Goal: Information Seeking & Learning: Learn about a topic

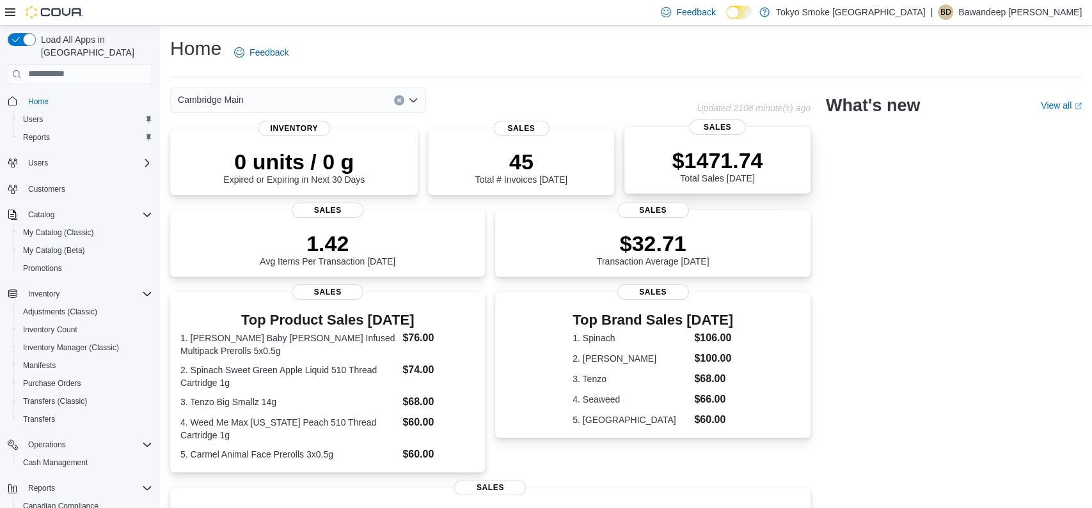
click at [718, 168] on p "$1471.74" at bounding box center [717, 161] width 91 height 26
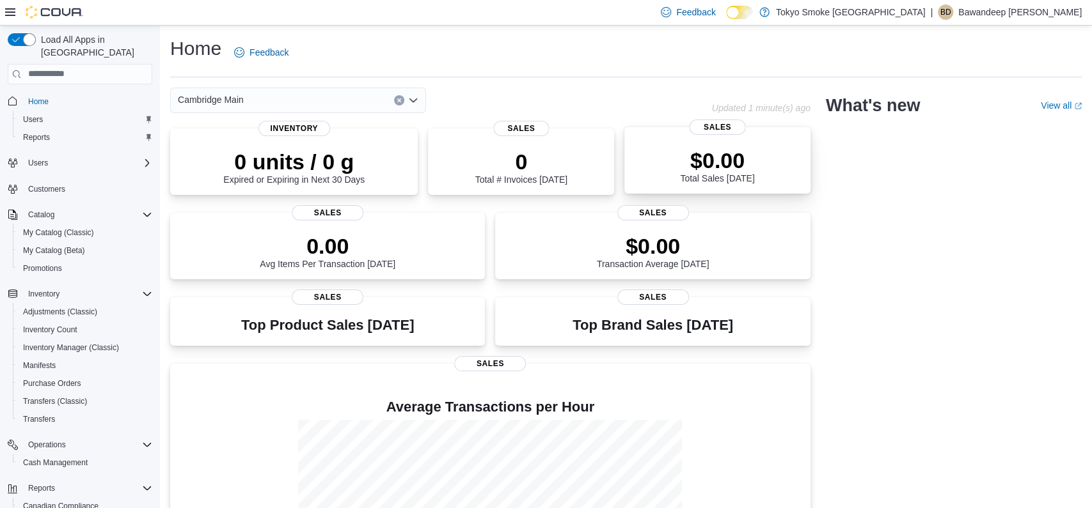
click at [716, 166] on p "$0.00" at bounding box center [717, 161] width 74 height 26
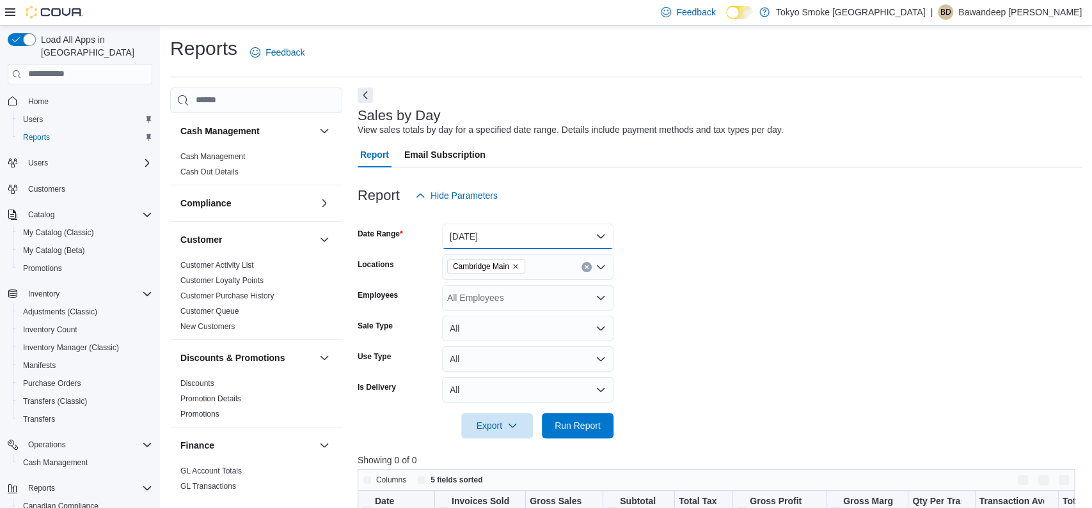
click at [541, 233] on button "[DATE]" at bounding box center [527, 237] width 171 height 26
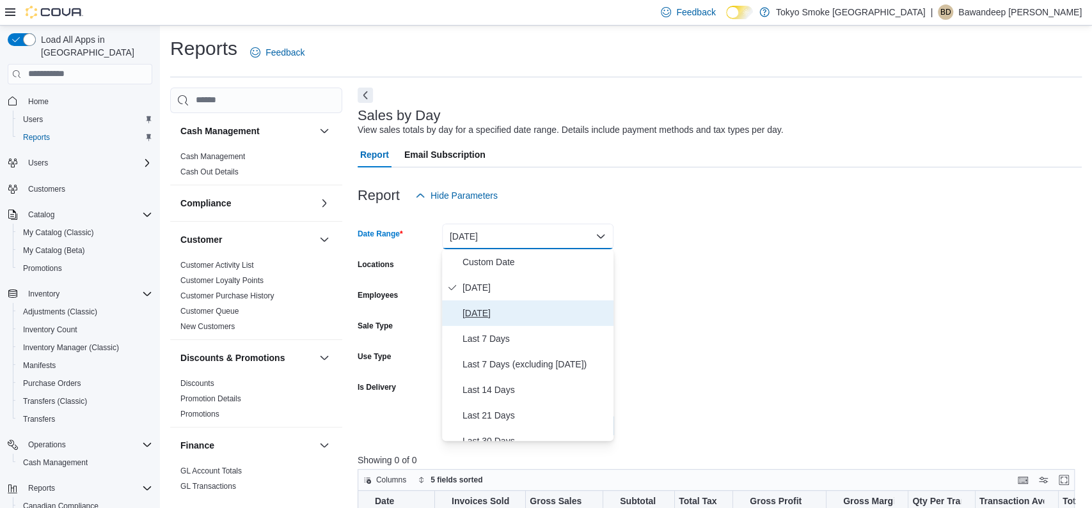
click at [524, 309] on span "[DATE]" at bounding box center [535, 313] width 146 height 15
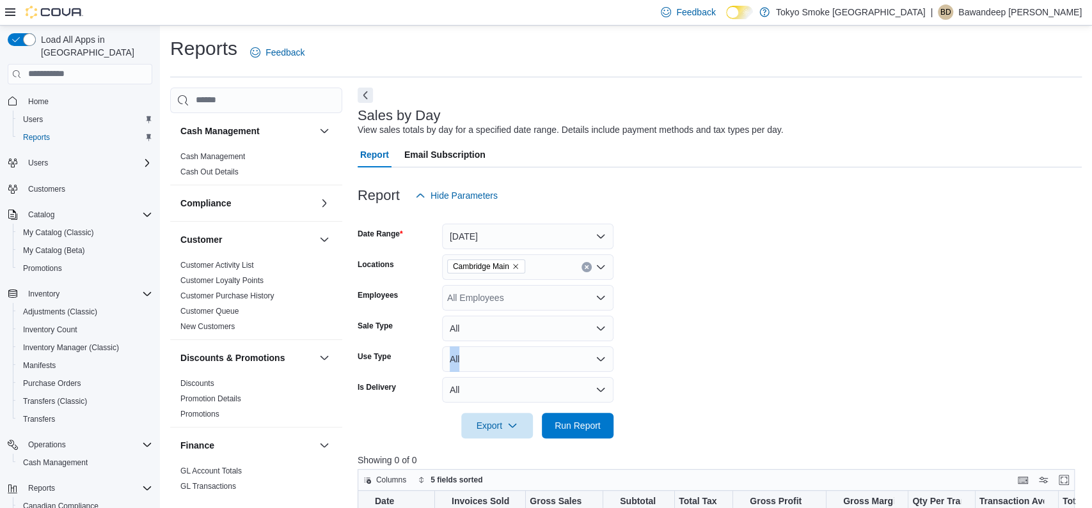
click at [737, 347] on form "Date Range [DATE] Locations [GEOGRAPHIC_DATA] Employees All Employees Sale Type…" at bounding box center [720, 324] width 724 height 230
click at [695, 381] on form "Date Range [DATE] Locations [GEOGRAPHIC_DATA] Employees All Employees Sale Type…" at bounding box center [720, 324] width 724 height 230
click at [599, 423] on span "Run Report" at bounding box center [578, 425] width 46 height 13
click at [365, 95] on button "Next" at bounding box center [365, 94] width 15 height 15
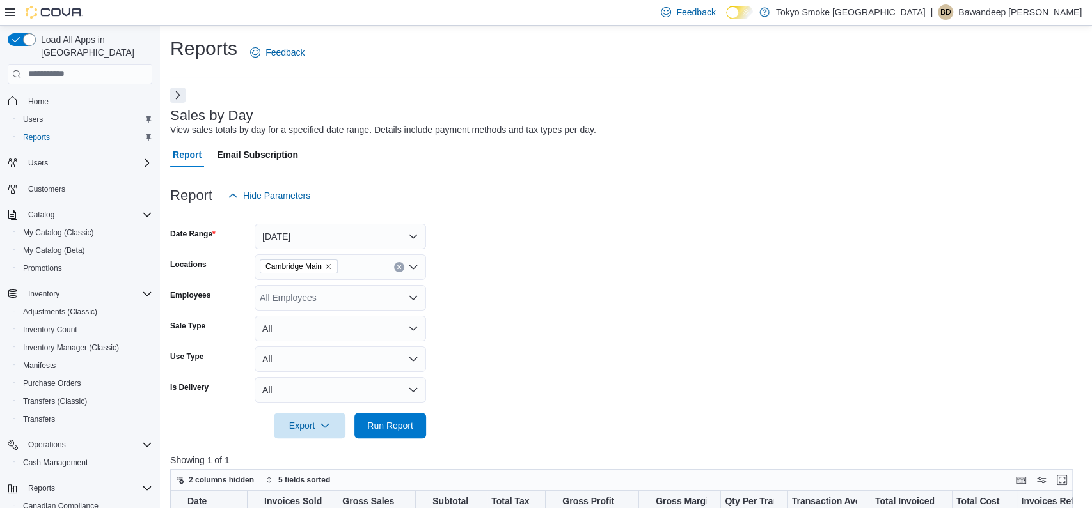
click at [682, 178] on div at bounding box center [625, 175] width 911 height 15
click at [324, 233] on button "[DATE]" at bounding box center [340, 237] width 171 height 26
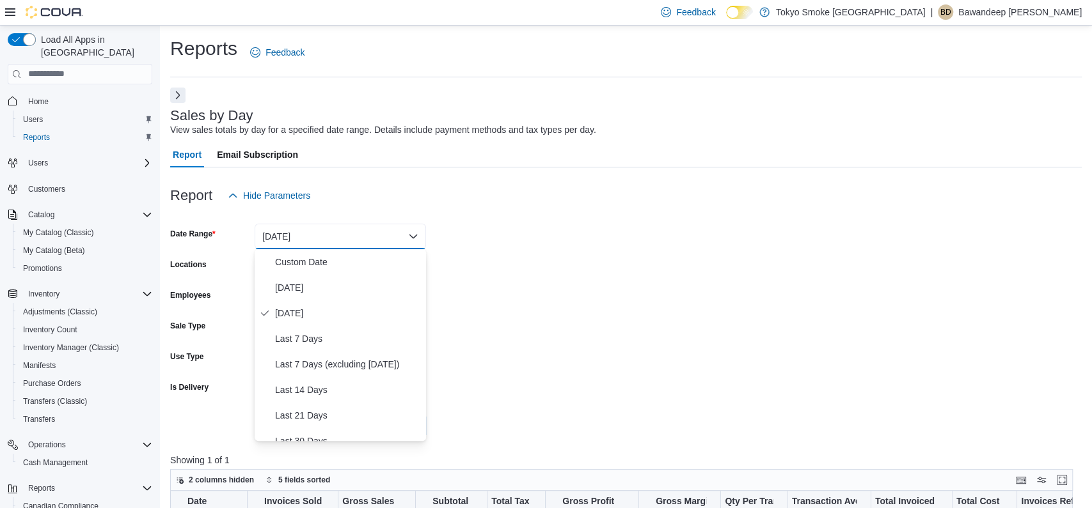
click at [659, 301] on form "Date Range [DATE] Locations [GEOGRAPHIC_DATA] Employees All Employees Sale Type…" at bounding box center [625, 324] width 911 height 230
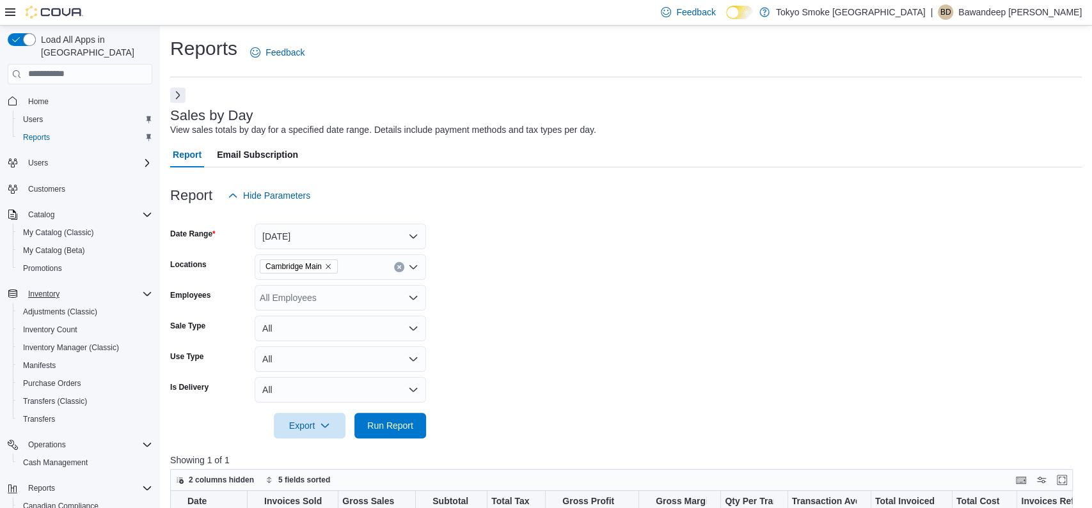
scroll to position [90, 0]
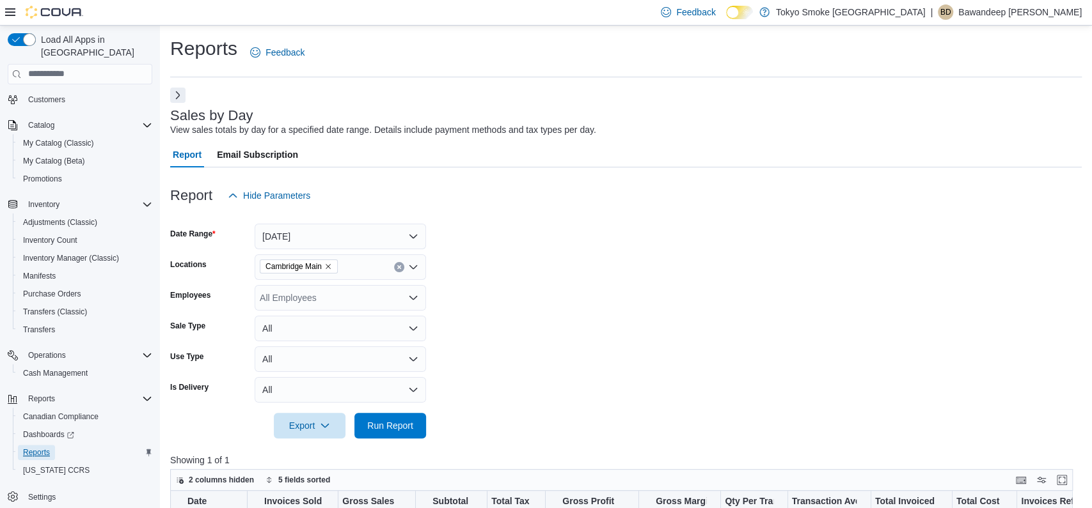
click at [53, 445] on link "Reports" at bounding box center [36, 452] width 37 height 15
click at [176, 100] on button "Next" at bounding box center [177, 94] width 15 height 15
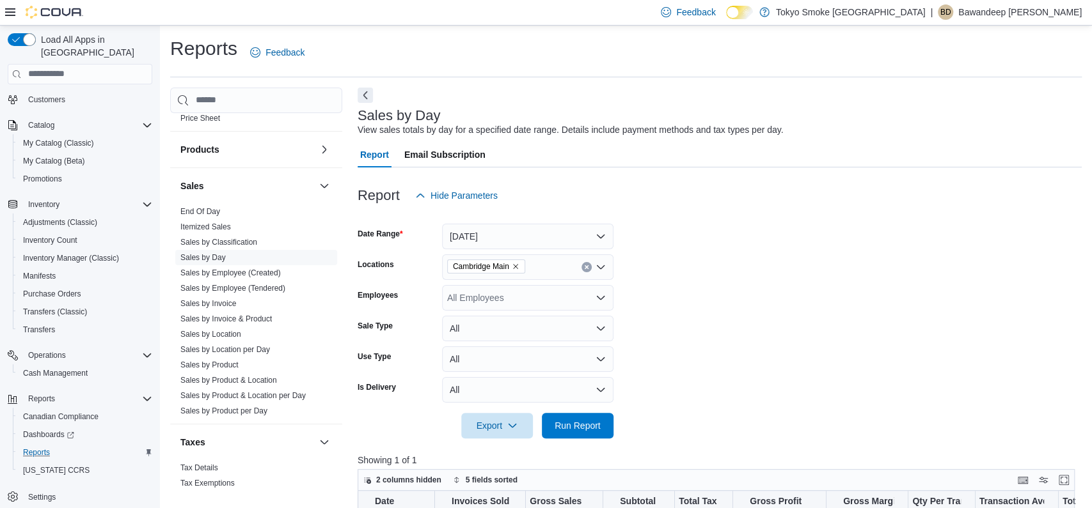
scroll to position [796, 0]
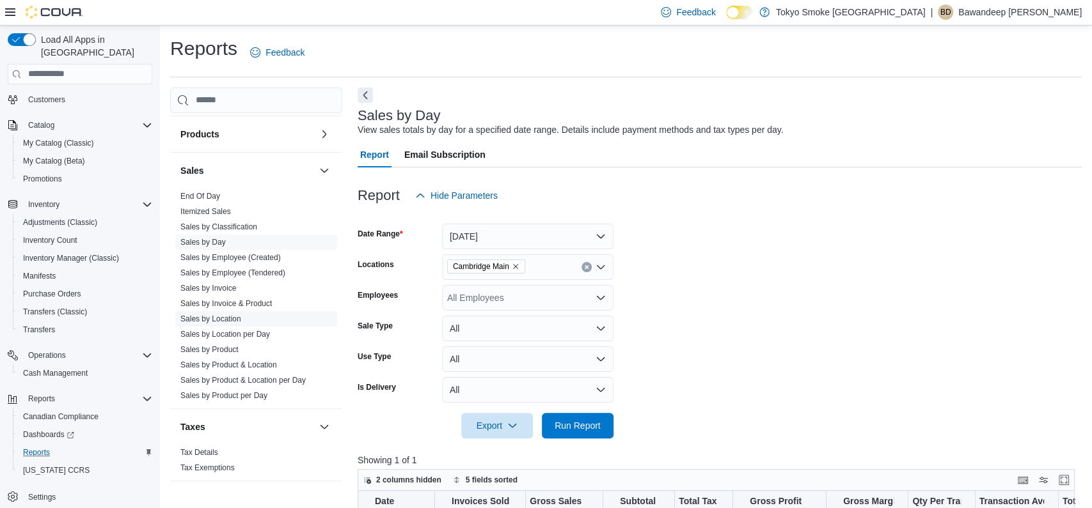
click at [228, 320] on link "Sales by Location" at bounding box center [210, 319] width 61 height 9
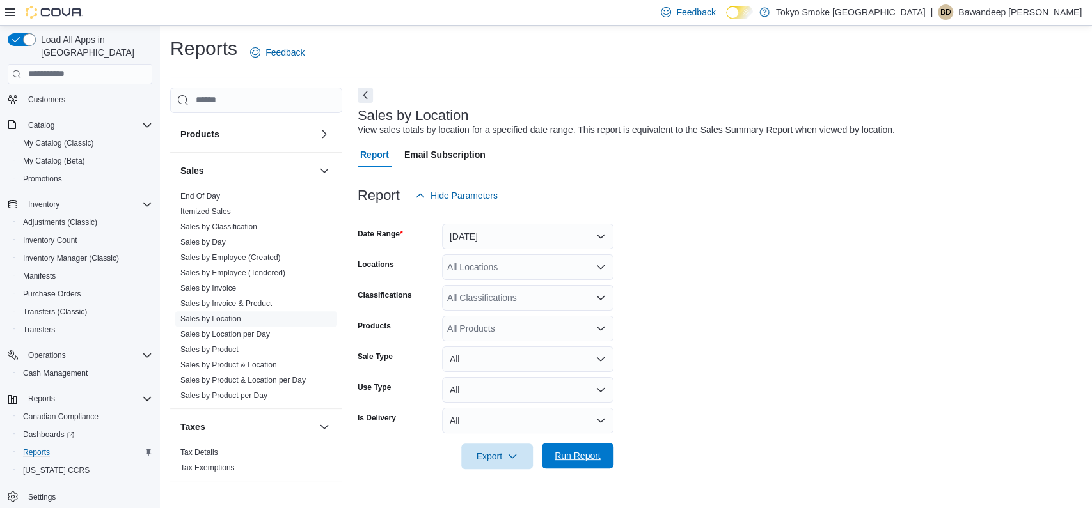
click at [603, 457] on span "Run Report" at bounding box center [577, 456] width 56 height 26
click at [366, 91] on button "Next" at bounding box center [365, 95] width 15 height 15
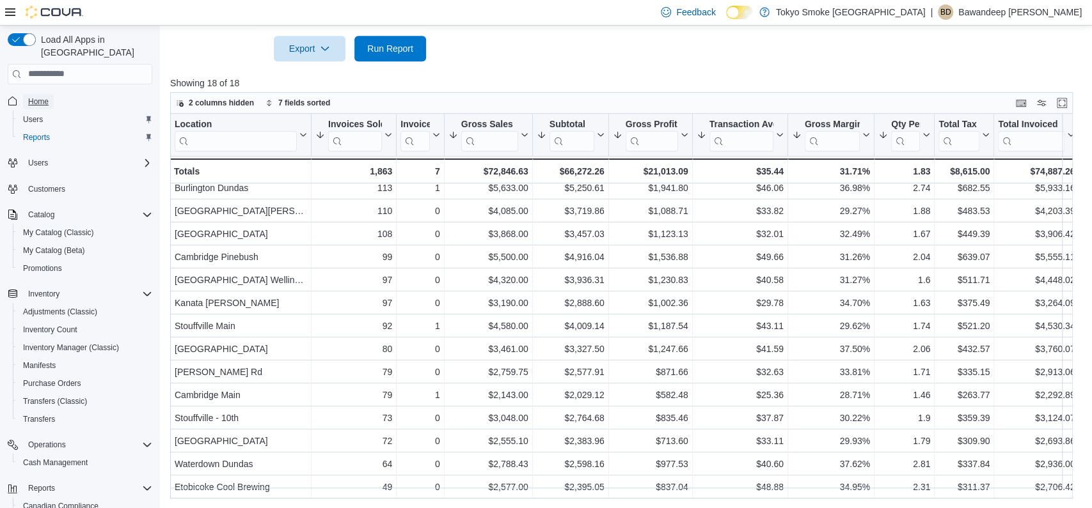
click at [38, 97] on span "Home" at bounding box center [38, 102] width 20 height 10
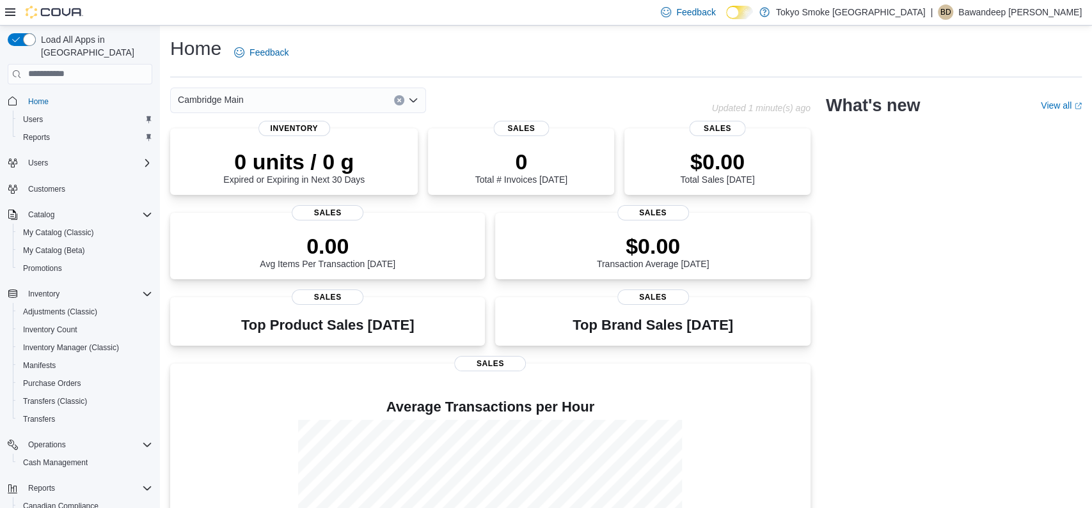
click at [662, 90] on div "Cambridge Main" at bounding box center [441, 101] width 542 height 26
click at [830, 175] on div "Cambridge Main Updated 1 minute(s) ago 0 units / 0 g Expired or Expiring in Nex…" at bounding box center [625, 356] width 911 height 537
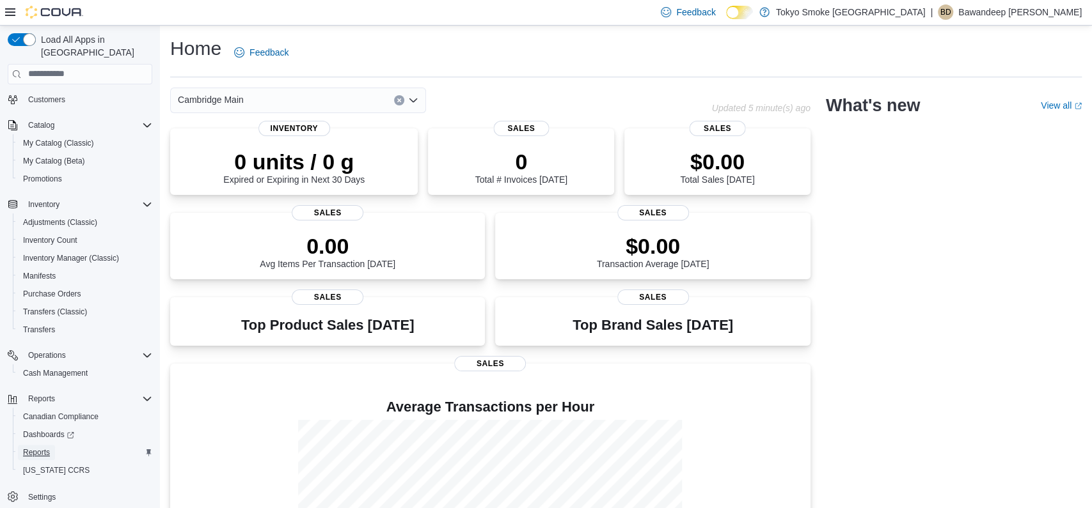
click at [45, 445] on span "Reports" at bounding box center [36, 452] width 27 height 15
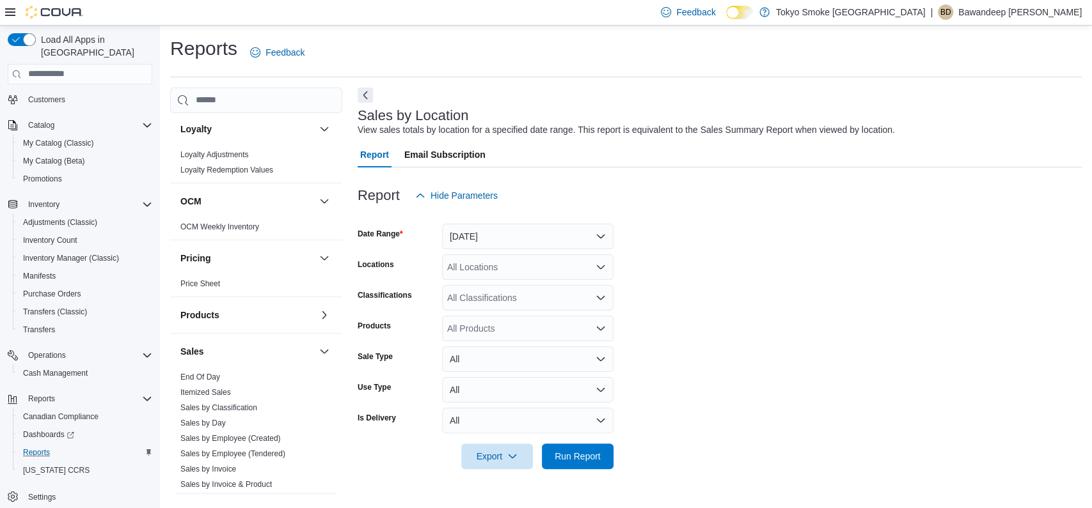
scroll to position [466, 0]
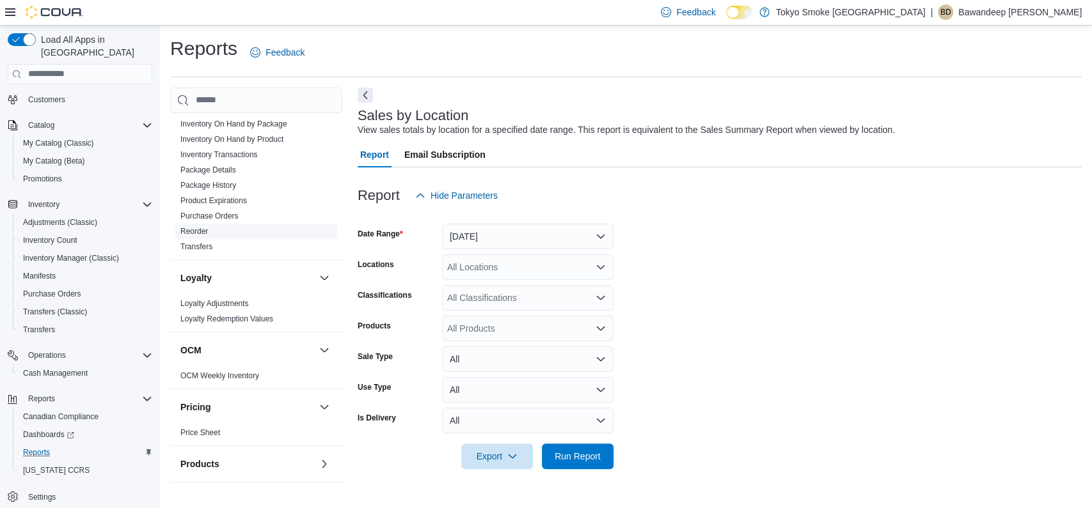
click at [203, 228] on link "Reorder" at bounding box center [194, 231] width 28 height 9
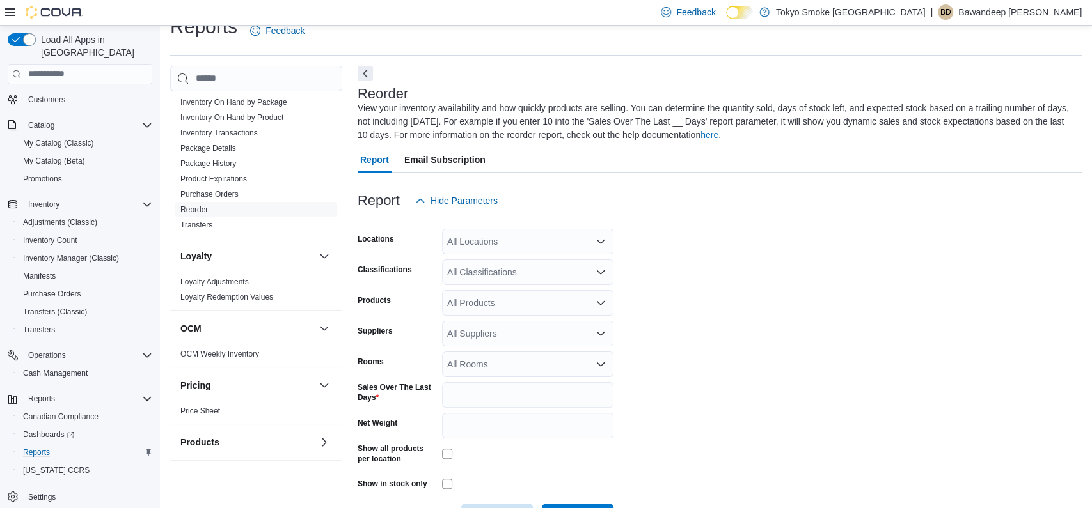
scroll to position [56, 0]
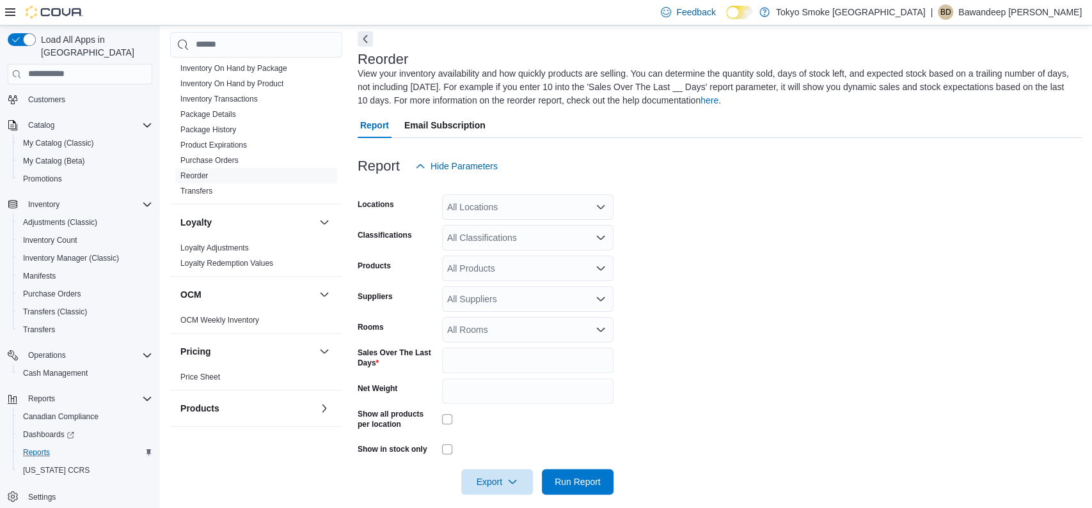
click at [563, 216] on div "All Locations" at bounding box center [527, 207] width 171 height 26
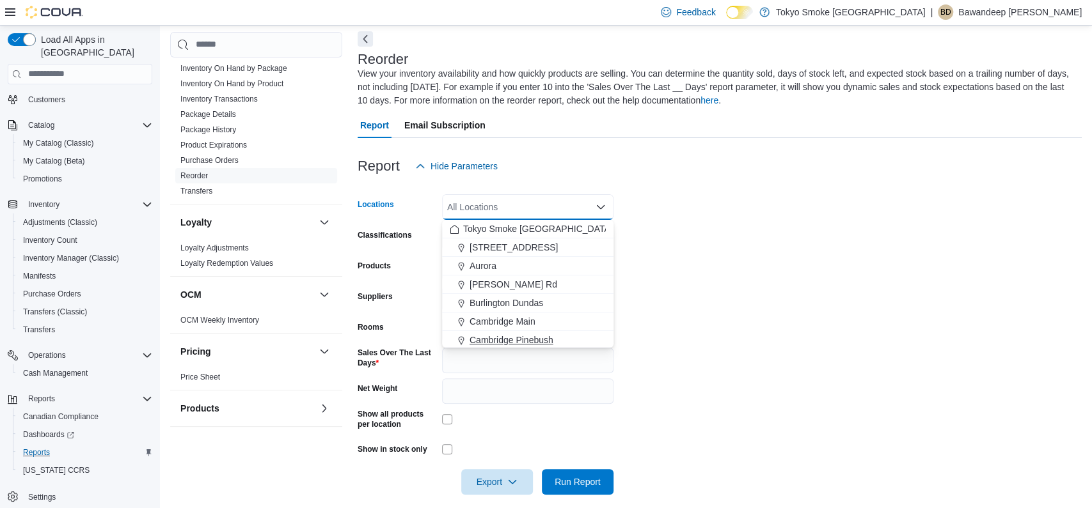
click at [532, 337] on span "Cambridge Pinebush" at bounding box center [511, 340] width 84 height 13
click at [532, 337] on span "[GEOGRAPHIC_DATA]" at bounding box center [515, 339] width 93 height 13
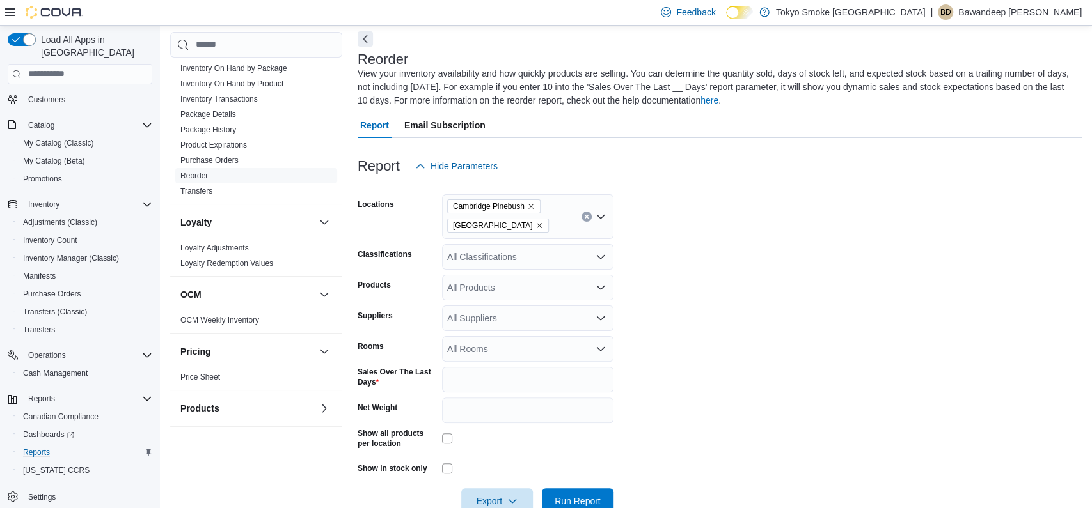
click at [709, 253] on form "Locations [GEOGRAPHIC_DATA] Pinebush Chartwell Shopping Centre Classifications …" at bounding box center [720, 346] width 724 height 335
click at [585, 223] on div "Cambridge Pinebush [GEOGRAPHIC_DATA]" at bounding box center [527, 216] width 171 height 45
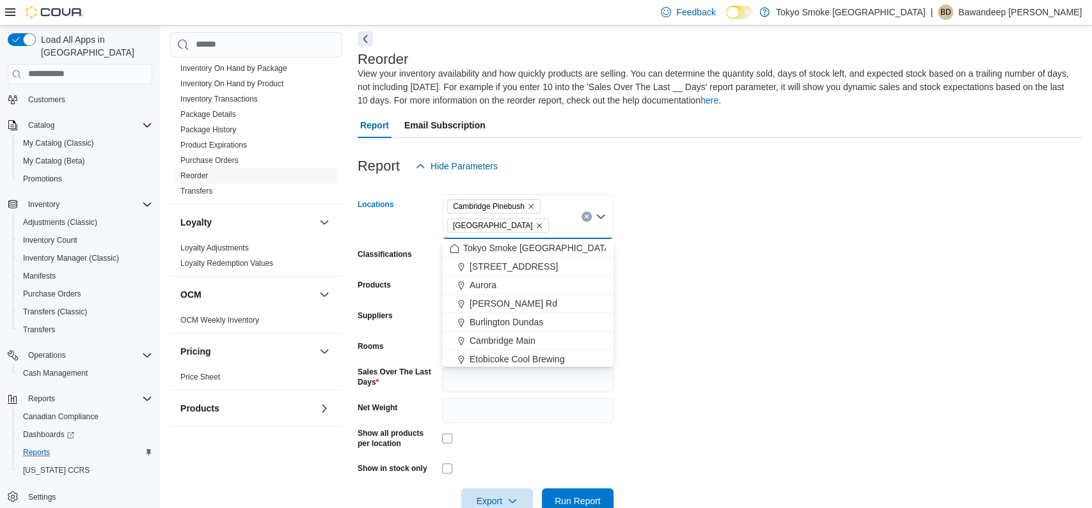
click at [586, 216] on icon "Clear input" at bounding box center [586, 216] width 3 height 3
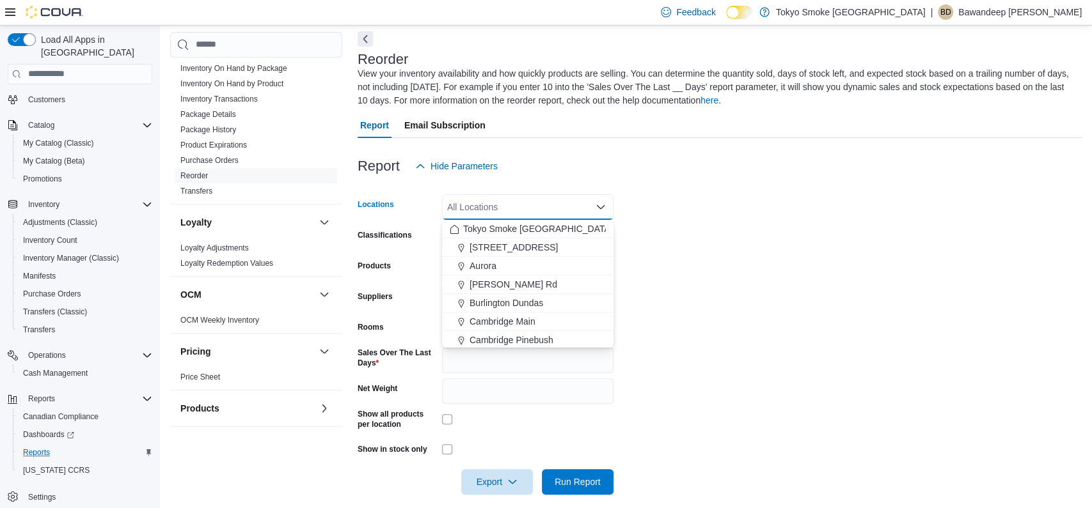
click at [701, 217] on form "Locations All Locations Combo box. Selected. Combo box input. All Locations. Ty…" at bounding box center [720, 337] width 724 height 316
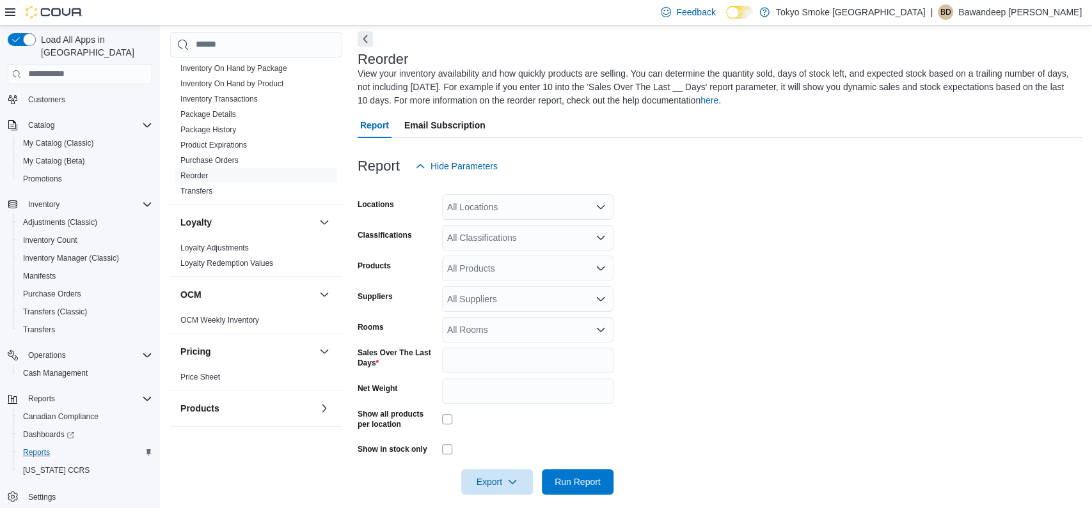
click at [551, 203] on div "All Locations" at bounding box center [527, 207] width 171 height 26
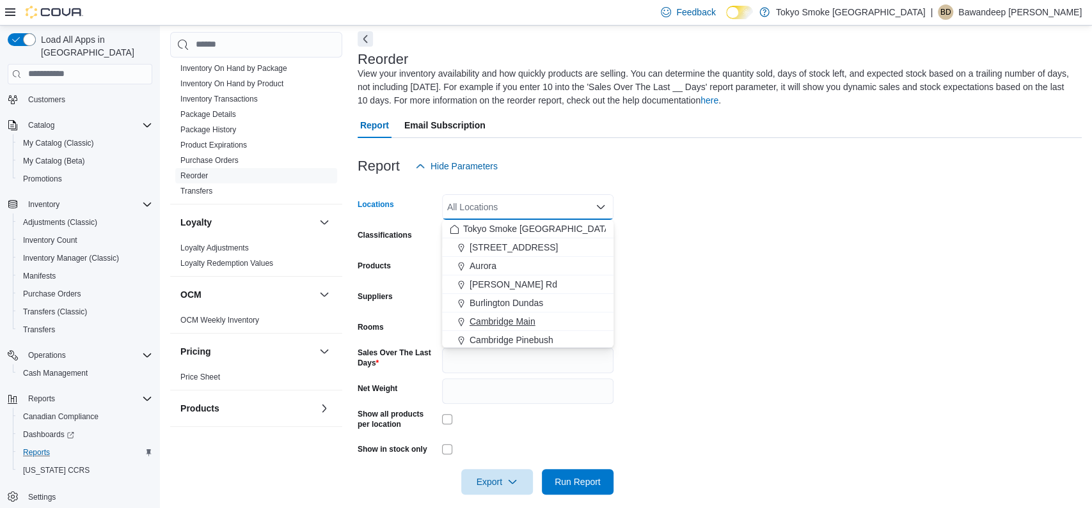
click at [535, 326] on span "Cambridge Main" at bounding box center [502, 321] width 66 height 13
click at [781, 326] on form "Locations [GEOGRAPHIC_DATA] Main Combo box. Selected. [GEOGRAPHIC_DATA]. Press …" at bounding box center [720, 337] width 724 height 316
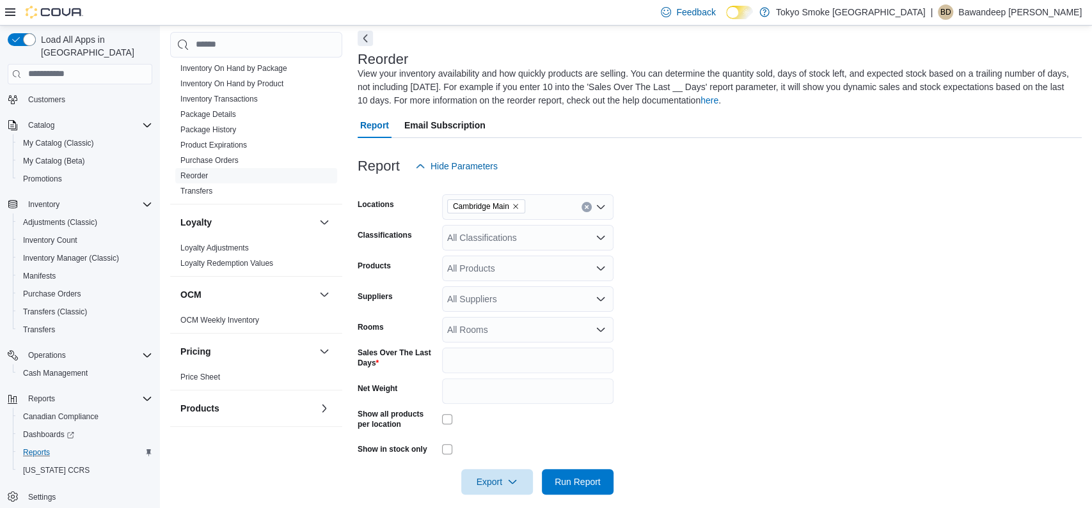
click at [363, 35] on button "Next" at bounding box center [365, 38] width 15 height 15
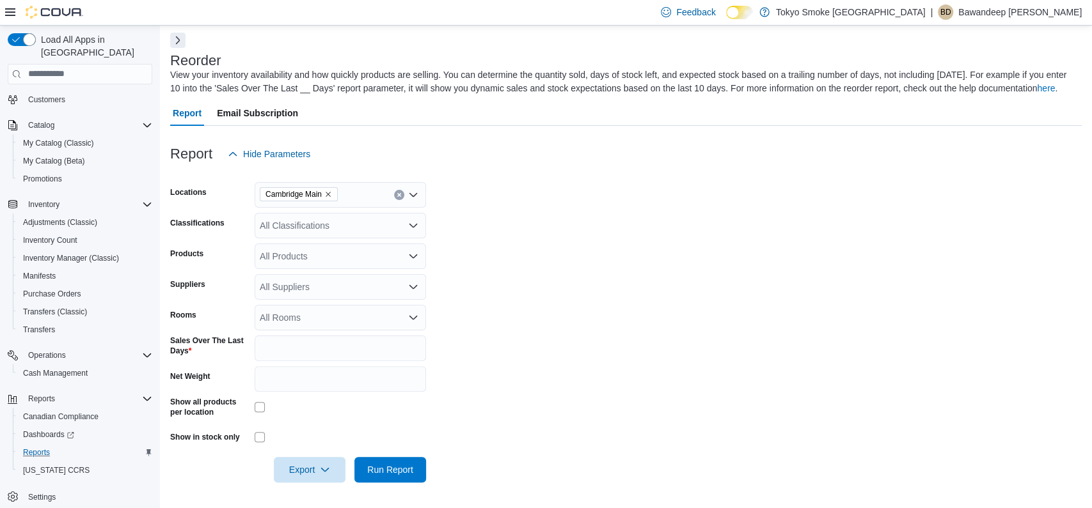
click at [513, 182] on div at bounding box center [625, 174] width 911 height 15
click at [401, 230] on div "All Classifications" at bounding box center [340, 226] width 171 height 26
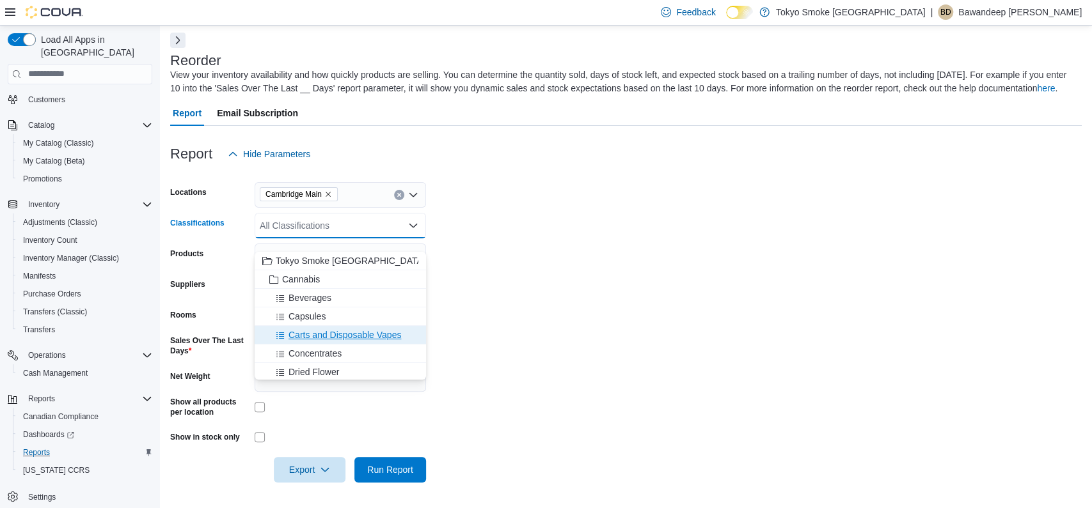
click at [358, 329] on span "Carts and Disposable Vapes" at bounding box center [344, 335] width 113 height 13
click at [358, 329] on div "Concentrates" at bounding box center [328, 335] width 132 height 13
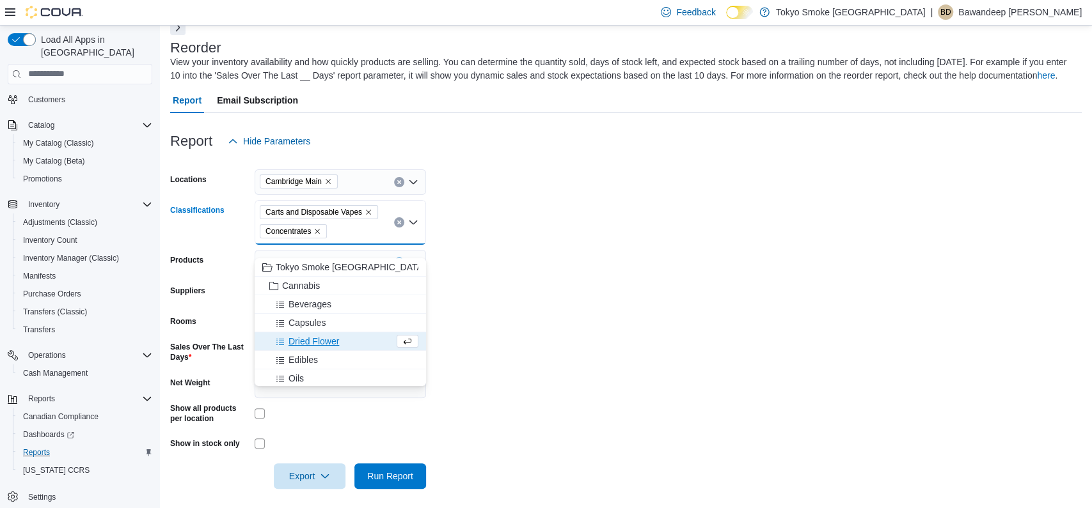
click at [564, 298] on form "Locations Cambridge Main Classifications Carts and Disposable Vapes Concentrate…" at bounding box center [625, 321] width 911 height 335
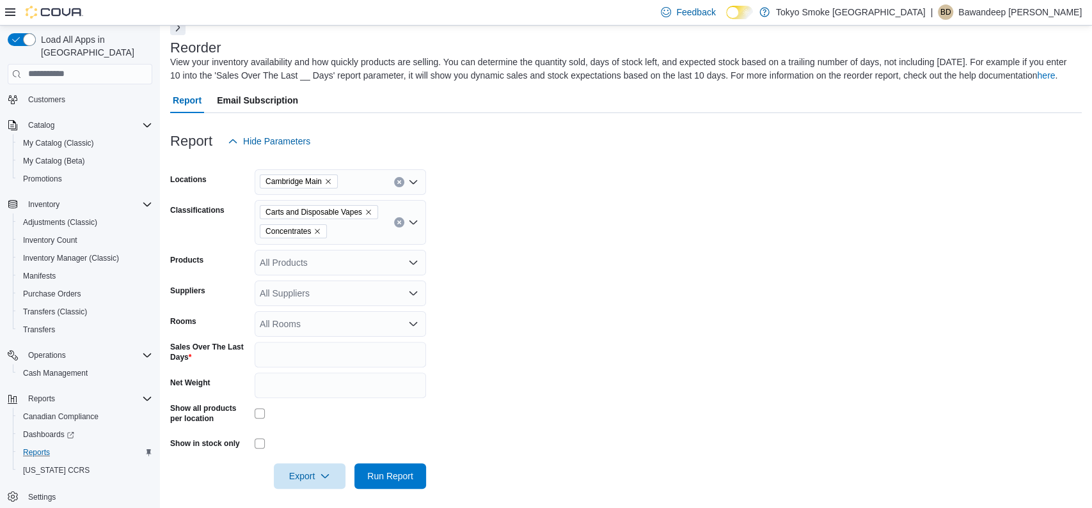
click at [321, 235] on icon "Remove Concentrates from selection in this group" at bounding box center [317, 232] width 8 height 8
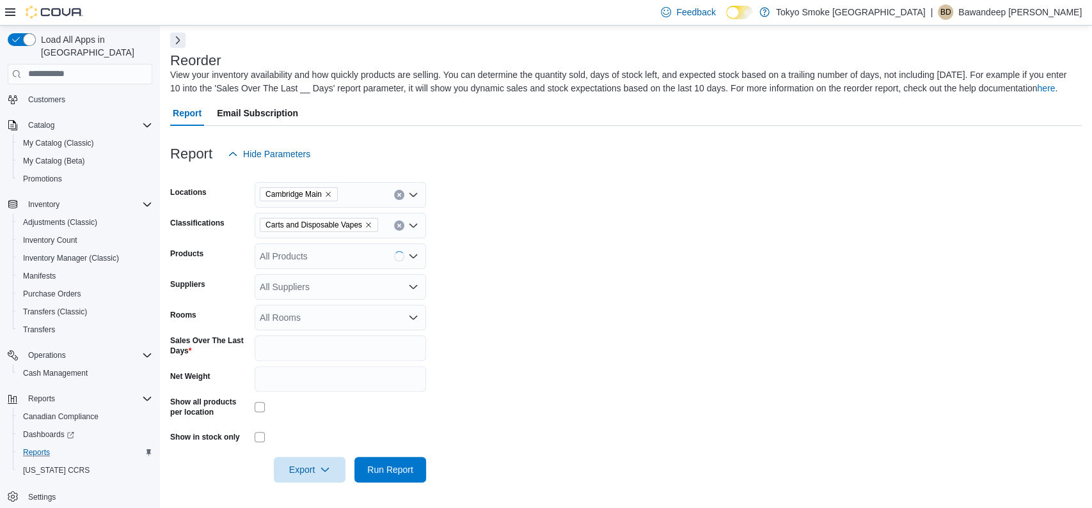
click at [613, 266] on form "Locations Cambridge Main Classifications Carts and Disposable Vapes Products Al…" at bounding box center [625, 325] width 911 height 316
click at [417, 467] on span "Run Report" at bounding box center [390, 470] width 56 height 26
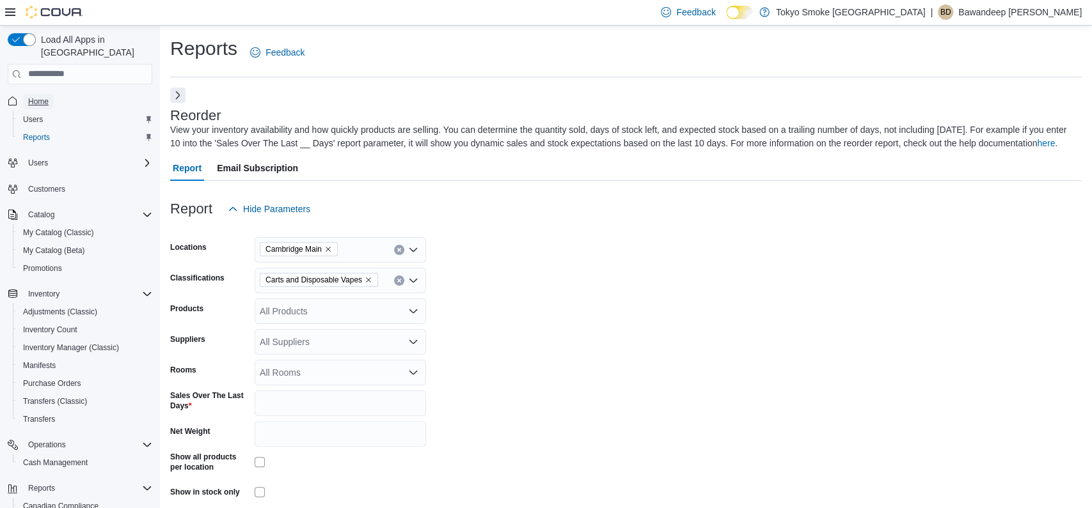
click at [34, 94] on span "Home" at bounding box center [38, 101] width 20 height 15
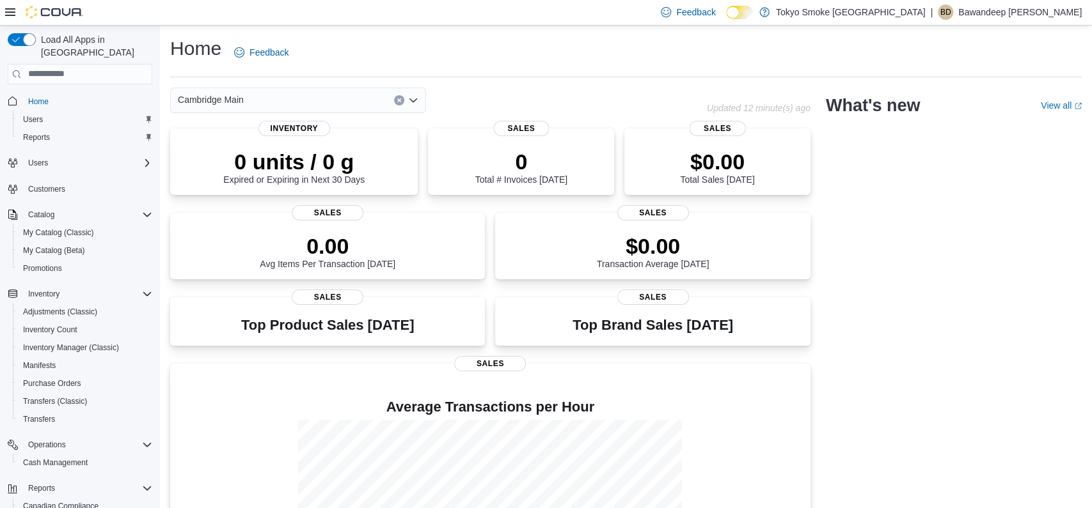
click at [524, 92] on div "Cambridge Main" at bounding box center [438, 101] width 537 height 26
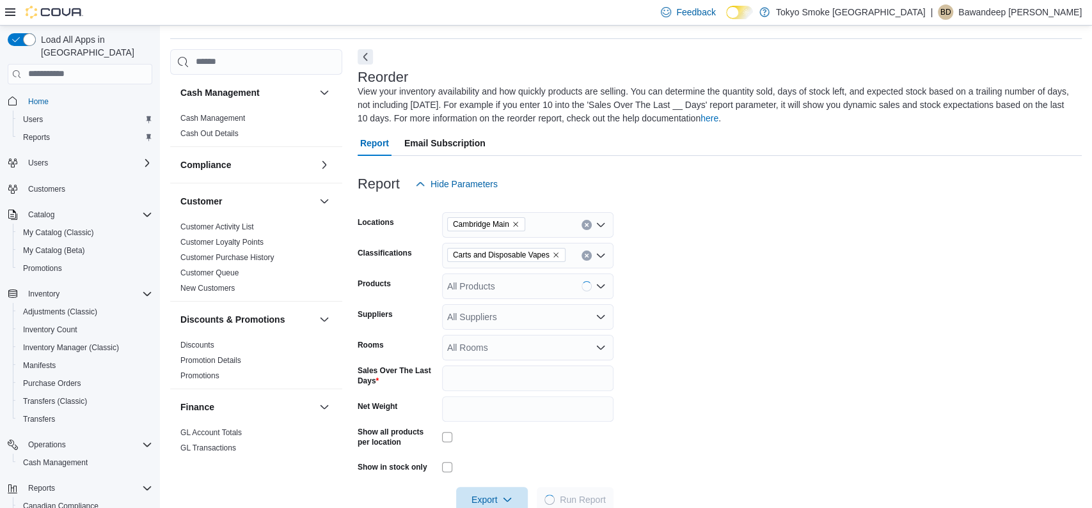
scroll to position [56, 0]
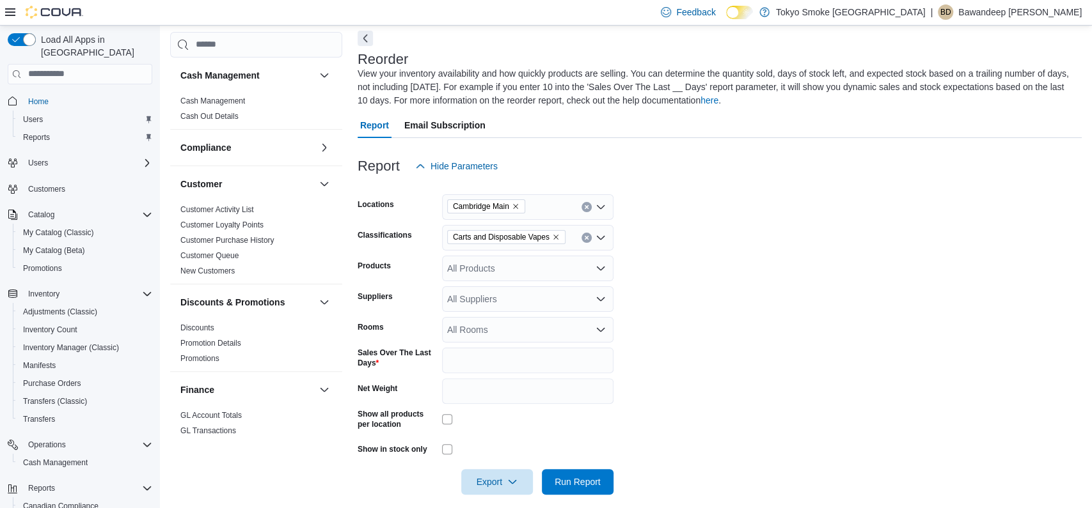
click at [363, 42] on button "Next" at bounding box center [365, 38] width 15 height 15
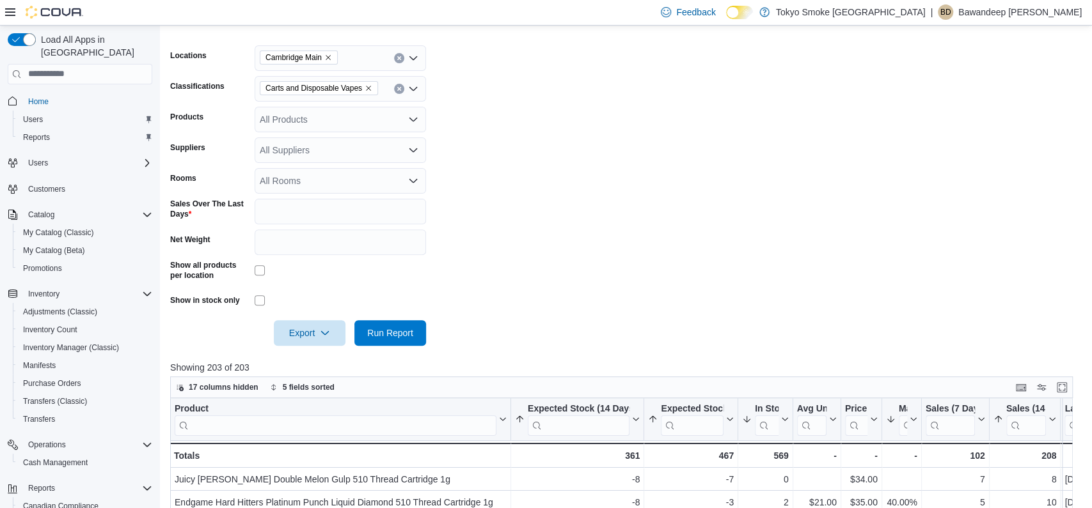
scroll to position [209, 0]
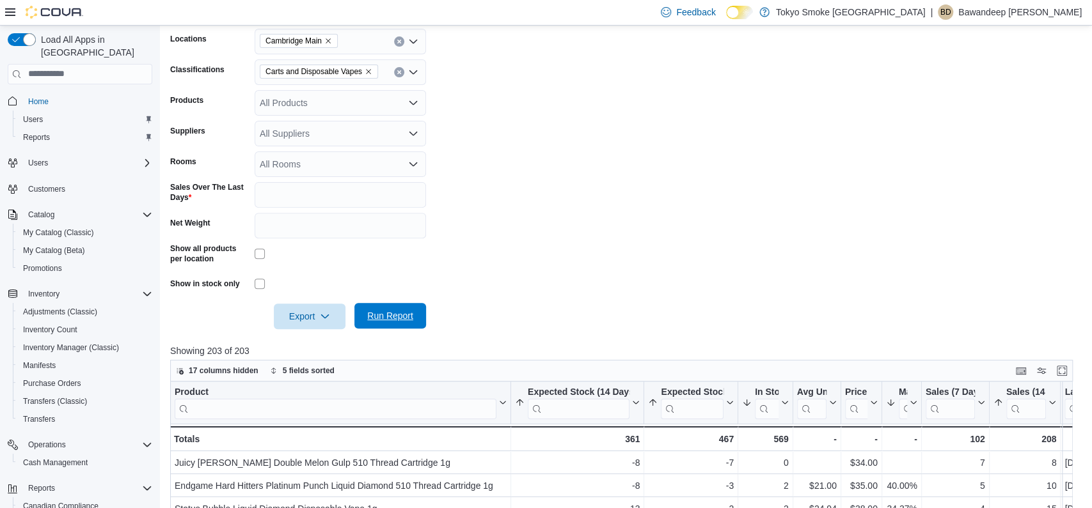
click at [414, 329] on span "Run Report" at bounding box center [390, 316] width 56 height 26
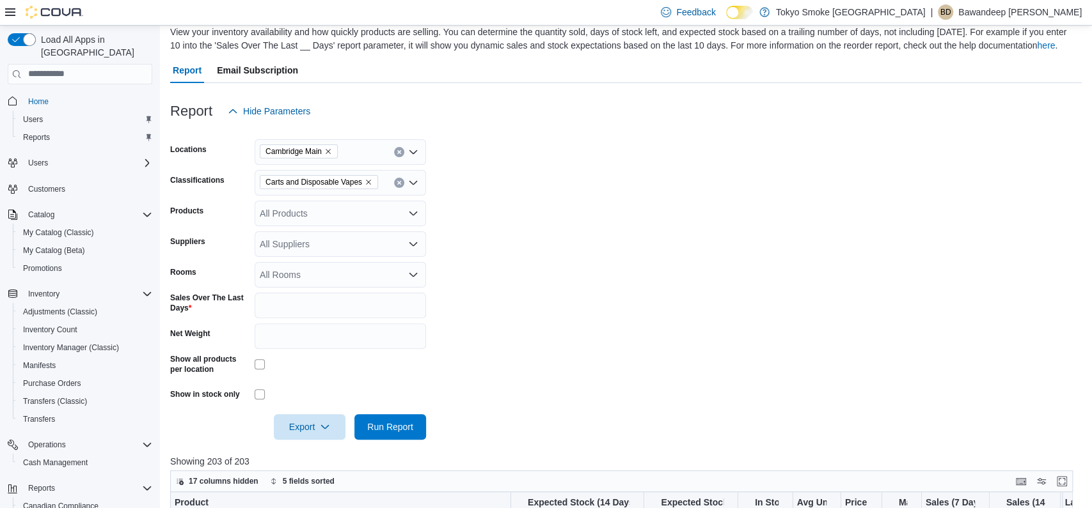
scroll to position [21, 0]
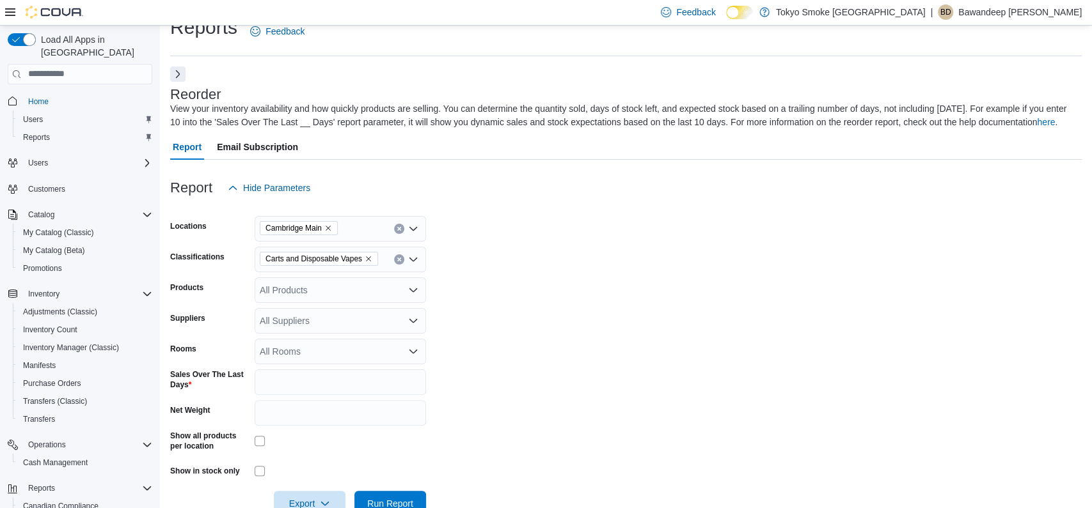
click at [501, 345] on form "Locations Cambridge Main Classifications Carts and Disposable Vapes Products Al…" at bounding box center [625, 359] width 911 height 316
click at [372, 263] on icon "Remove Carts and Disposable Vapes from selection in this group" at bounding box center [369, 259] width 8 height 8
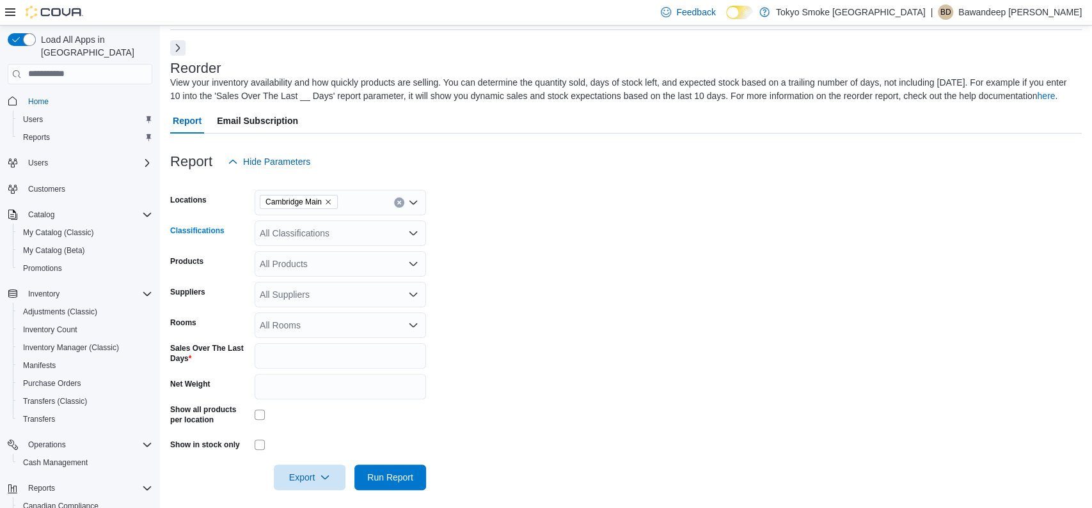
click at [358, 246] on div "All Classifications Combo box. Selected. Combo box input. All Classifications. …" at bounding box center [340, 234] width 171 height 26
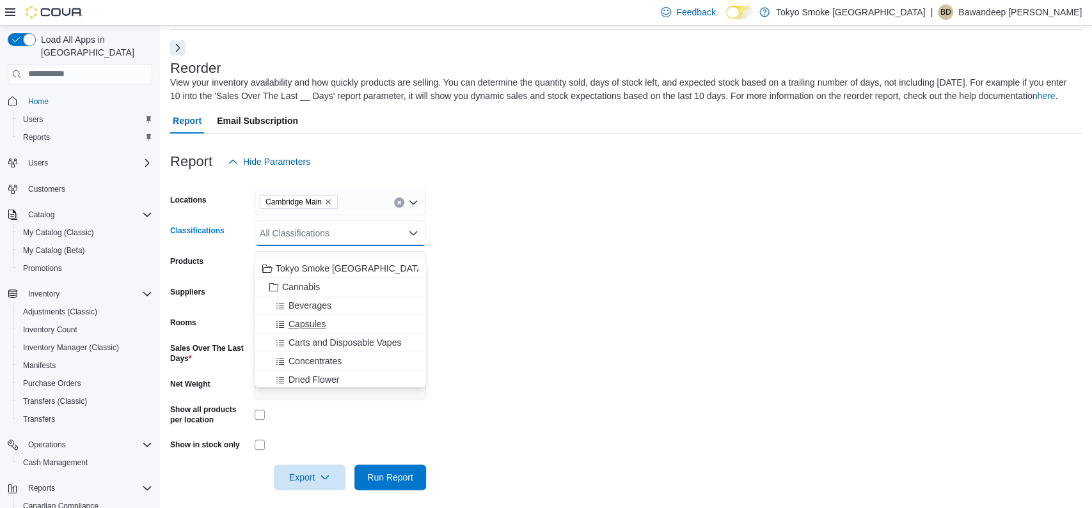
click at [355, 322] on div "Capsules" at bounding box center [340, 324] width 156 height 13
click at [308, 239] on span "Capsules" at bounding box center [286, 232] width 42 height 13
click at [307, 237] on icon "Remove Capsules from selection in this group" at bounding box center [304, 233] width 8 height 8
click at [324, 340] on span "Dried Flower" at bounding box center [313, 340] width 51 height 13
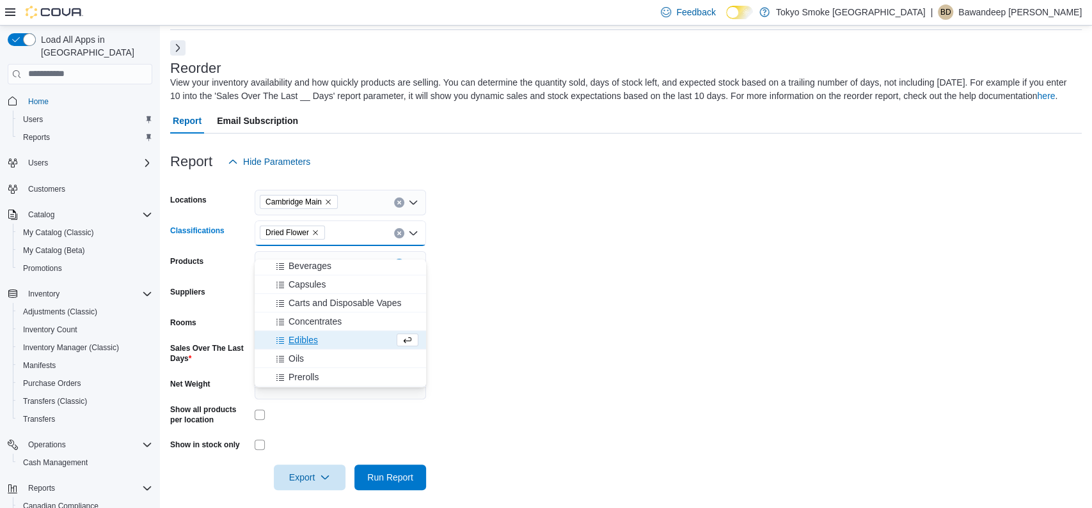
click at [592, 348] on form "Locations Cambridge Main Classifications Dried Flower Combo box. Selected. Drie…" at bounding box center [625, 333] width 911 height 316
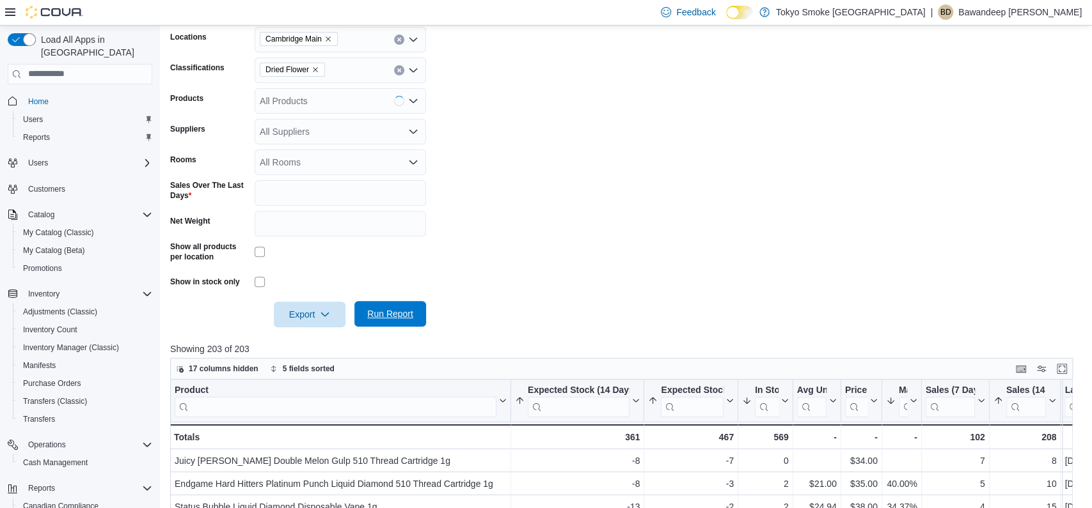
scroll to position [216, 0]
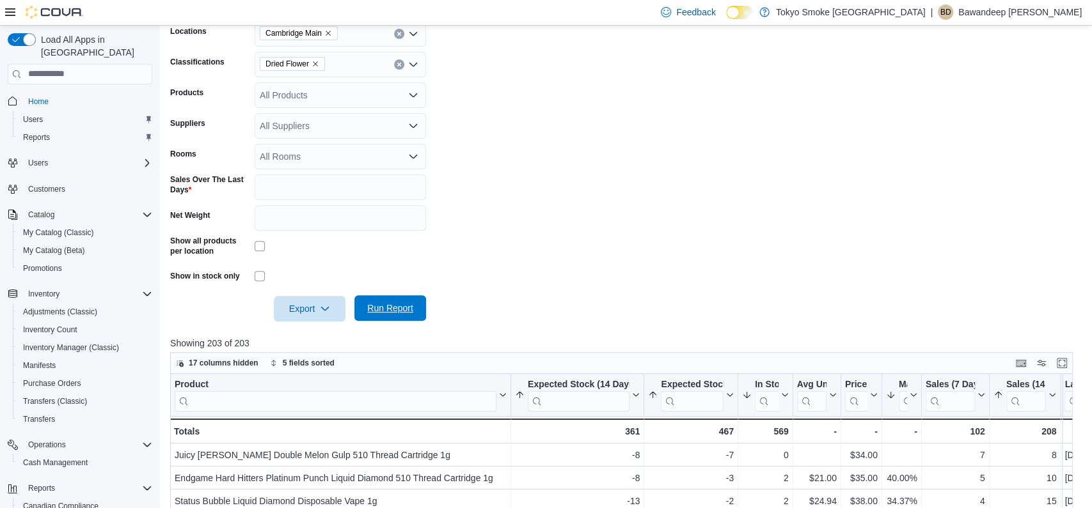
click at [407, 315] on span "Run Report" at bounding box center [390, 308] width 46 height 13
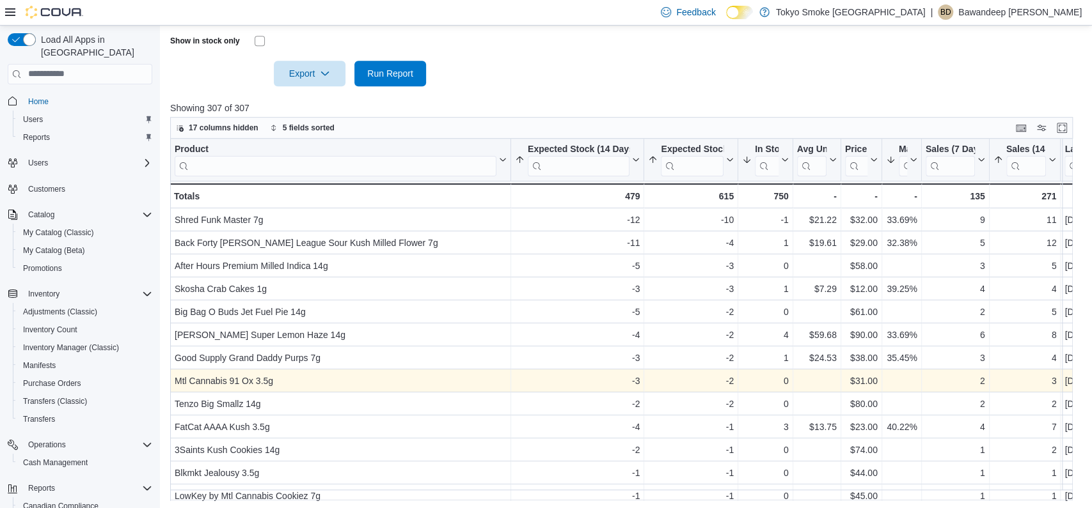
scroll to position [440, 0]
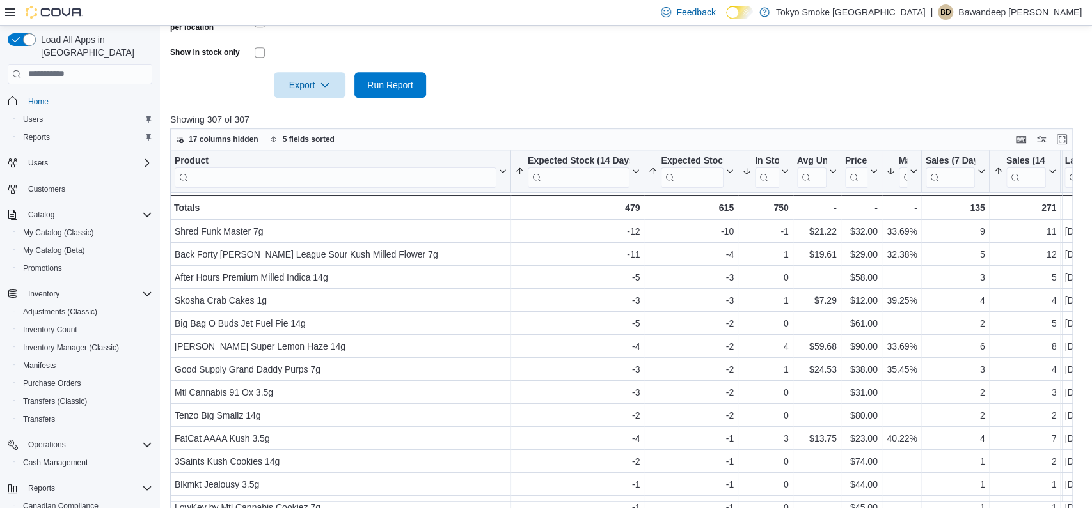
click at [565, 126] on p "Showing 307 of 307" at bounding box center [625, 119] width 911 height 13
click at [546, 72] on div at bounding box center [625, 67] width 911 height 10
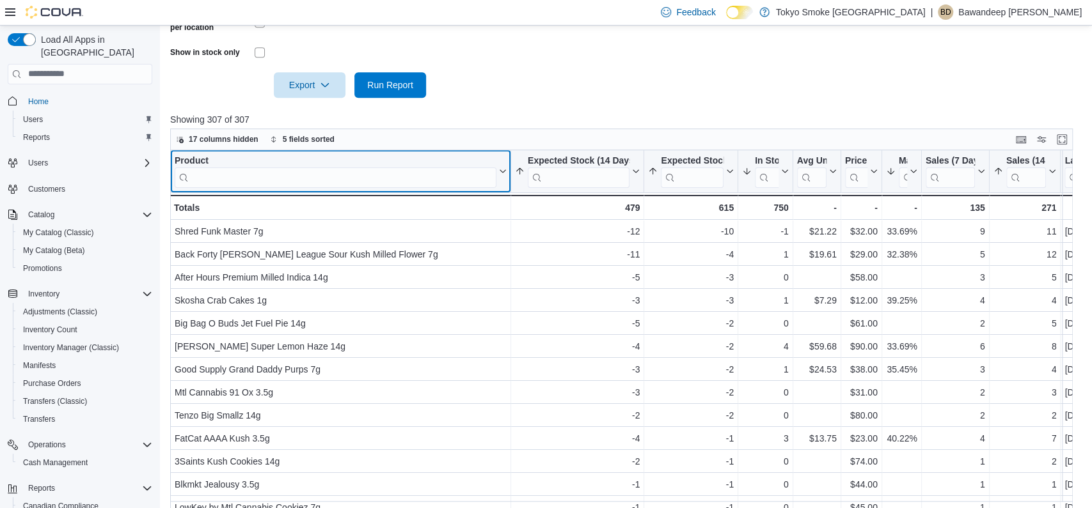
click at [339, 187] on input "search" at bounding box center [336, 177] width 322 height 20
type input "****"
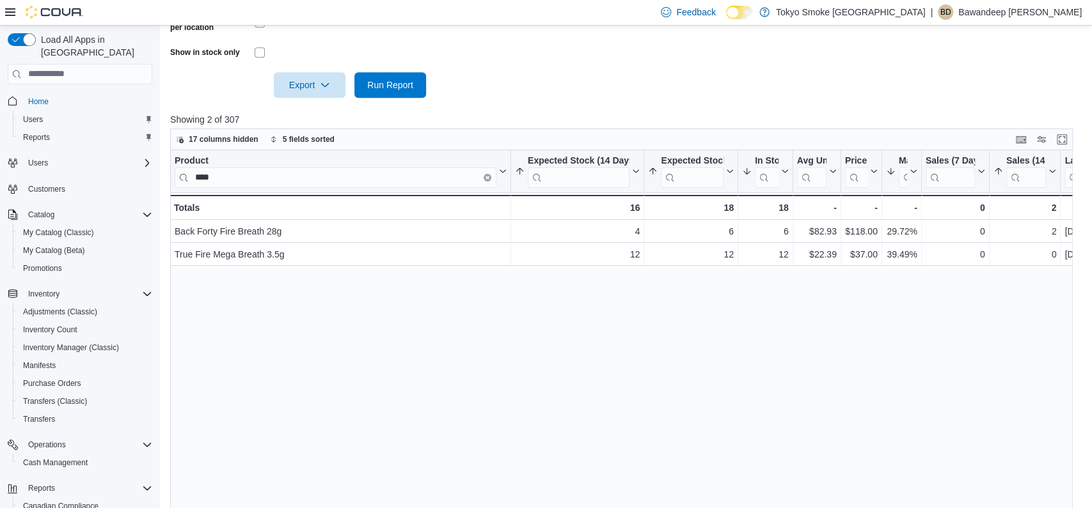
click at [342, 290] on div "Product **** Click to view column header actions Expected Stock (14 Days) Sorte…" at bounding box center [621, 342] width 902 height 385
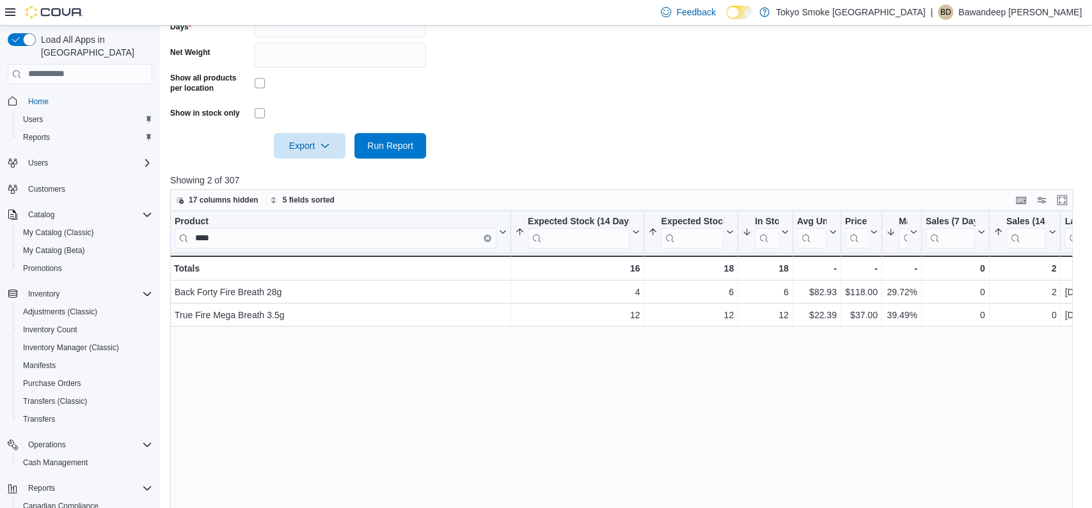
scroll to position [377, 0]
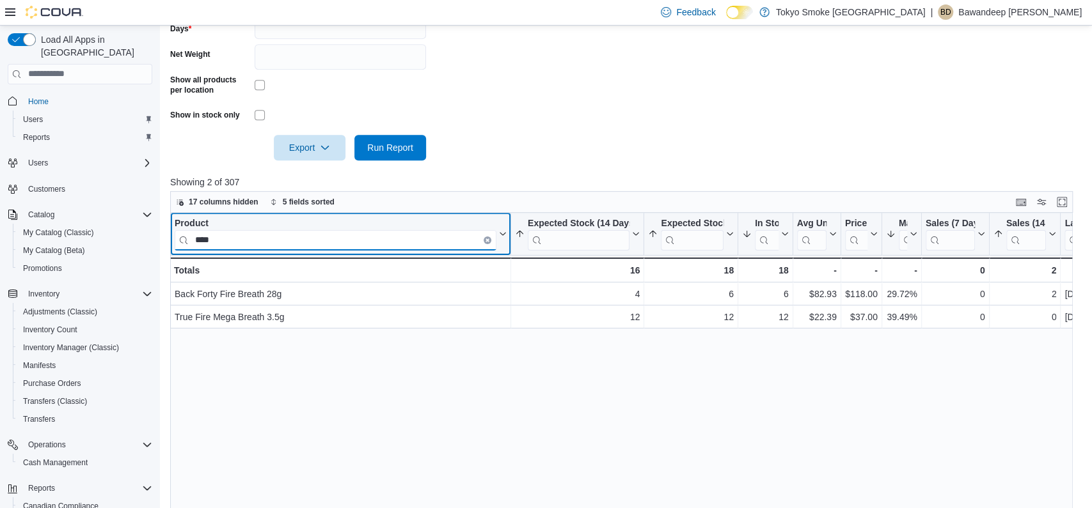
click at [301, 250] on input "****" at bounding box center [336, 240] width 322 height 20
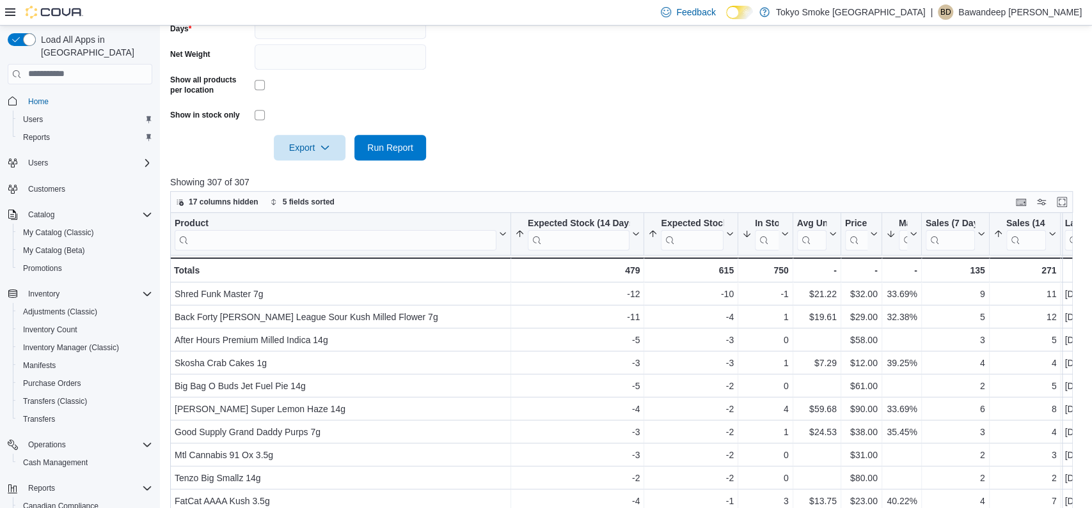
click at [684, 57] on form "Locations [GEOGRAPHIC_DATA] Main Classifications Dried Flower Products All Prod…" at bounding box center [625, 3] width 911 height 316
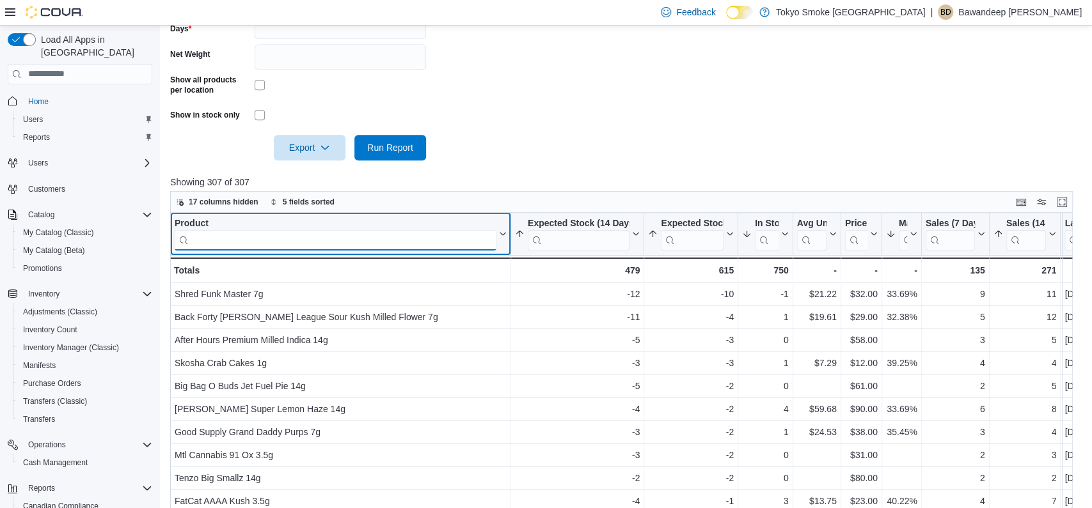
click at [269, 250] on input "search" at bounding box center [336, 240] width 322 height 20
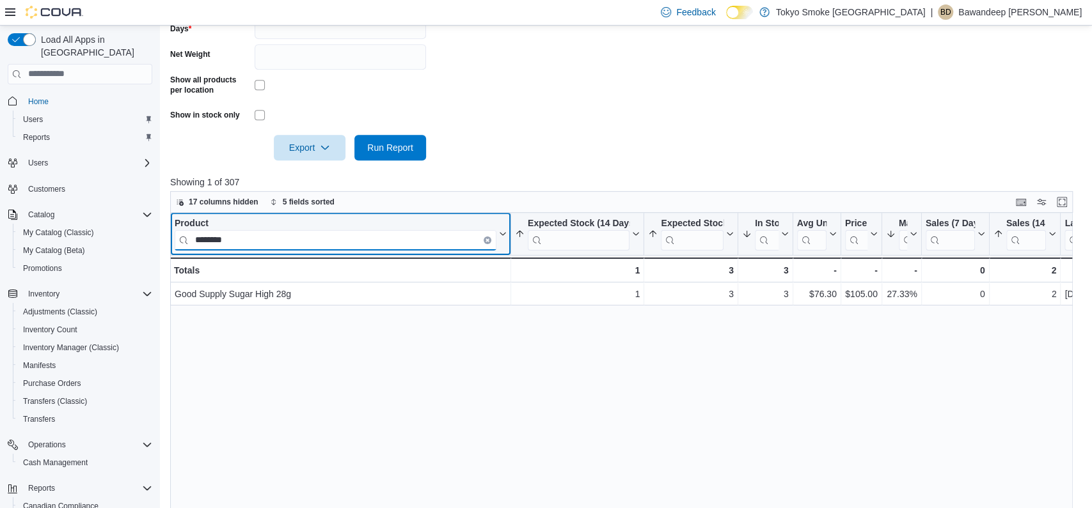
type input "********"
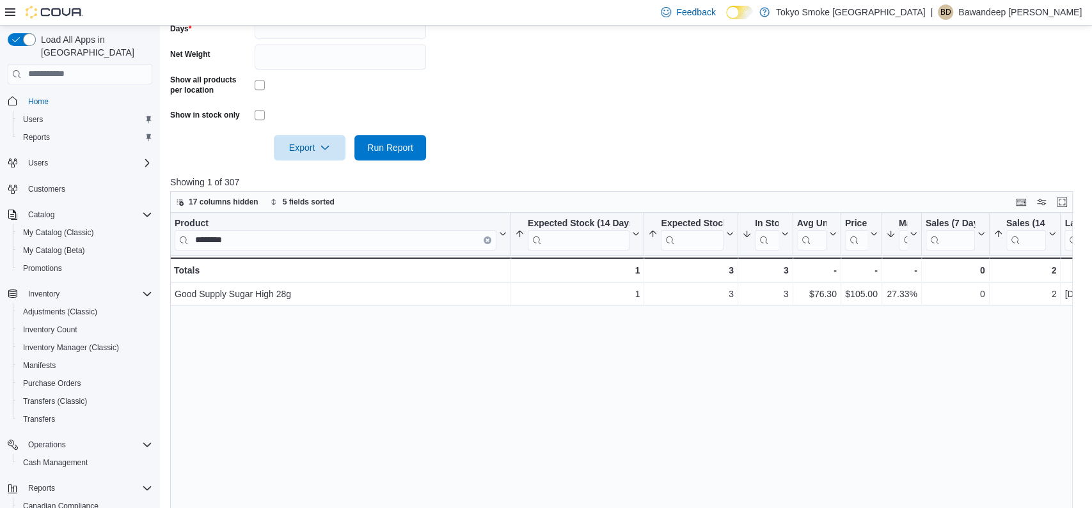
click at [311, 324] on div "Product ******** Click to view column header actions Expected Stock (14 Days) S…" at bounding box center [621, 405] width 902 height 385
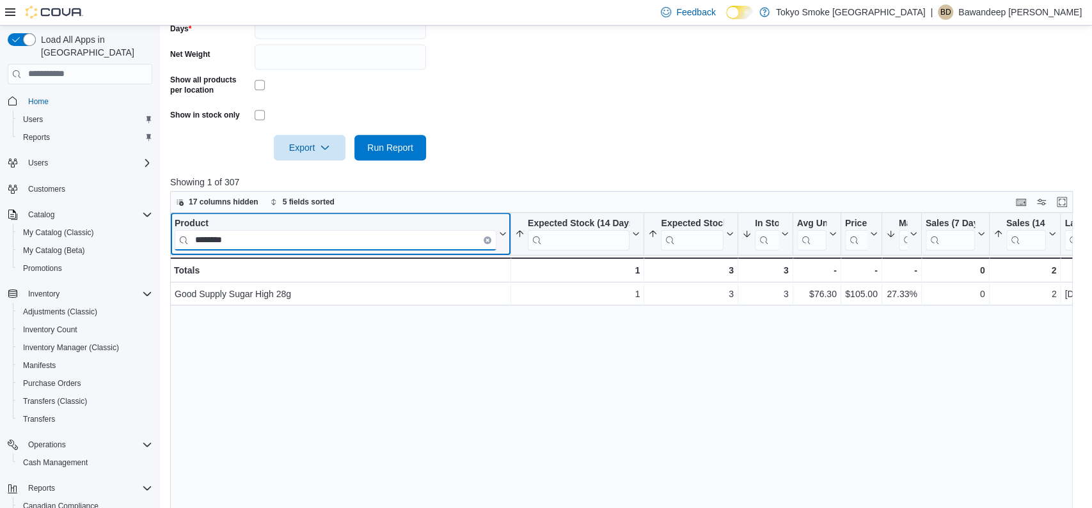
click at [295, 250] on input "********" at bounding box center [336, 240] width 322 height 20
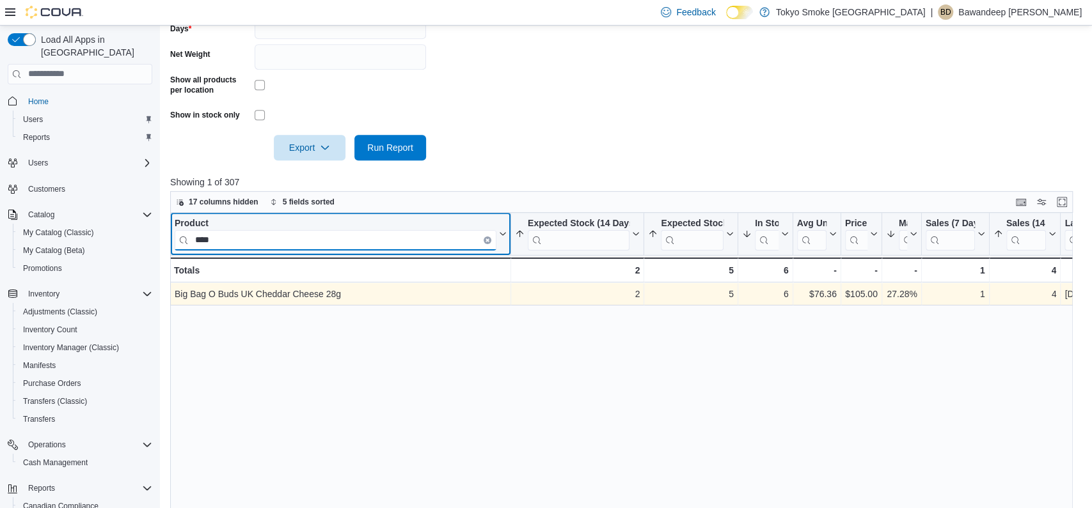
type input "****"
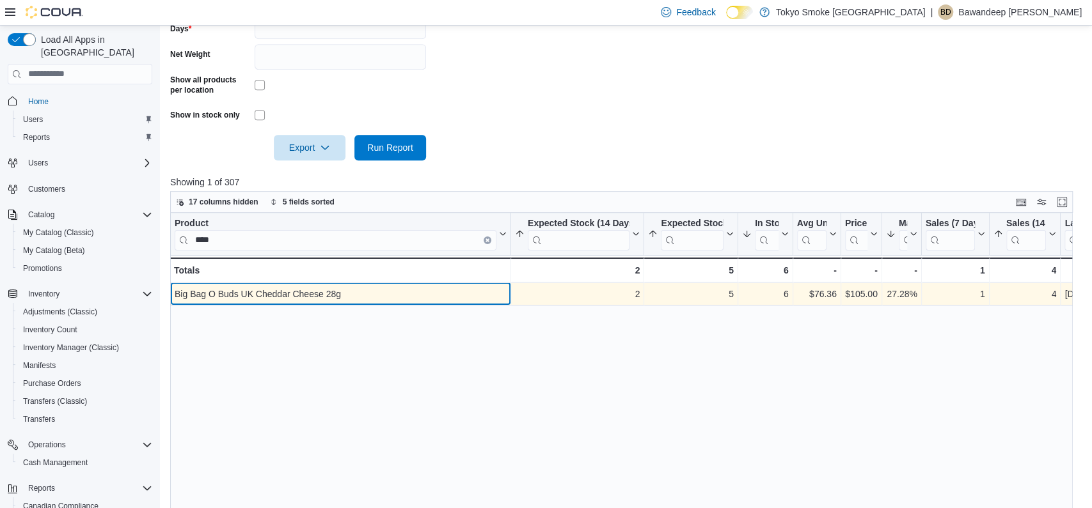
click at [376, 302] on div "Big Bag O Buds UK Cheddar Cheese 28g" at bounding box center [341, 294] width 332 height 15
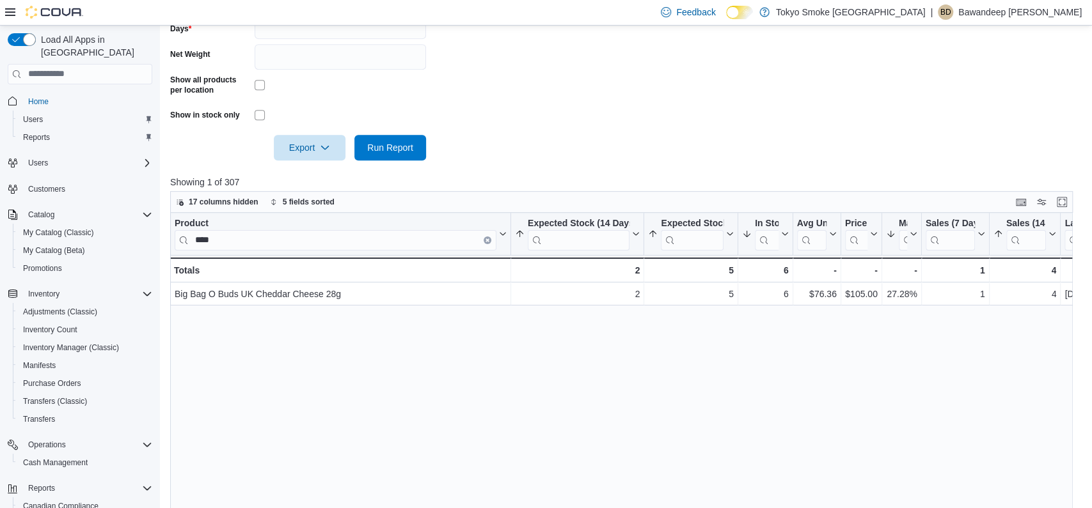
click at [381, 349] on div "Product **** Click to view column header actions Expected Stock (14 Days) Sorte…" at bounding box center [621, 405] width 902 height 385
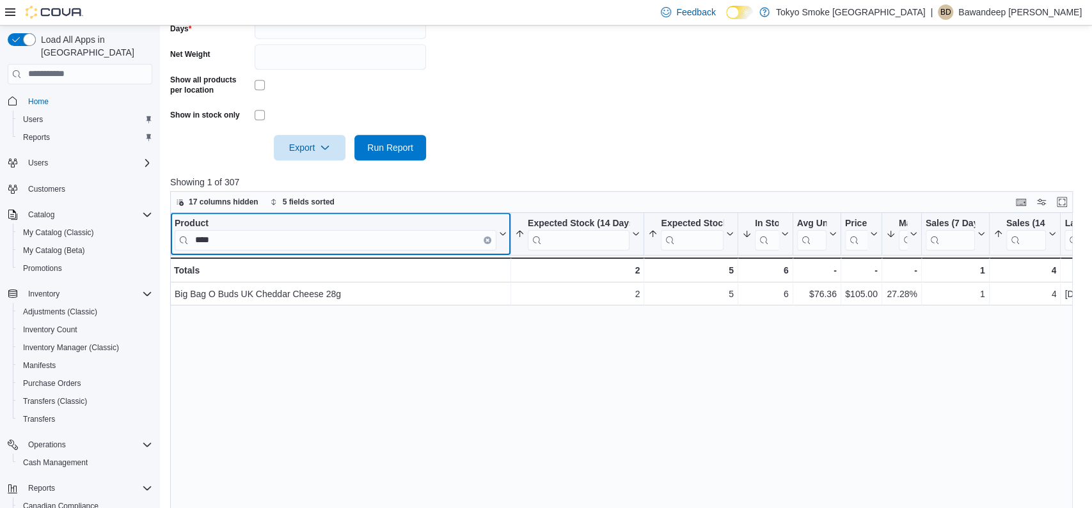
click at [489, 242] on icon "Clear input" at bounding box center [487, 240] width 4 height 4
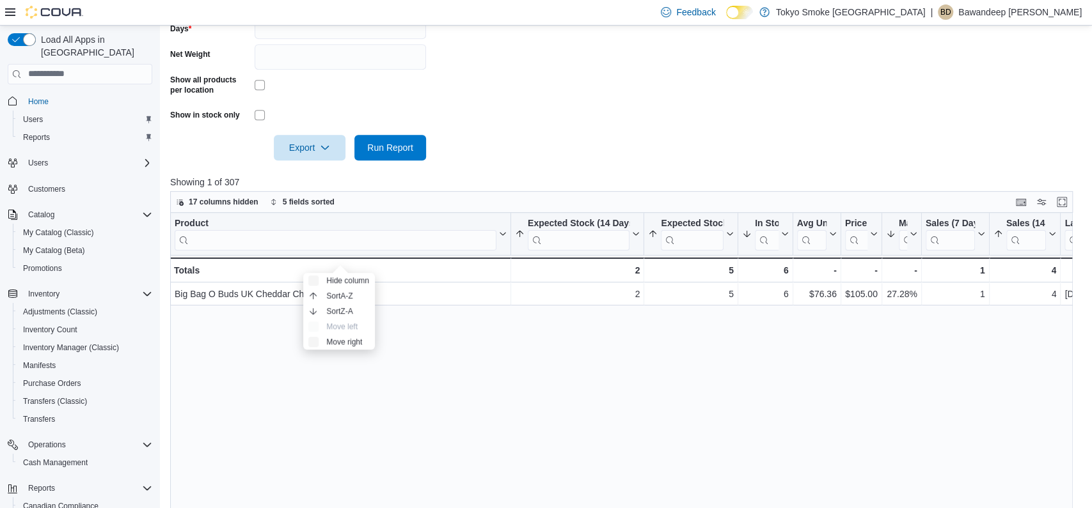
click at [645, 135] on div at bounding box center [625, 130] width 911 height 10
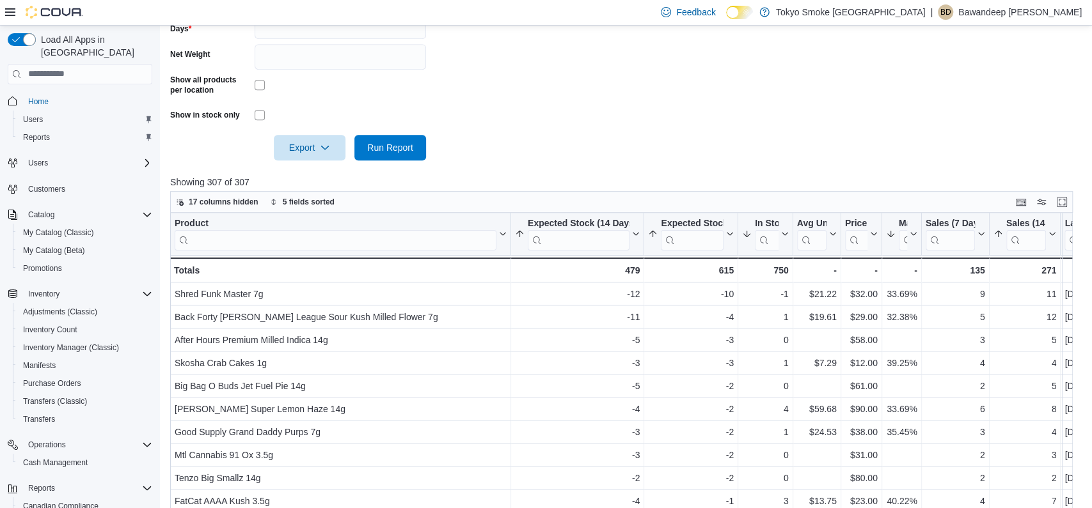
click at [788, 152] on form "Locations [GEOGRAPHIC_DATA] Main Classifications Dried Flower Products All Prod…" at bounding box center [625, 3] width 911 height 316
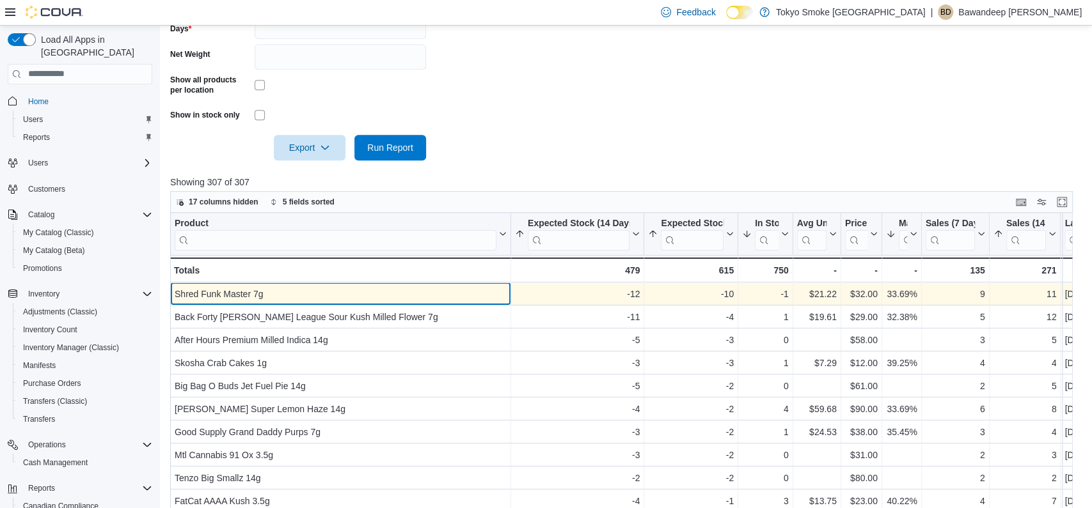
click at [424, 302] on div "Shred Funk Master 7g" at bounding box center [341, 294] width 332 height 15
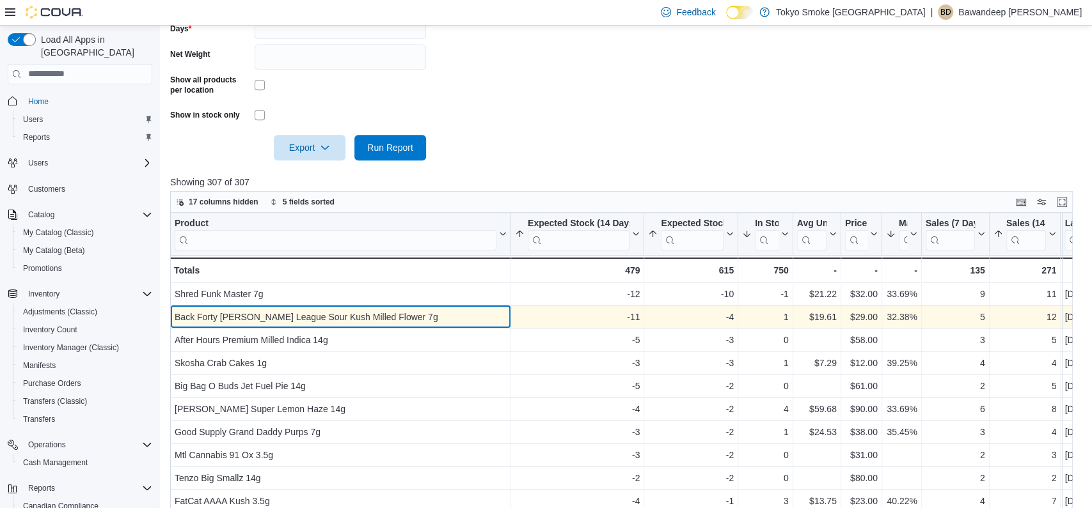
click at [430, 325] on div "Back Forty [PERSON_NAME] League Sour Kush Milled Flower 7g" at bounding box center [341, 317] width 332 height 15
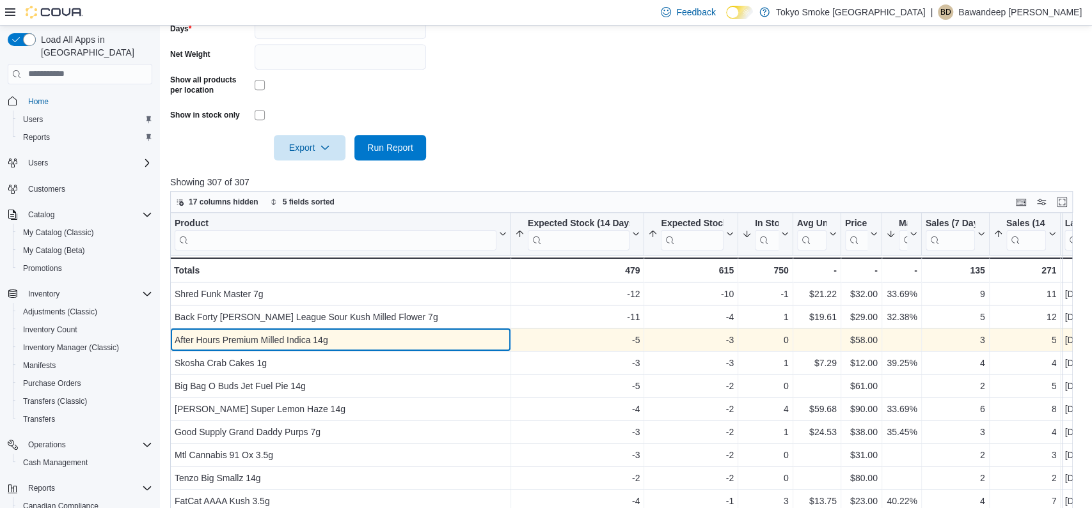
click at [425, 348] on div "After Hours Premium Milled Indica 14g" at bounding box center [341, 340] width 332 height 15
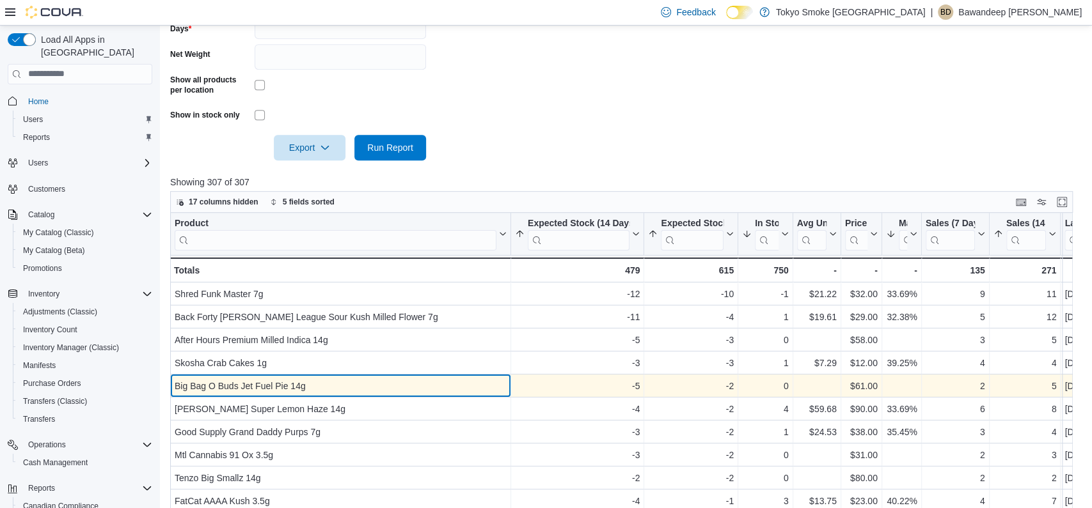
click at [416, 394] on div "Big Bag O Buds Jet Fuel Pie 14g" at bounding box center [341, 386] width 332 height 15
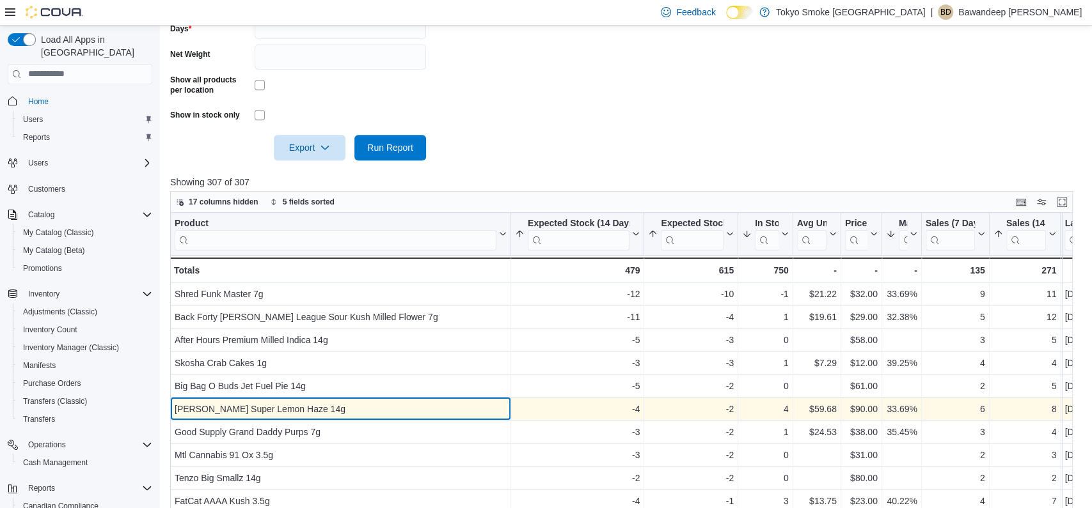
click at [411, 417] on div "[PERSON_NAME] Super Lemon Haze 14g" at bounding box center [341, 409] width 332 height 15
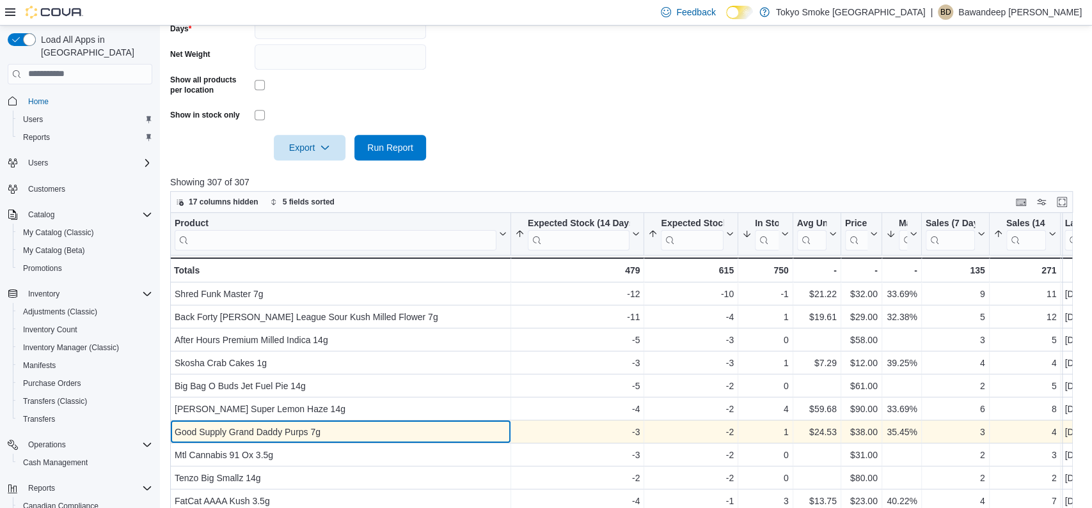
click at [405, 440] on div "Good Supply Grand Daddy Purps 7g" at bounding box center [341, 432] width 332 height 15
drag, startPoint x: 311, startPoint y: 448, endPoint x: 177, endPoint y: 446, distance: 134.3
click at [177, 440] on div "Good Supply Grand Daddy Purps 7g" at bounding box center [341, 432] width 332 height 15
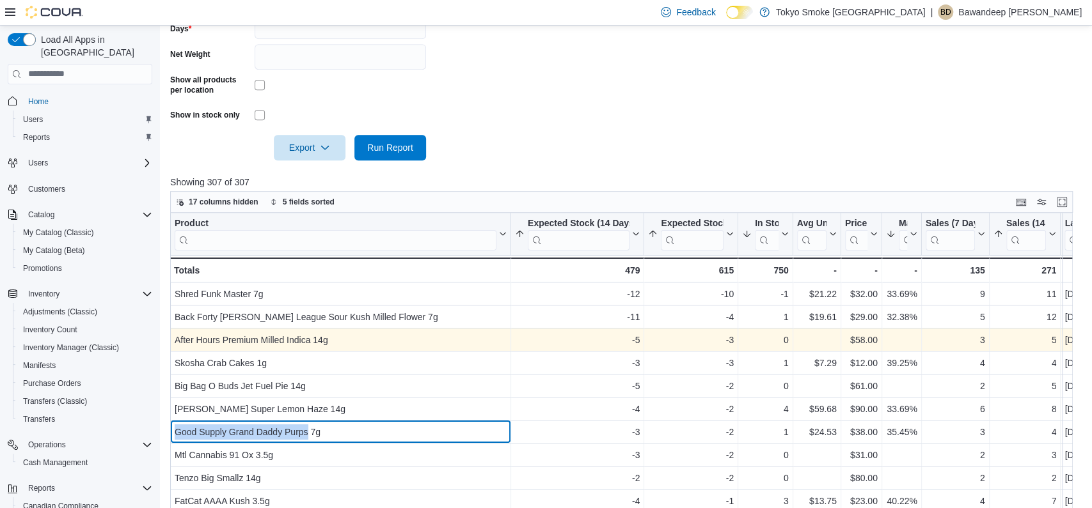
copy div "Good Supply Grand Daddy Purps"
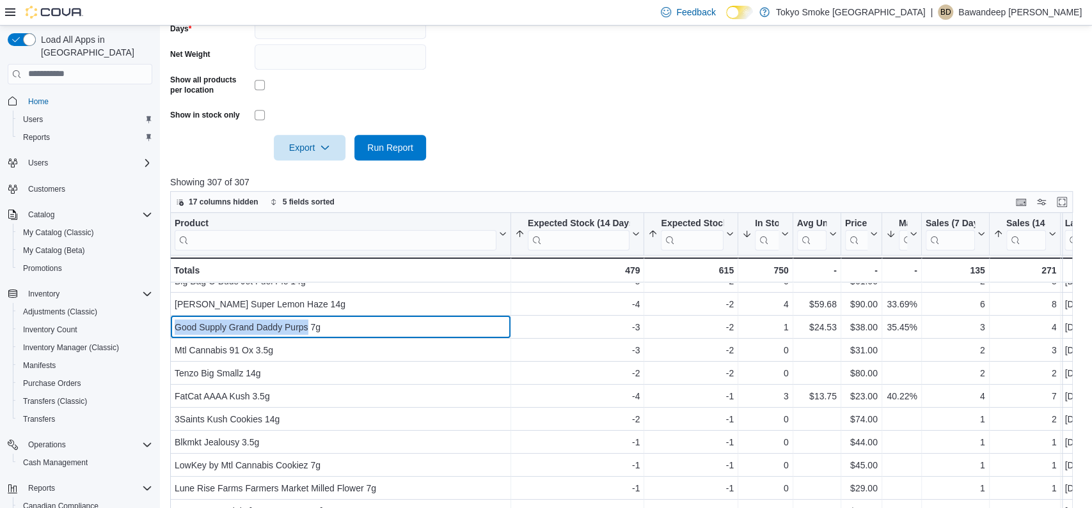
scroll to position [104, 0]
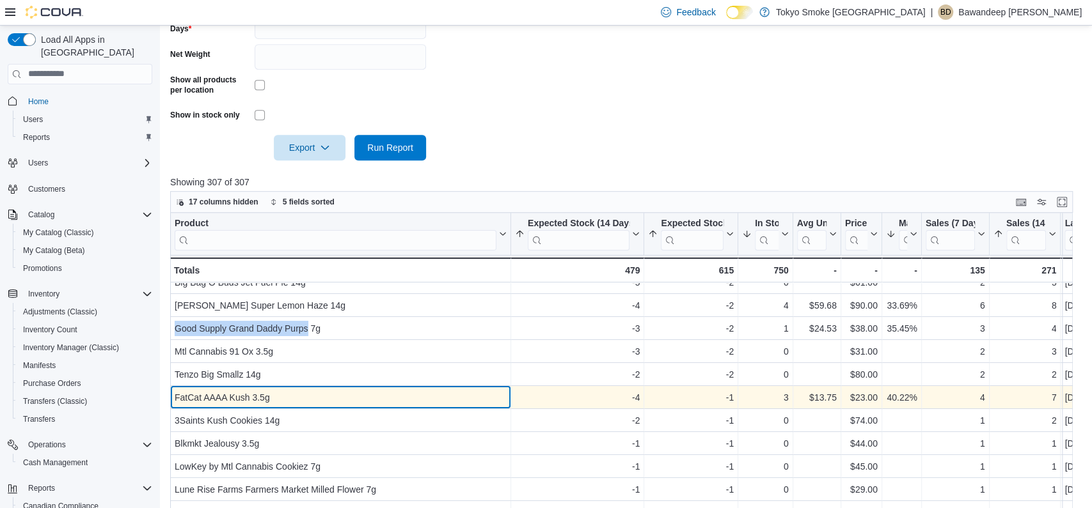
click at [377, 405] on div "FatCat AAAA Kush 3.5g" at bounding box center [341, 397] width 332 height 15
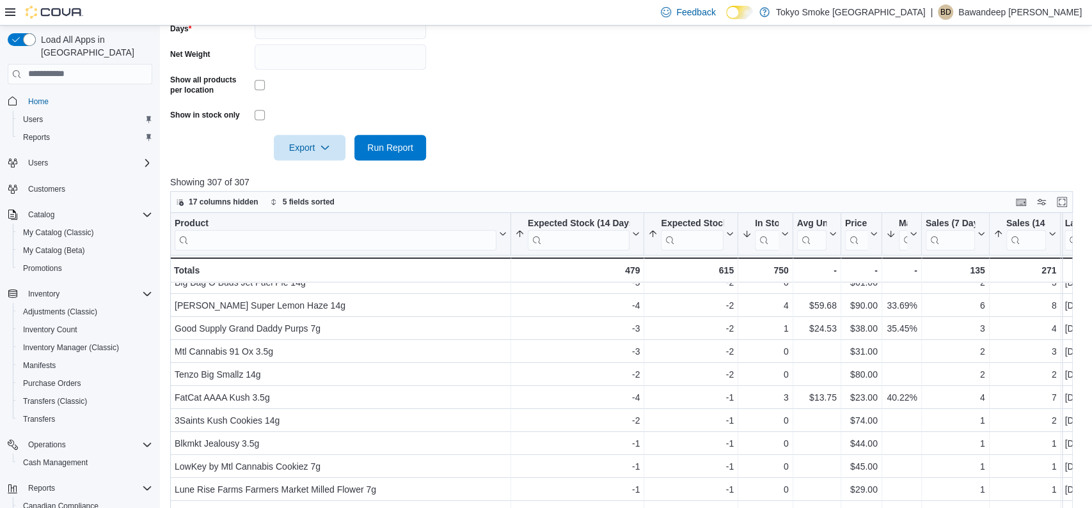
click at [529, 173] on div at bounding box center [625, 168] width 911 height 15
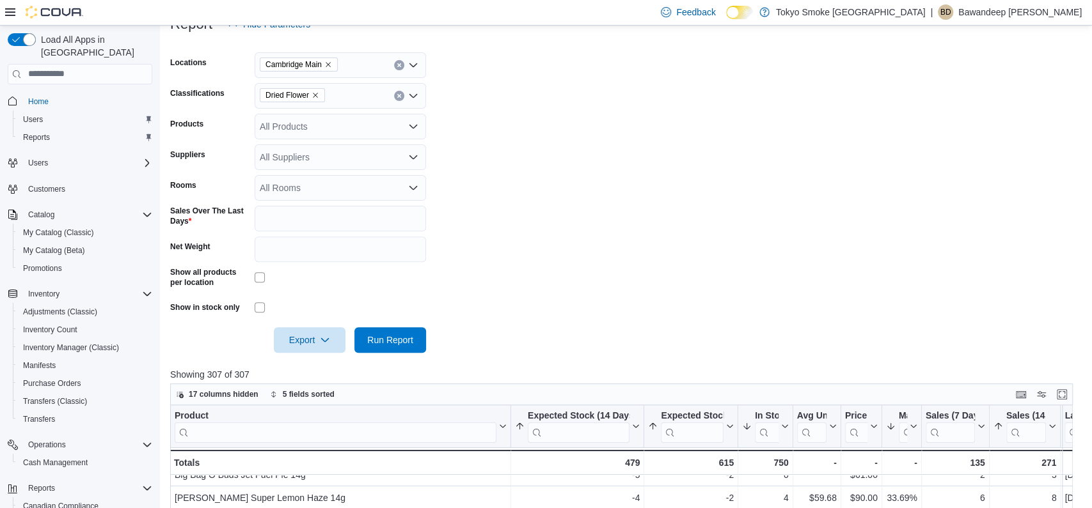
scroll to position [162, 0]
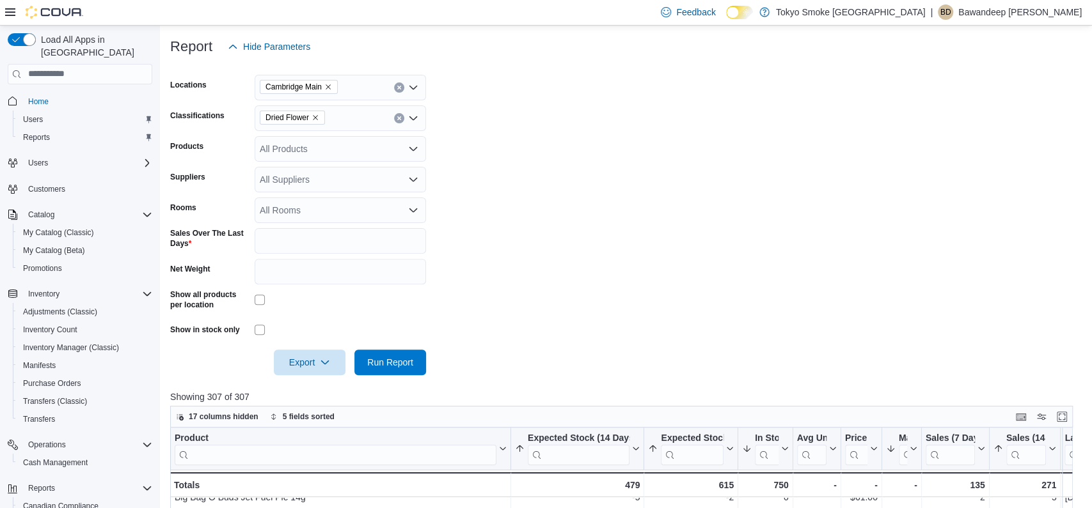
click at [319, 122] on icon "Remove Dried Flower from selection in this group" at bounding box center [315, 118] width 8 height 8
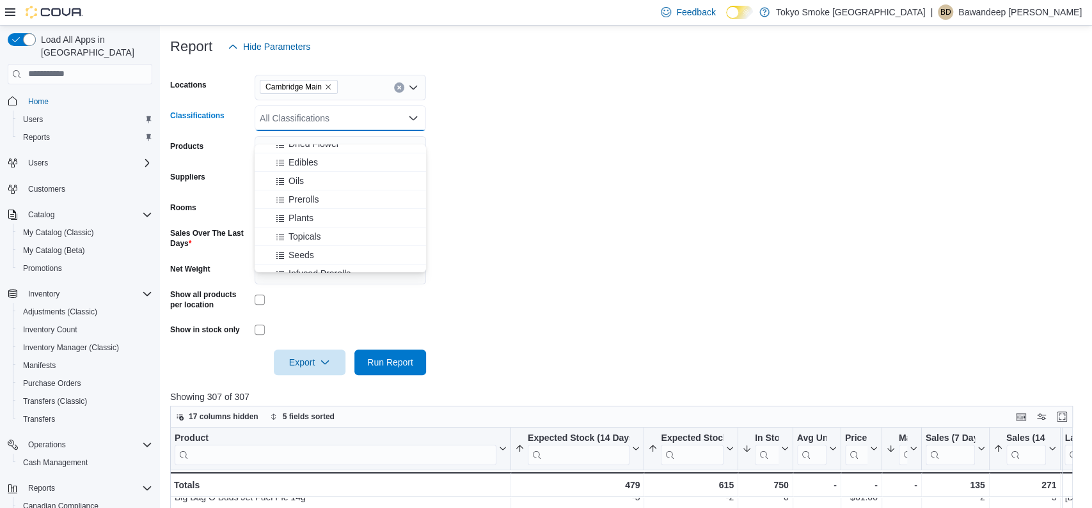
scroll to position [122, 0]
click at [306, 198] on span "Prerolls" at bounding box center [303, 199] width 30 height 13
click at [572, 251] on form "Locations Cambridge Main Classifications Prerolls Combo box. Selected. Prerolls…" at bounding box center [625, 217] width 911 height 316
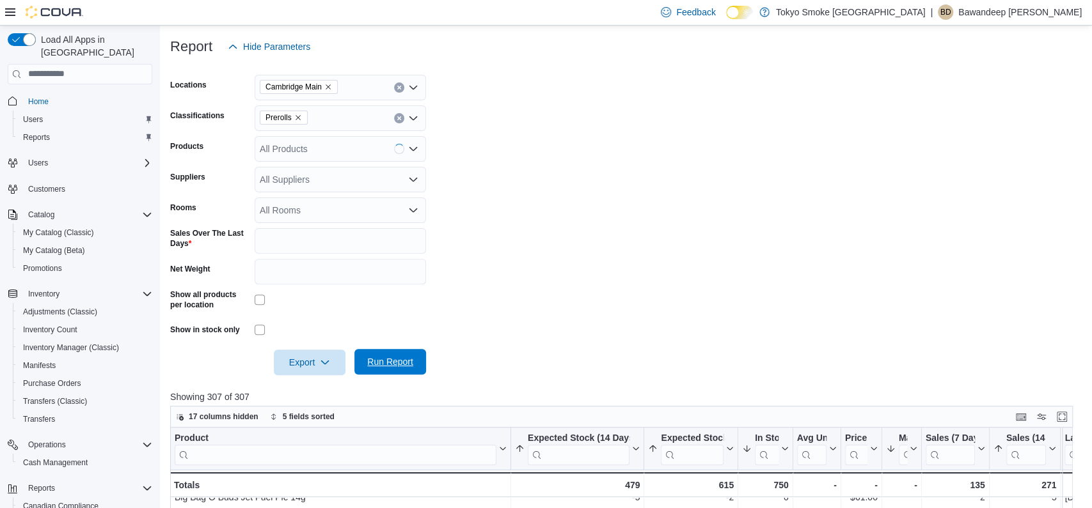
click at [413, 368] on span "Run Report" at bounding box center [390, 362] width 46 height 13
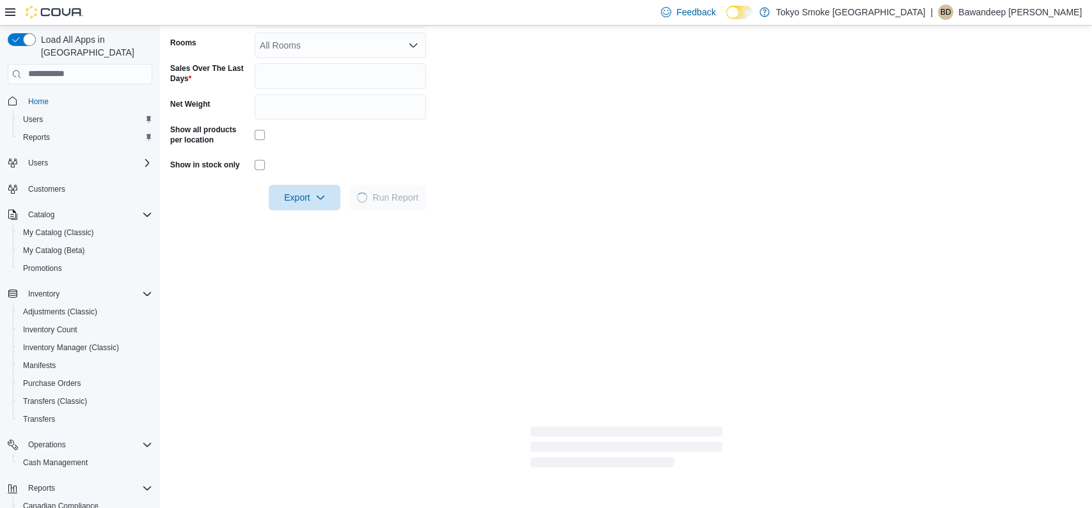
scroll to position [349, 0]
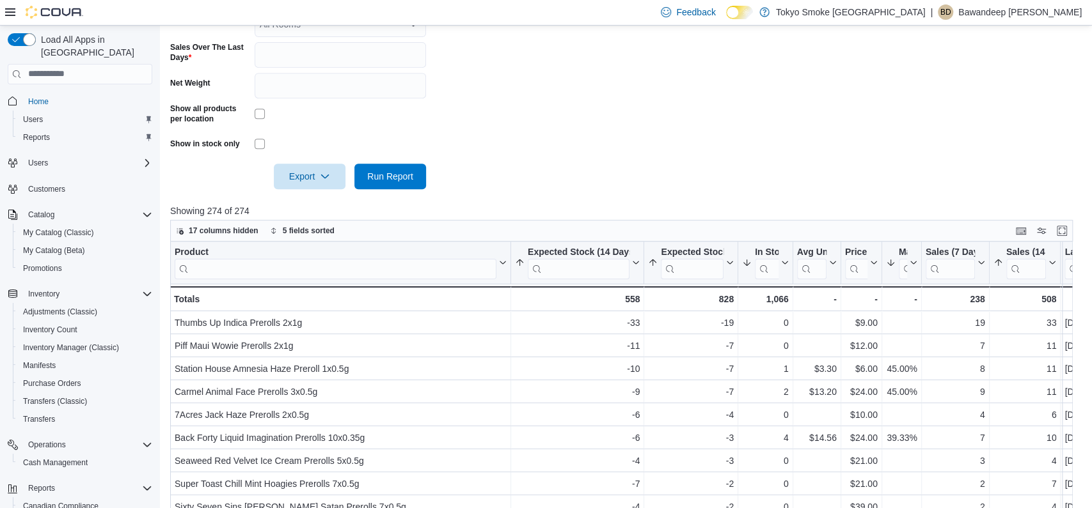
click at [666, 109] on form "Locations [GEOGRAPHIC_DATA] Main Classifications Prerolls Products All Products…" at bounding box center [625, 31] width 911 height 316
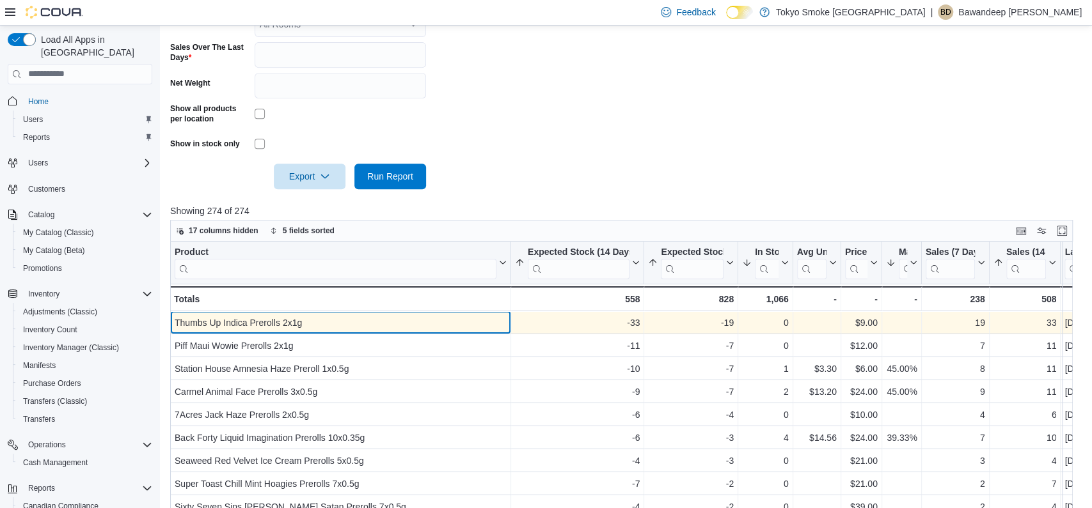
click at [507, 334] on div "Thumbs Up Indica Prerolls 2x1g - Product, column 1, row 1" at bounding box center [340, 322] width 341 height 23
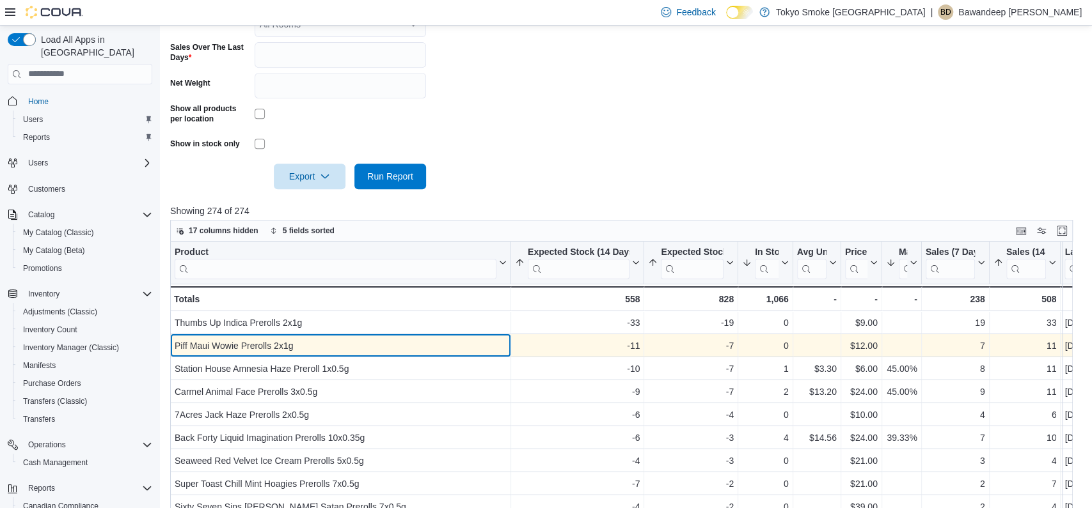
click at [505, 354] on div "Piff Maui Wowie Prerolls 2x1g" at bounding box center [341, 345] width 332 height 15
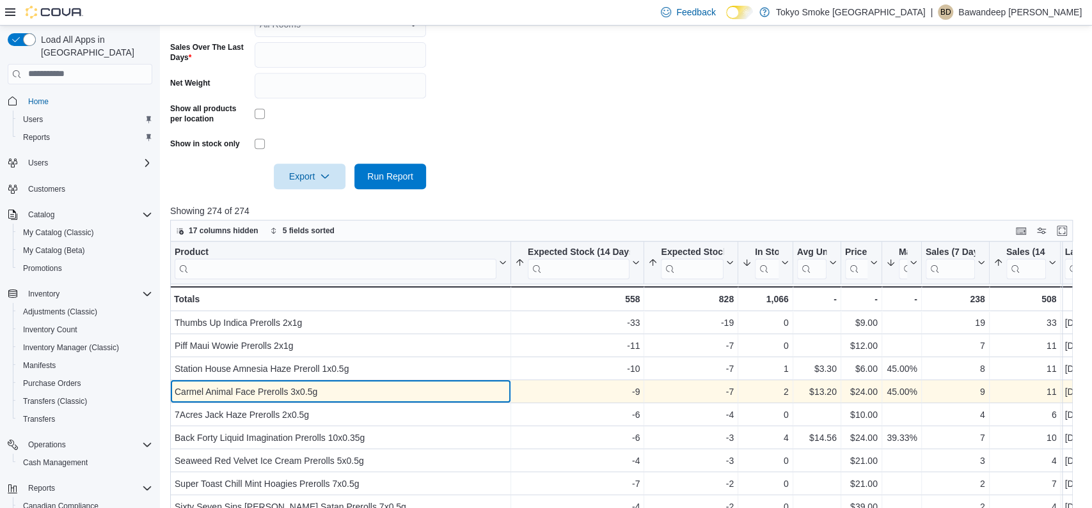
click at [473, 400] on div "Carmel Animal Face Prerolls 3x0.5g" at bounding box center [341, 391] width 332 height 15
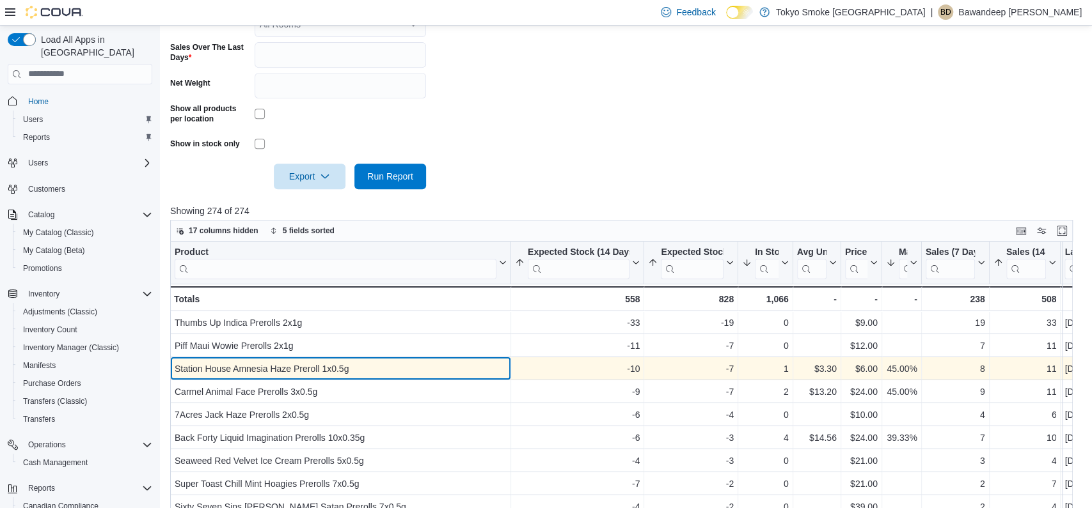
click at [457, 377] on div "Station House Amnesia Haze Preroll 1x0.5g" at bounding box center [341, 368] width 332 height 15
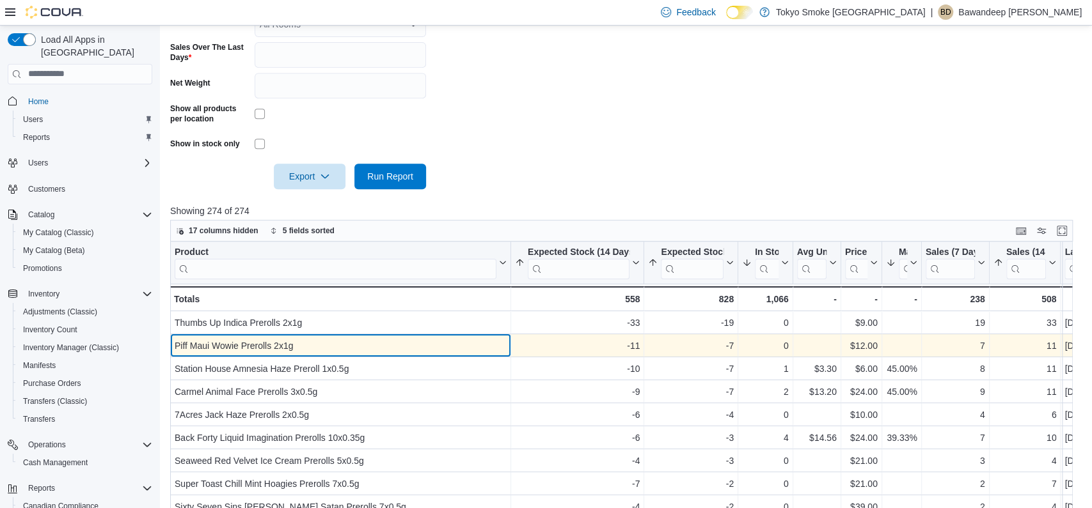
click at [418, 354] on div "Piff Maui Wowie Prerolls 2x1g" at bounding box center [341, 345] width 332 height 15
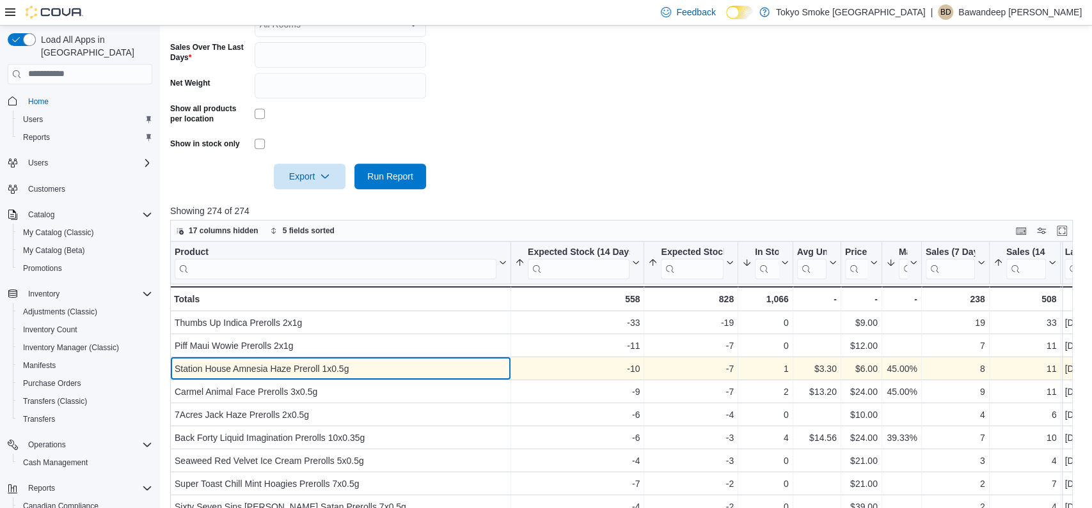
click at [390, 377] on div "Station House Amnesia Haze Preroll 1x0.5g" at bounding box center [341, 368] width 332 height 15
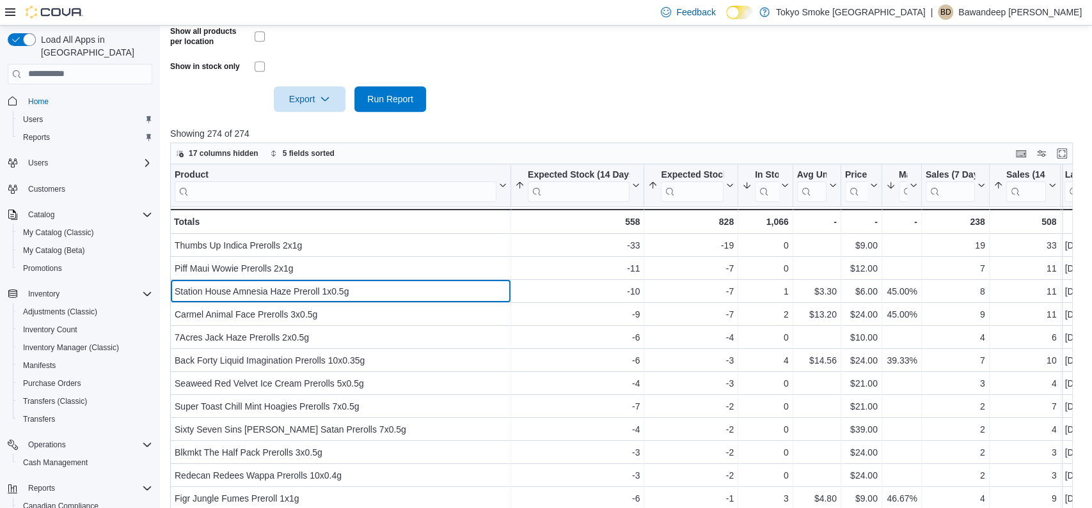
scroll to position [441, 0]
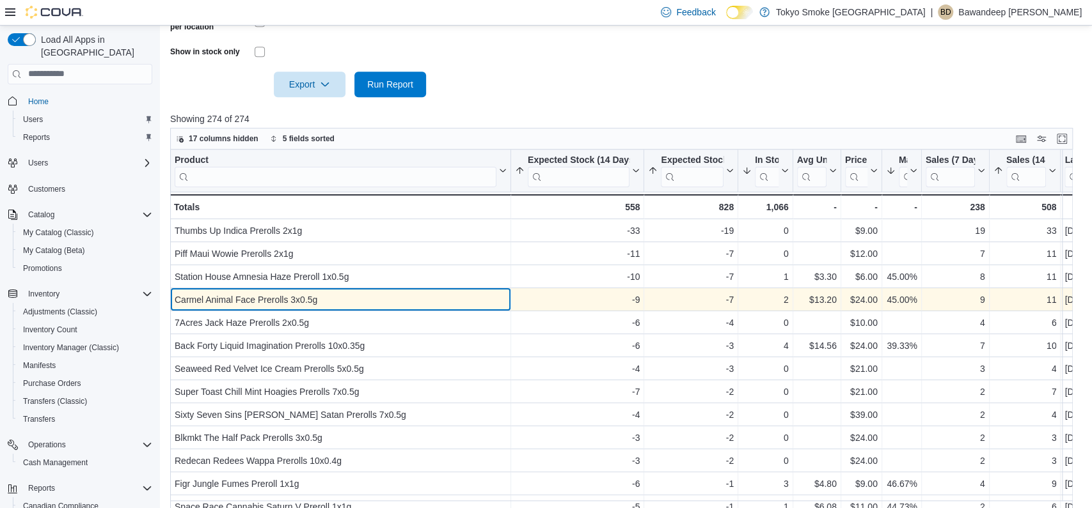
click at [359, 308] on div "Carmel Animal Face Prerolls 3x0.5g" at bounding box center [341, 299] width 332 height 15
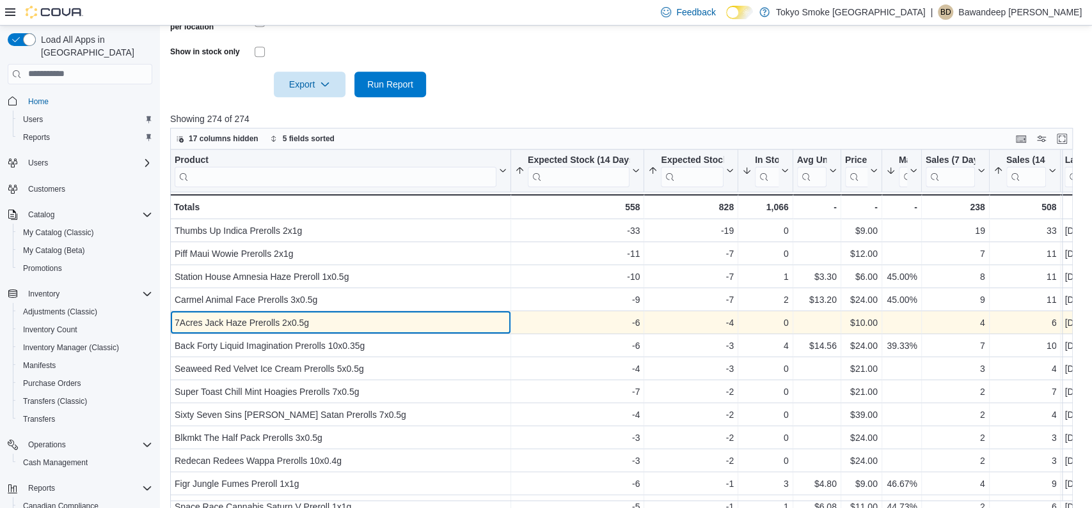
click at [356, 331] on div "7Acres Jack Haze Prerolls 2x0.5g" at bounding box center [341, 322] width 332 height 15
drag, startPoint x: 172, startPoint y: 336, endPoint x: 248, endPoint y: 336, distance: 75.5
click at [248, 334] on div "7Acres Jack Haze Prerolls 2x0.5g - Product, column 1, row 5" at bounding box center [340, 322] width 341 height 23
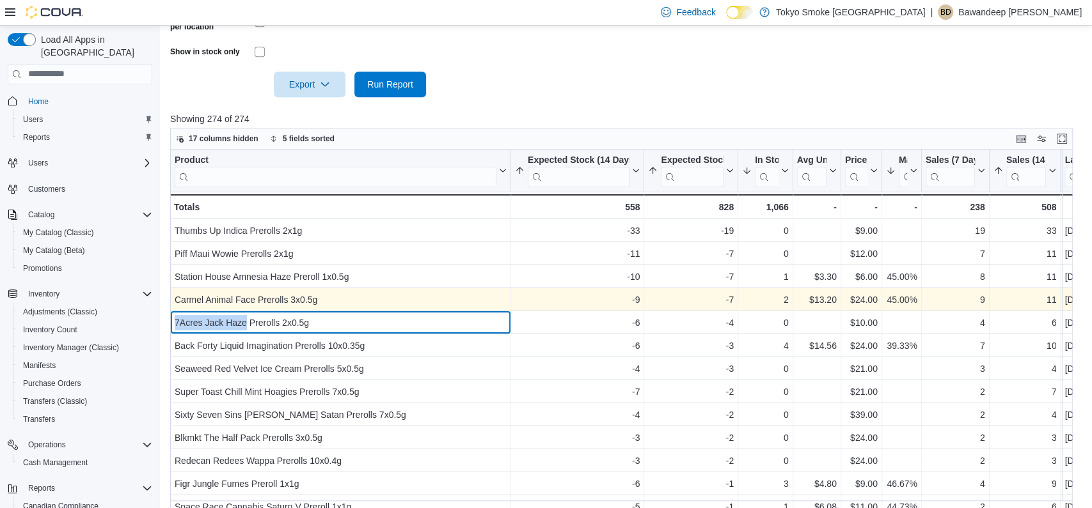
copy div "7Acres [PERSON_NAME]"
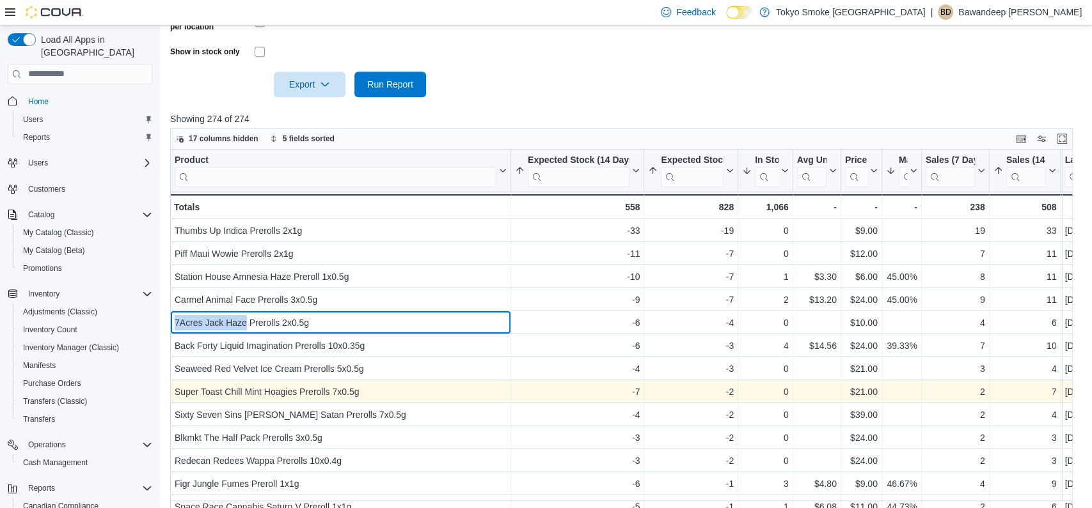
scroll to position [23, 0]
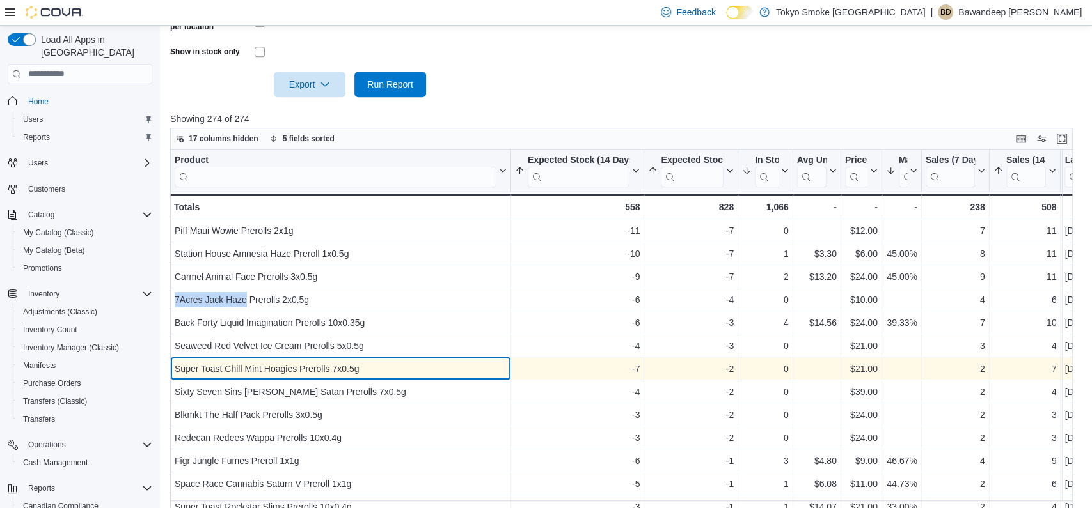
click at [329, 377] on div "Super Toast Chill Mint Hoagies Prerolls 7x0.5g" at bounding box center [341, 368] width 332 height 15
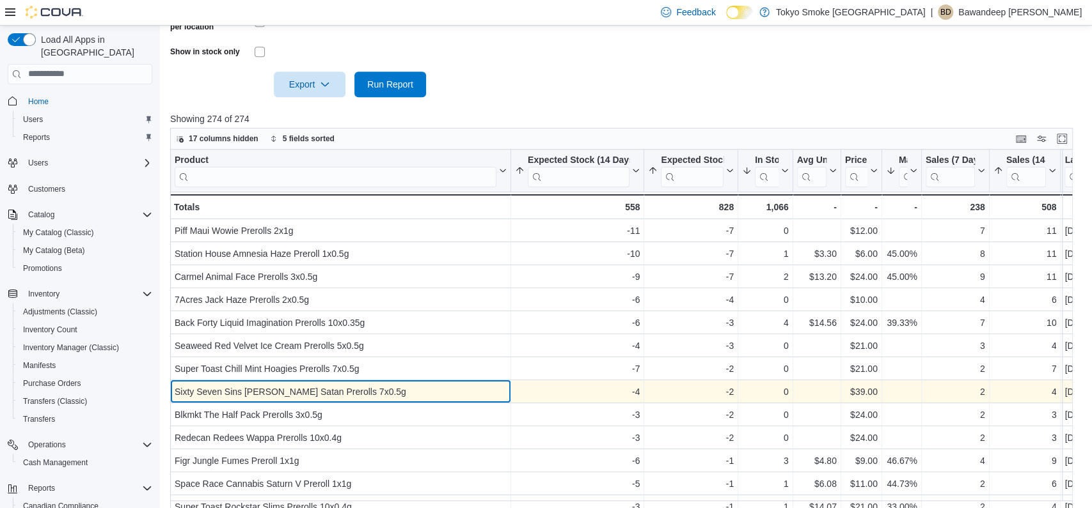
click at [317, 400] on div "Sixty Seven Sins [PERSON_NAME] Satan Prerolls 7x0.5g" at bounding box center [341, 391] width 332 height 15
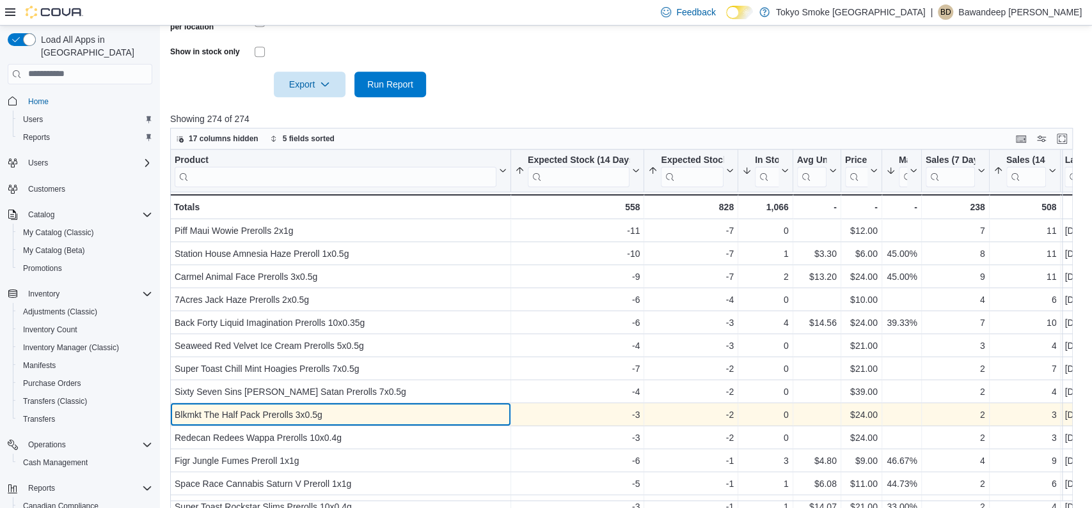
click at [315, 423] on div "Blkmkt The Half Pack Prerolls 3x0.5g" at bounding box center [341, 414] width 332 height 15
drag, startPoint x: 264, startPoint y: 427, endPoint x: 175, endPoint y: 425, distance: 88.9
click at [175, 423] on div "Blkmkt The Half Pack Prerolls 3x0.5g" at bounding box center [341, 414] width 332 height 15
copy div "Blkmkt The Half Pack"
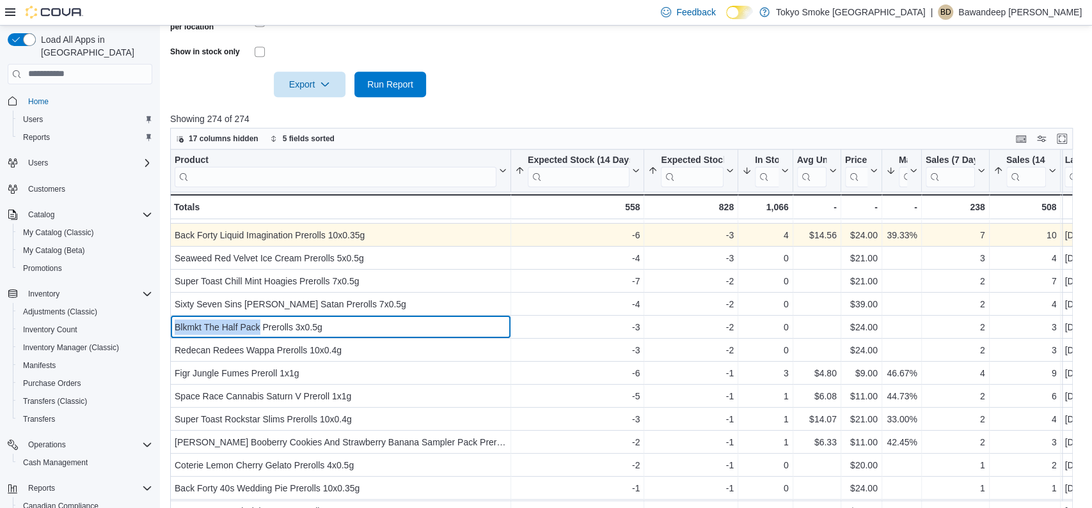
scroll to position [111, 0]
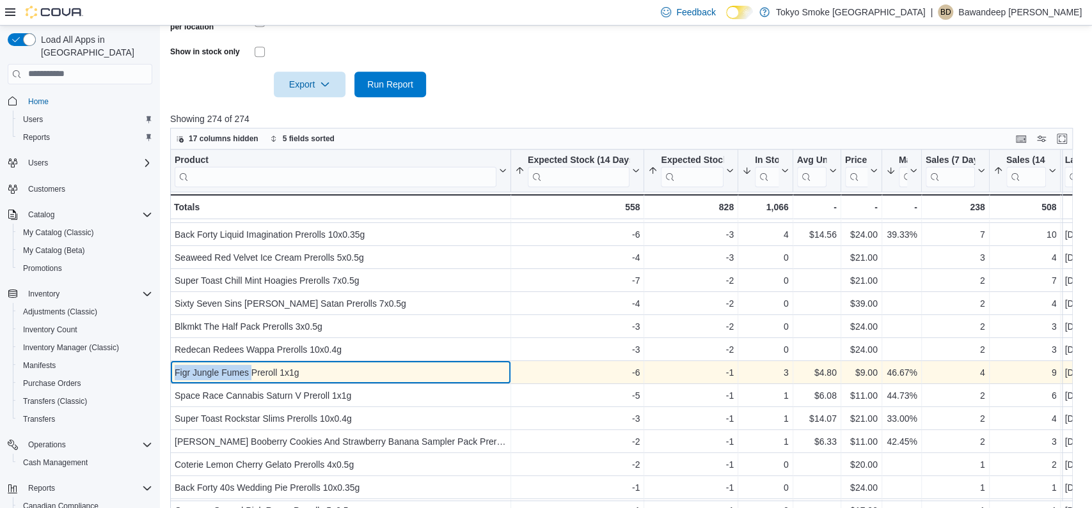
drag, startPoint x: 252, startPoint y: 388, endPoint x: 175, endPoint y: 384, distance: 77.5
click at [175, 381] on div "Figr Jungle Fumes Preroll 1x1g" at bounding box center [341, 372] width 332 height 15
copy div "Figr Jungle Fumes"
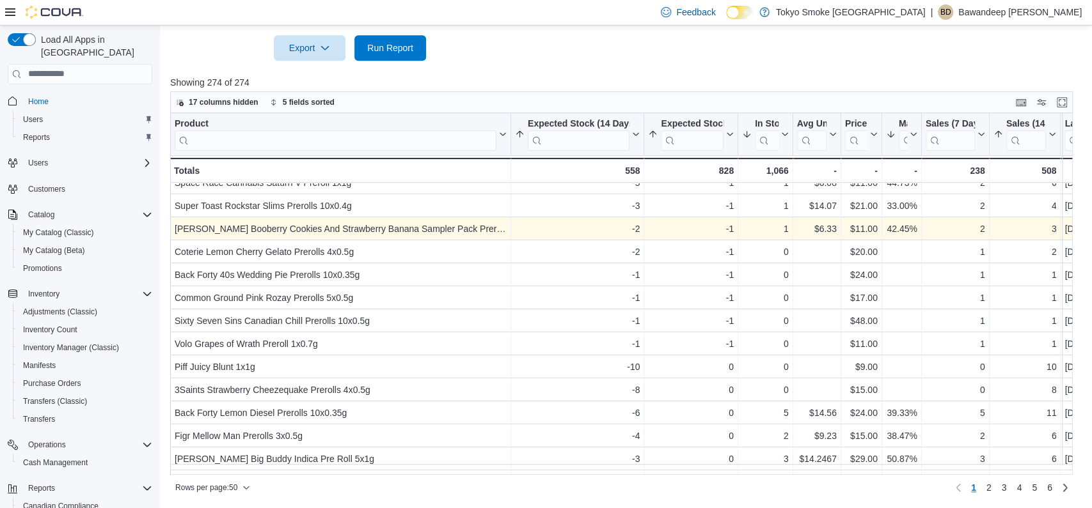
scroll to position [290, 0]
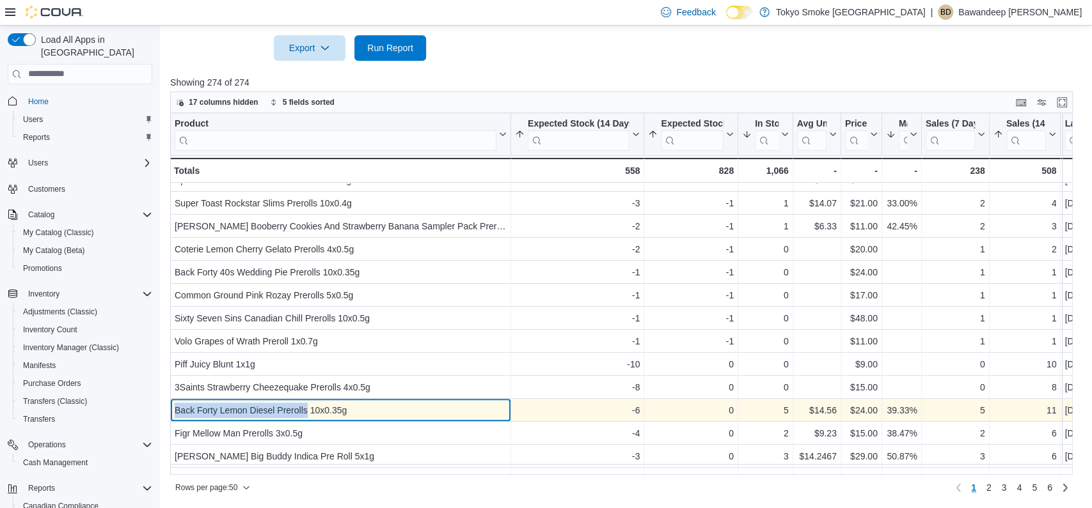
drag, startPoint x: 311, startPoint y: 411, endPoint x: 171, endPoint y: 413, distance: 139.5
click at [171, 413] on div "Back Forty Lemon Diesel Prerolls 10x0.35g - Product, column 1, row 23" at bounding box center [340, 410] width 341 height 23
drag, startPoint x: 171, startPoint y: 413, endPoint x: 250, endPoint y: 414, distance: 78.7
click at [250, 414] on div "Back Forty Lemon Diesel Prerolls 10x0.35g - Product, column 1, row 23" at bounding box center [340, 410] width 341 height 23
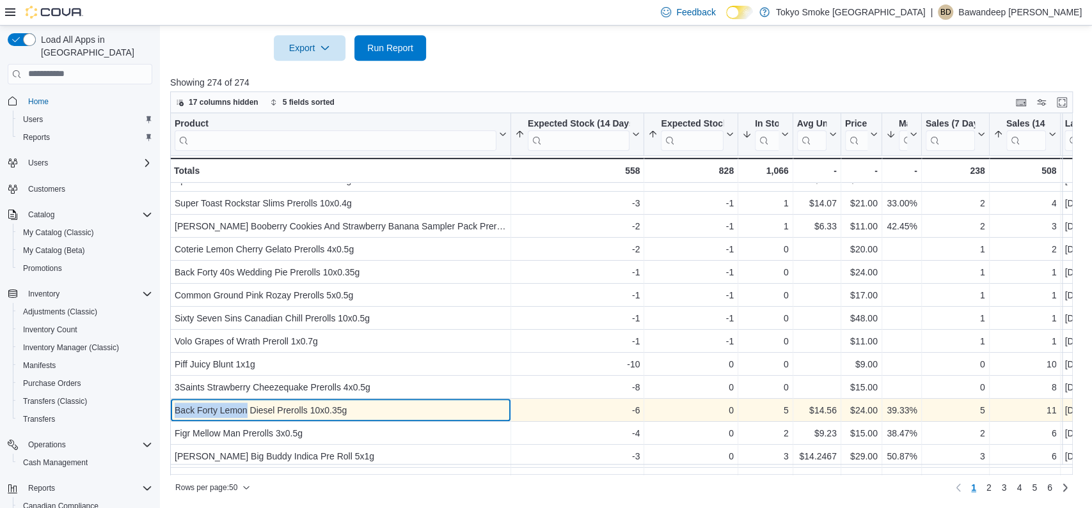
copy div "Back Forty Lemon"
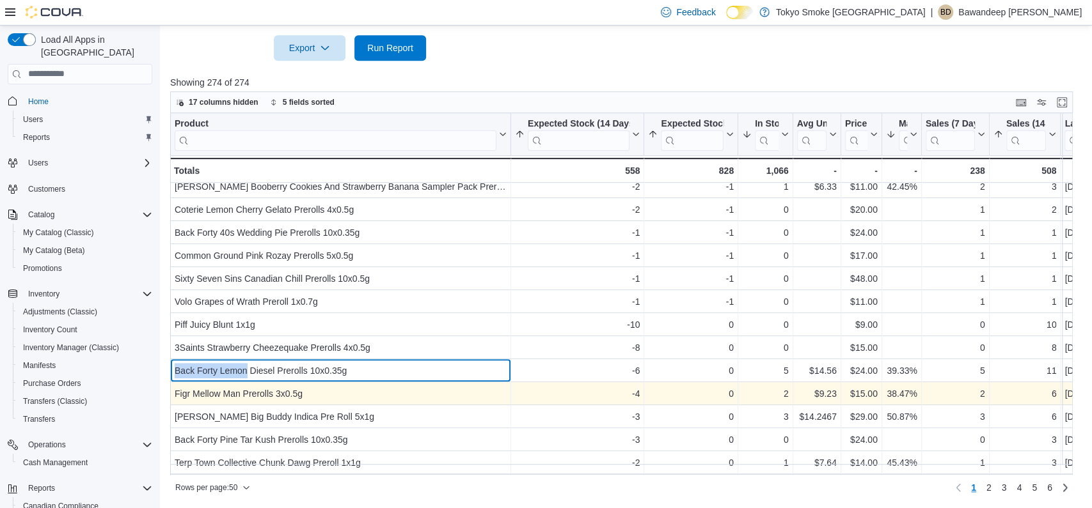
scroll to position [354, 0]
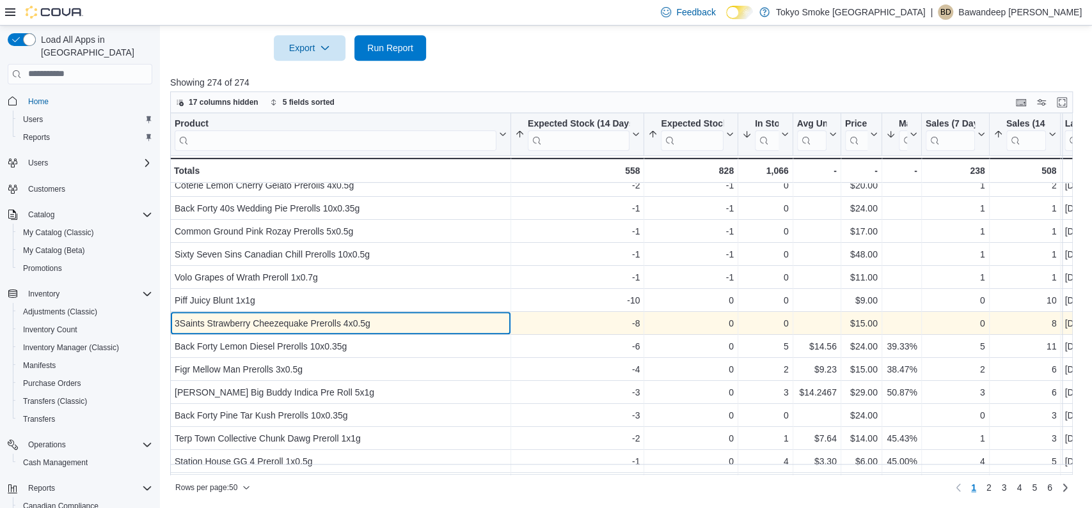
click at [311, 320] on div "3Saints Strawberry Cheezequake Prerolls 4x0.5g" at bounding box center [341, 323] width 332 height 15
drag, startPoint x: 313, startPoint y: 326, endPoint x: 177, endPoint y: 327, distance: 136.9
click at [177, 327] on div "3Saints Strawberry Cheezequake Prerolls 4x0.5g" at bounding box center [341, 323] width 332 height 15
copy div "3Saints Strawberry Cheezequake"
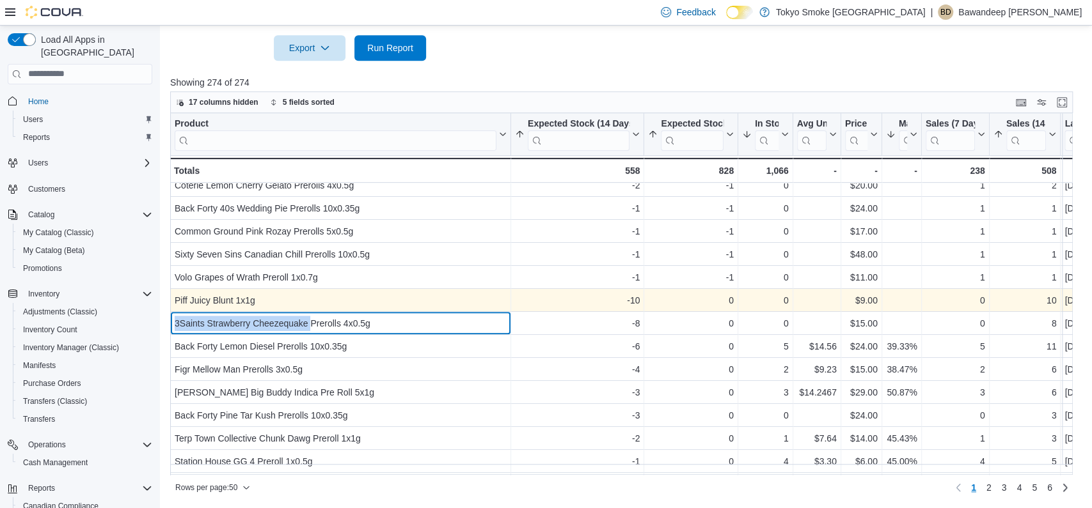
scroll to position [385, 0]
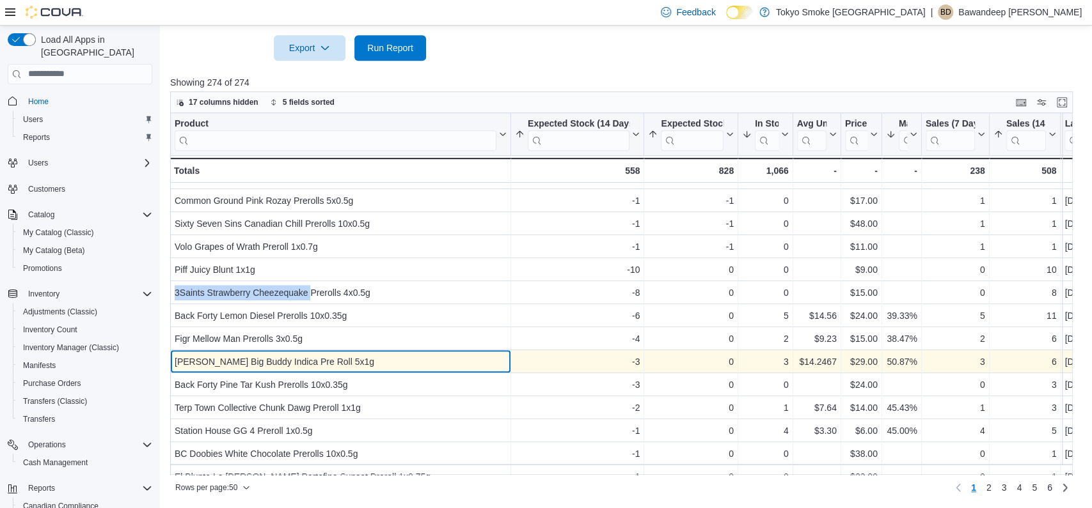
click at [333, 367] on div "[PERSON_NAME] Big Buddy Indica Pre Roll 5x1g" at bounding box center [341, 361] width 332 height 15
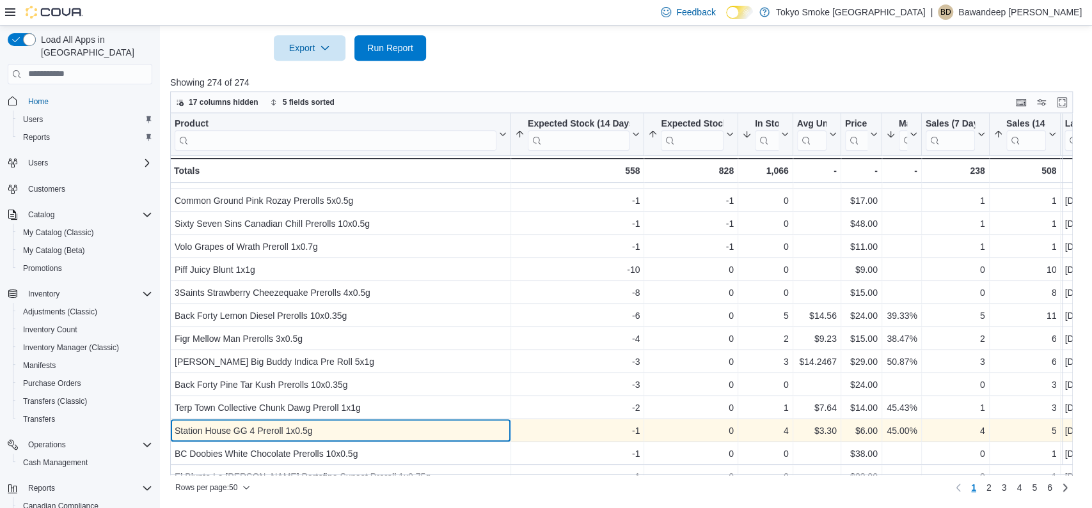
click at [328, 425] on div "Station House GG 4 Preroll 1x0.5g" at bounding box center [341, 430] width 332 height 15
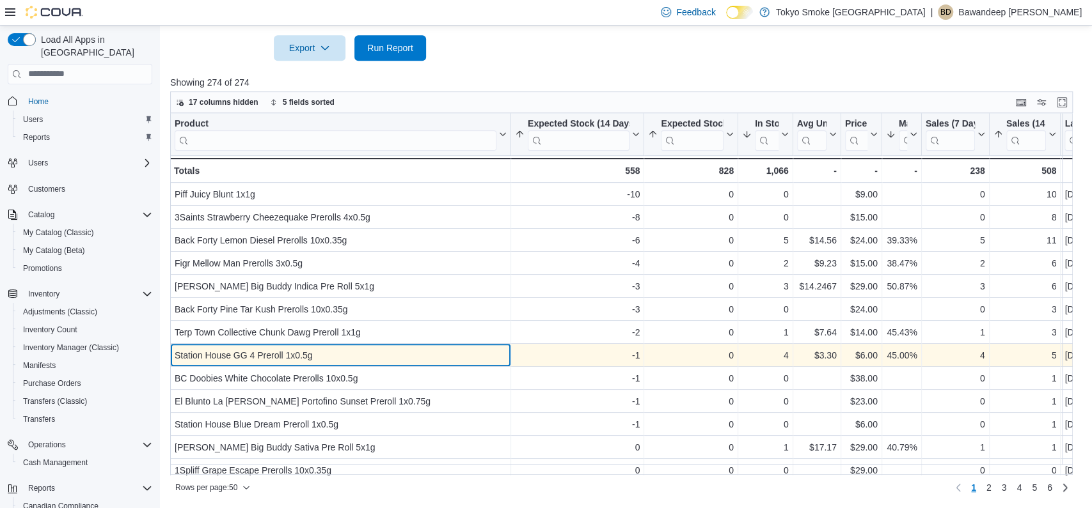
scroll to position [470, 0]
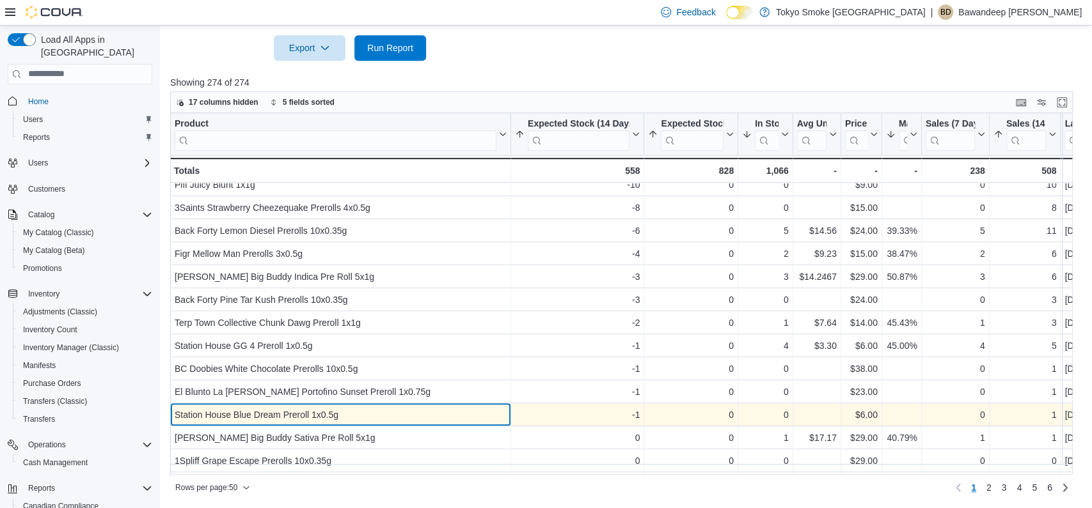
click at [325, 412] on div "Station House Blue Dream Preroll 1x0.5g" at bounding box center [341, 414] width 332 height 15
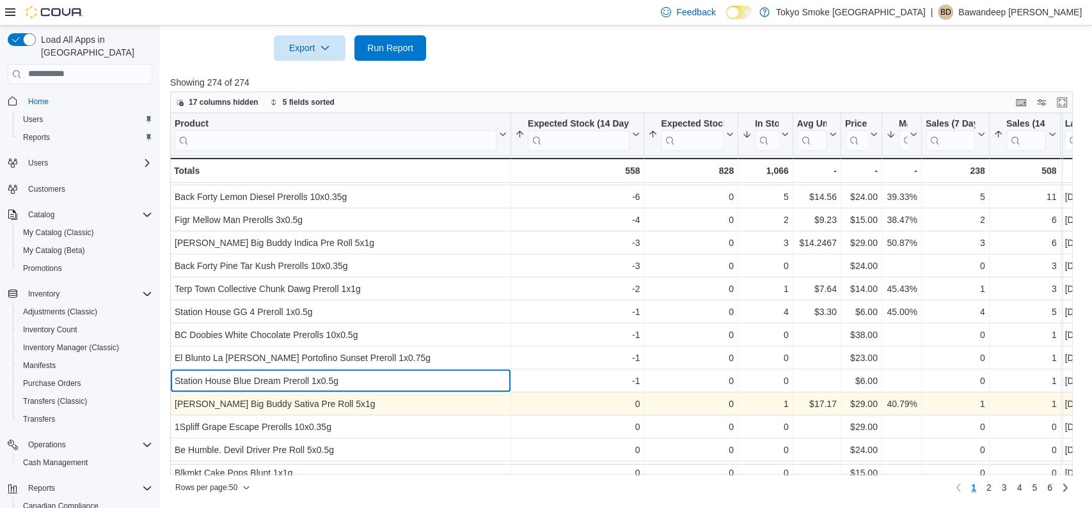
scroll to position [505, 0]
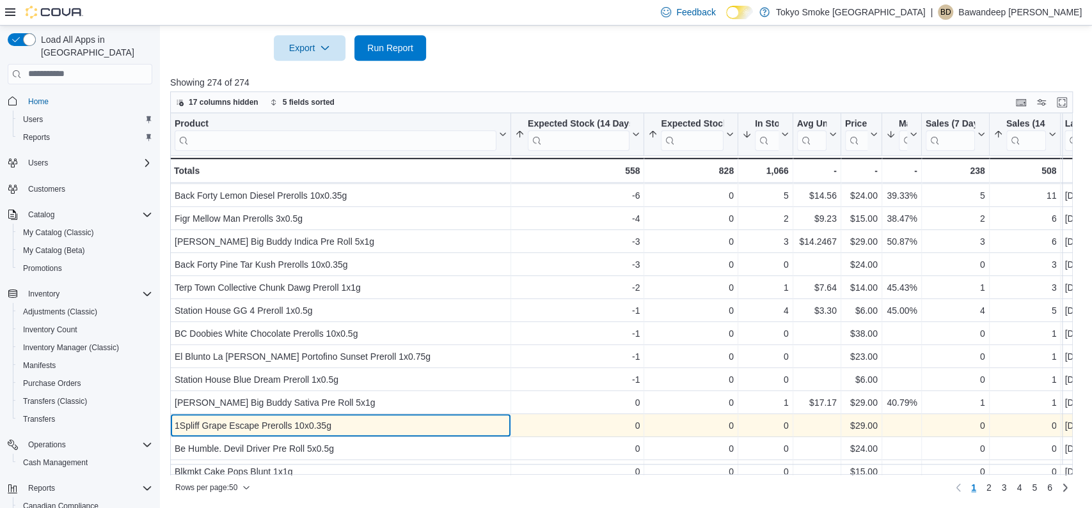
click at [321, 418] on div "1Spliff Grape Escape Prerolls 10x0.35g" at bounding box center [341, 425] width 332 height 15
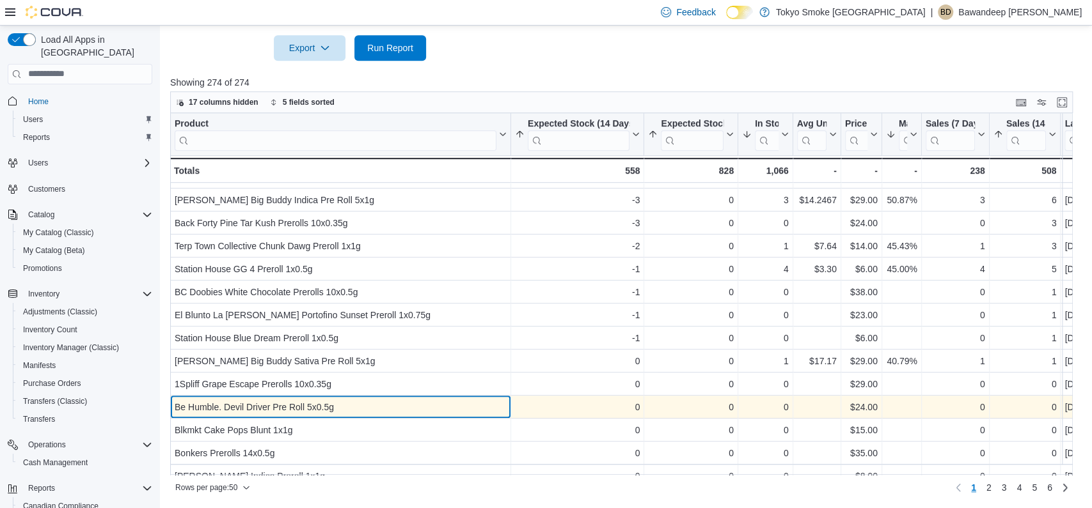
click at [315, 405] on div "Be Humble. Devil Driver Pre Roll 5x0.5g" at bounding box center [341, 407] width 332 height 15
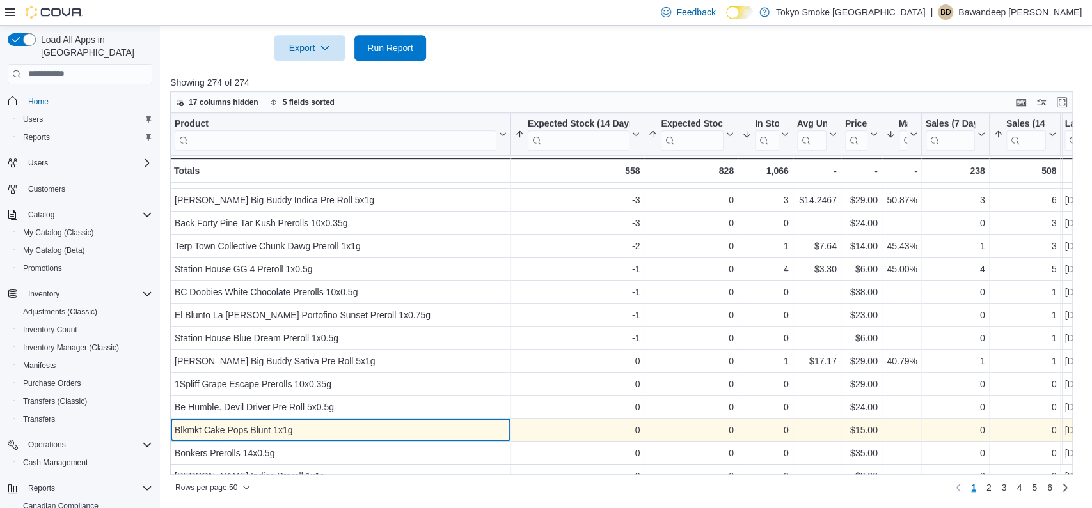
click at [315, 423] on div "Blkmkt Cake Pops Blunt 1x1g" at bounding box center [341, 430] width 332 height 15
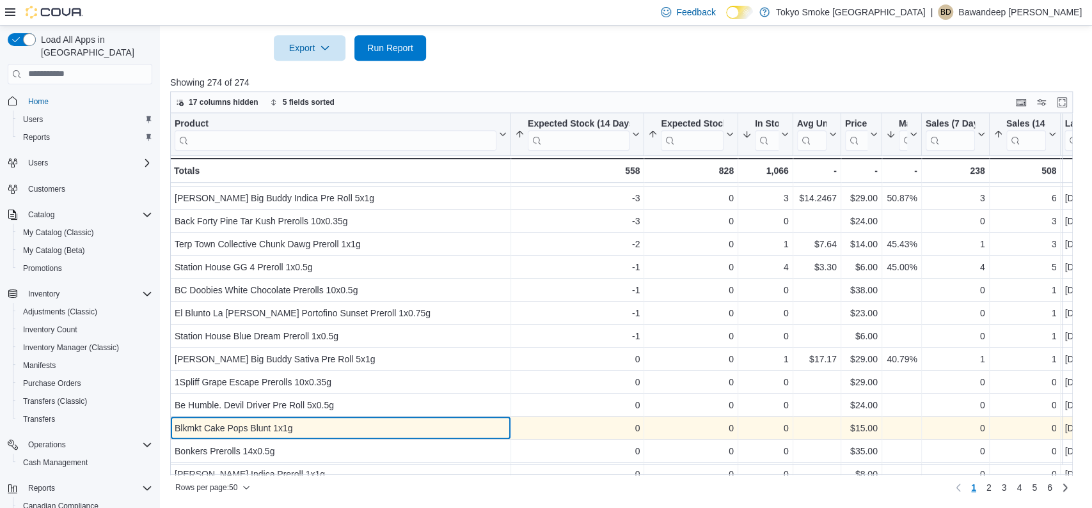
scroll to position [572, 0]
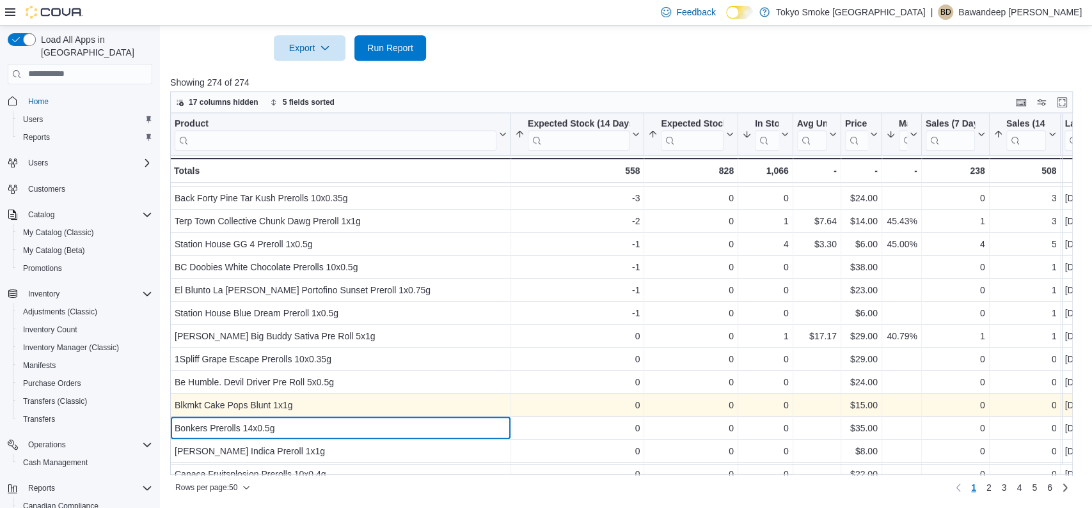
click at [315, 423] on div "Bonkers Prerolls 14x0.5g" at bounding box center [341, 428] width 332 height 15
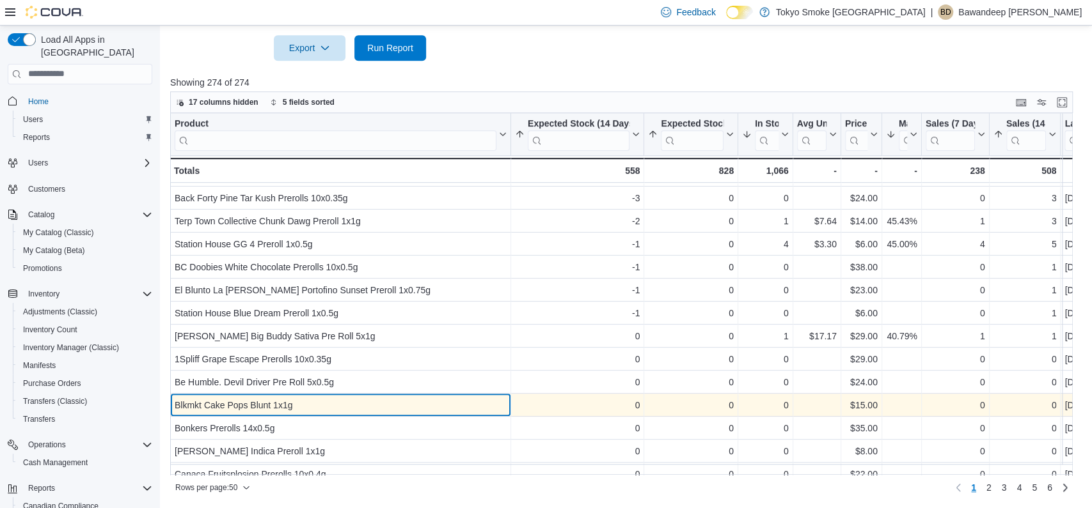
click at [315, 405] on div "Blkmkt Cake Pops Blunt 1x1g" at bounding box center [341, 405] width 332 height 15
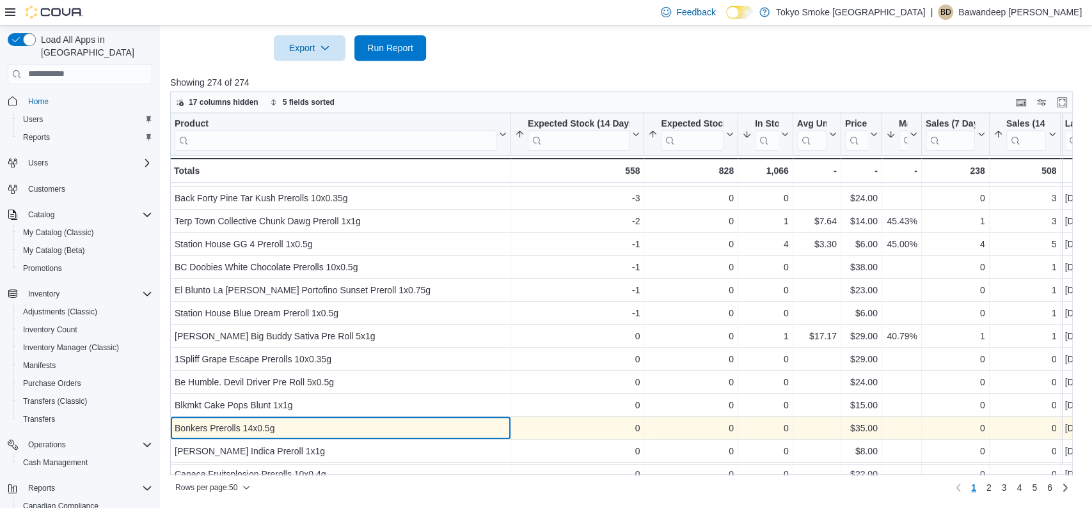
click at [310, 422] on div "Bonkers Prerolls 14x0.5g" at bounding box center [341, 428] width 332 height 15
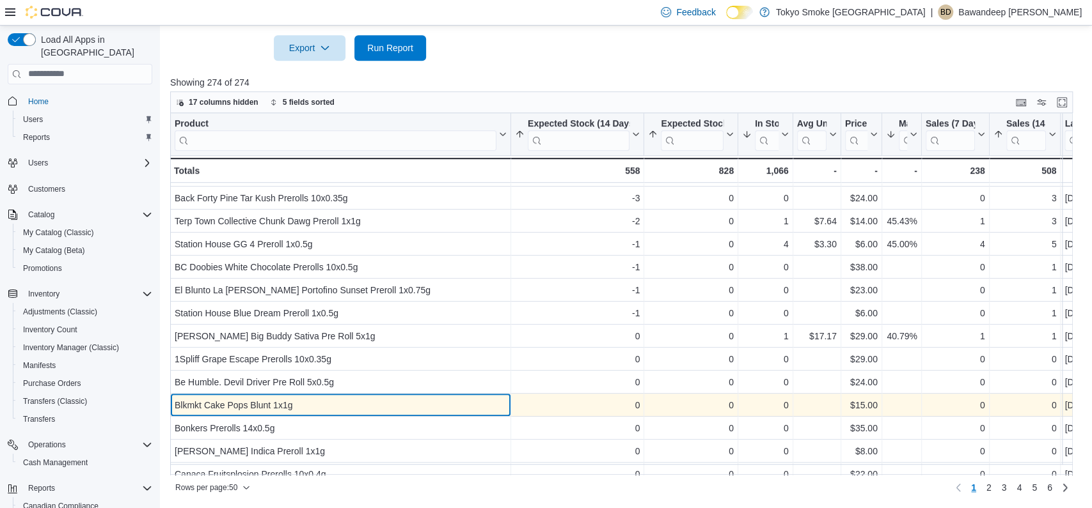
click at [310, 405] on div "Blkmkt Cake Pops Blunt 1x1g" at bounding box center [341, 405] width 332 height 15
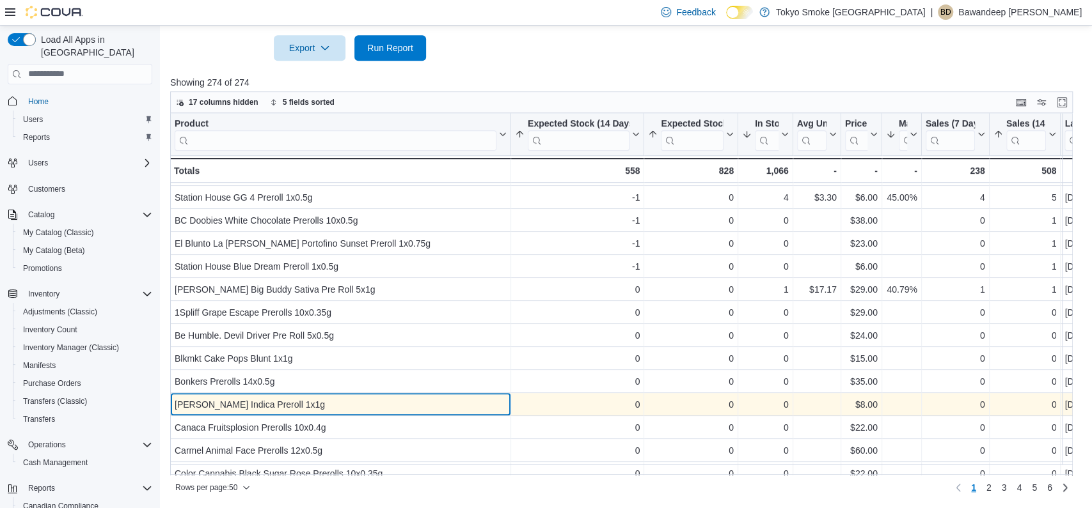
click at [332, 402] on div "[PERSON_NAME] Indica Preroll 1x1g" at bounding box center [341, 404] width 332 height 15
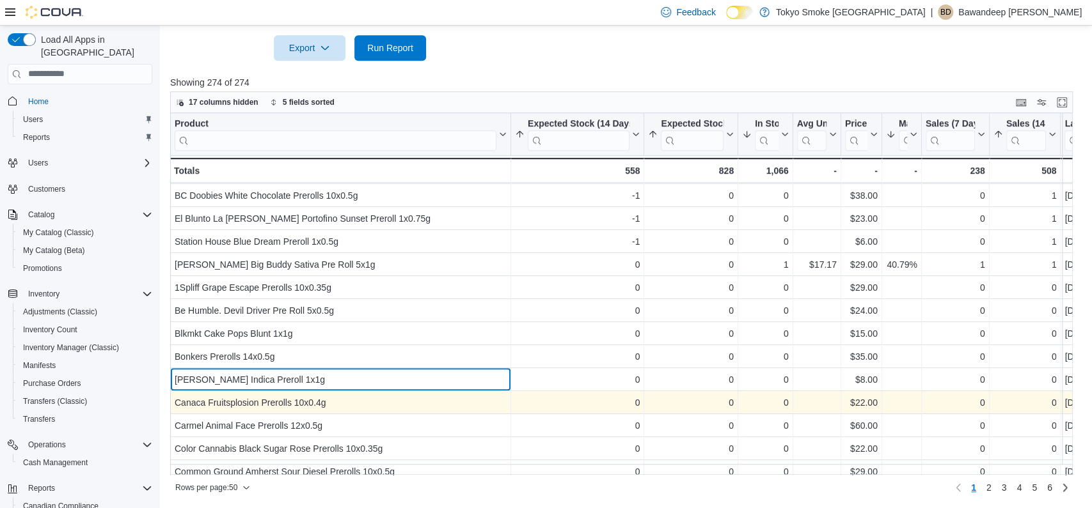
scroll to position [645, 0]
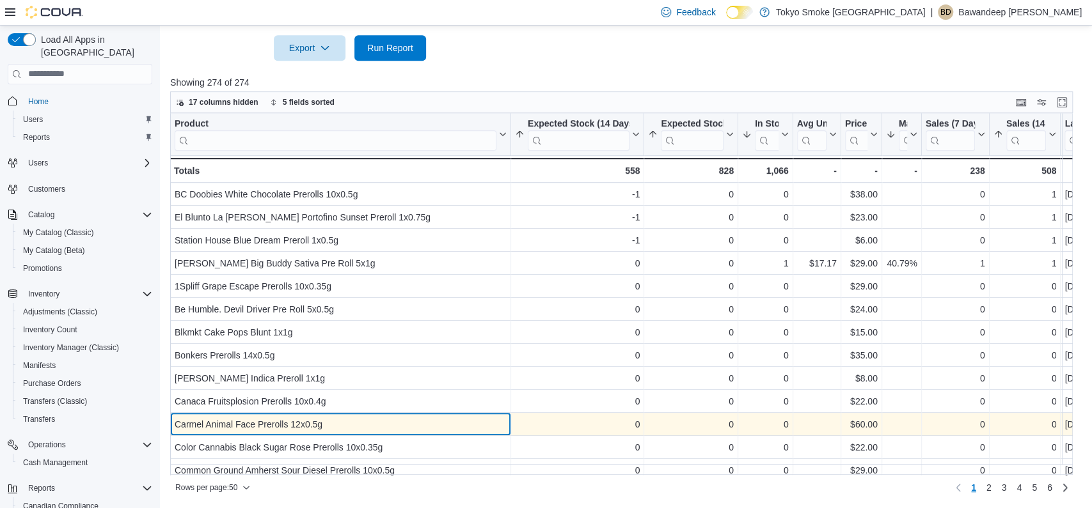
click at [339, 415] on div "Carmel Animal Face Prerolls 12x0.5g - Product, column 1, row 39" at bounding box center [340, 424] width 341 height 23
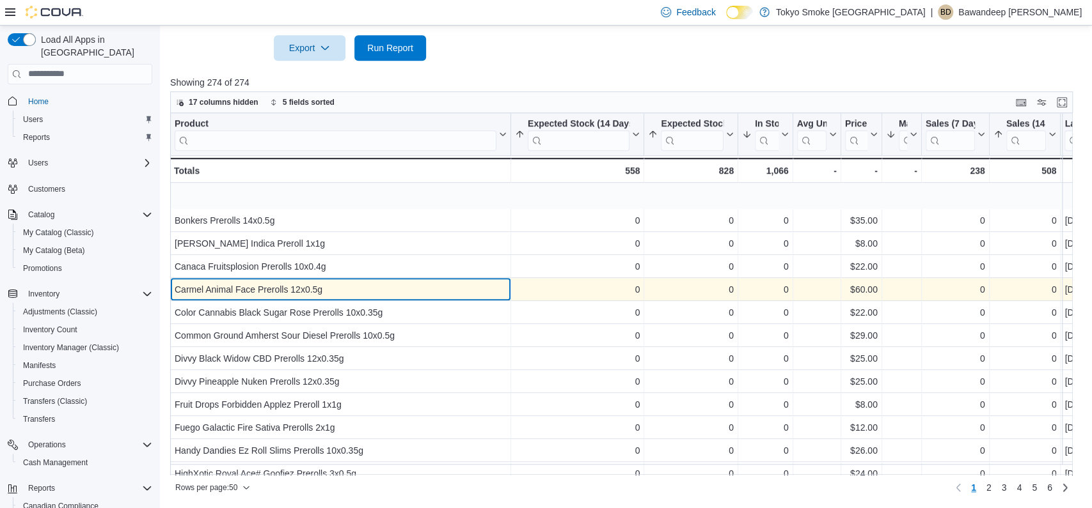
scroll to position [869, 0]
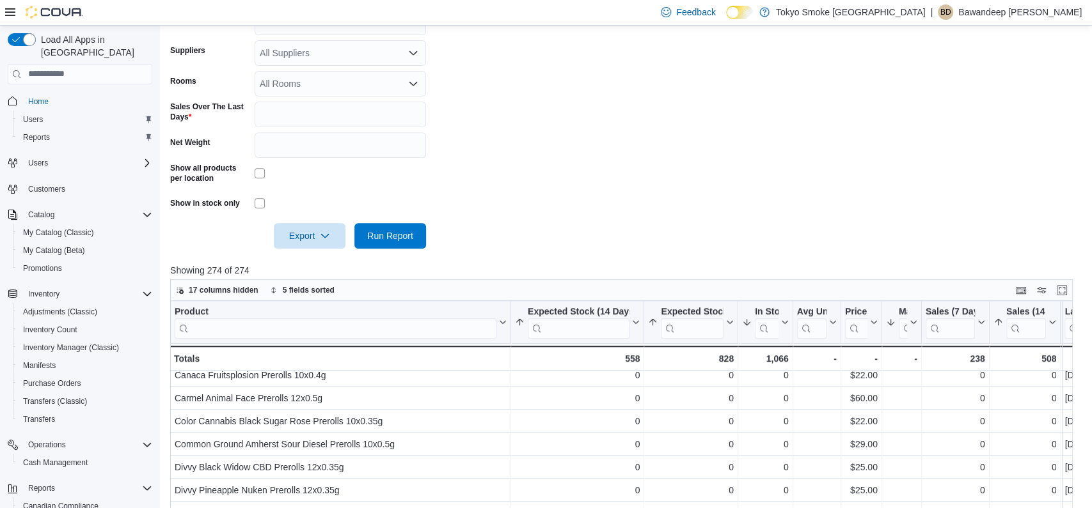
scroll to position [189, 0]
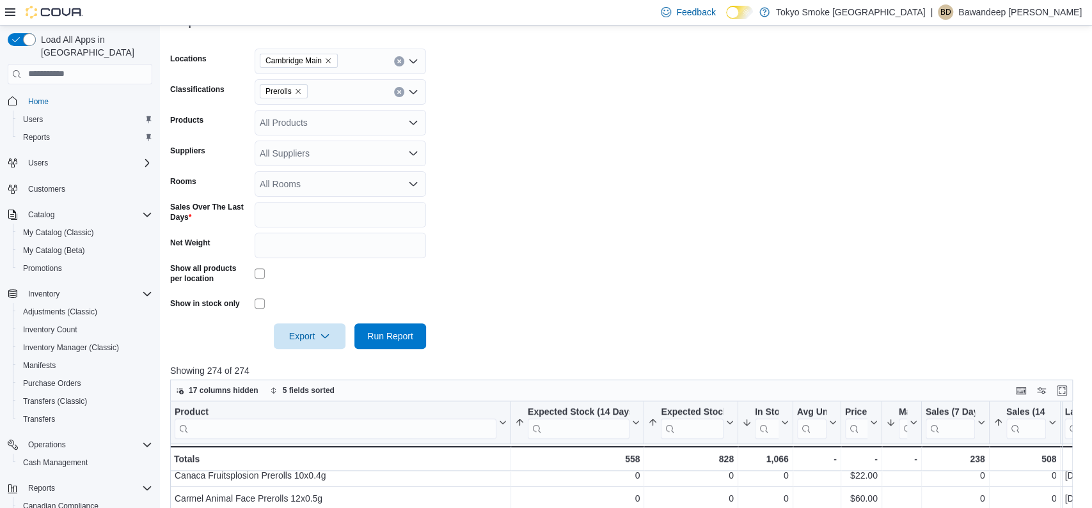
click at [299, 94] on icon "Remove Prerolls from selection in this group" at bounding box center [297, 91] width 5 height 5
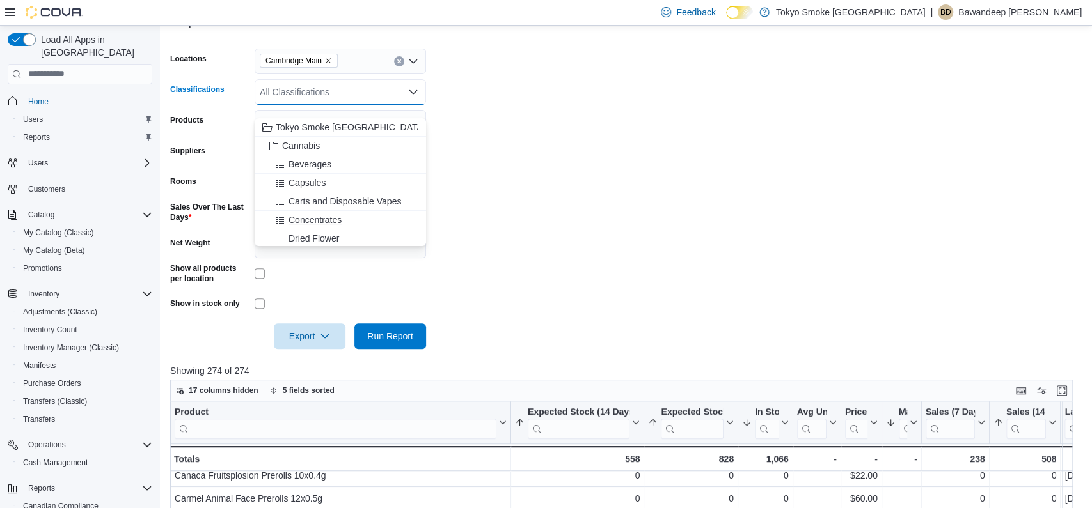
scroll to position [1, 0]
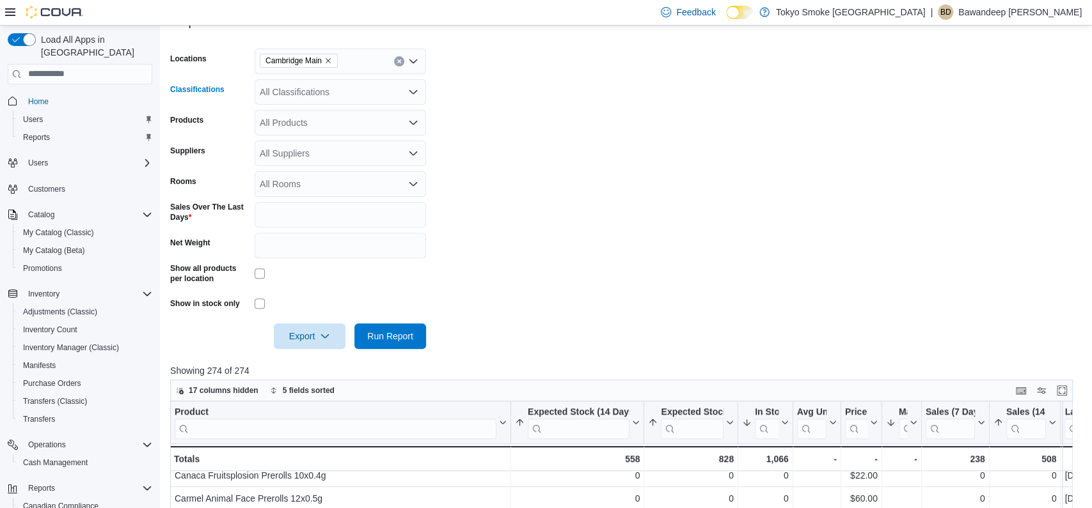
click at [345, 105] on div "All Classifications Combo box. Selected. Combo box input. All Classifications. …" at bounding box center [340, 92] width 171 height 26
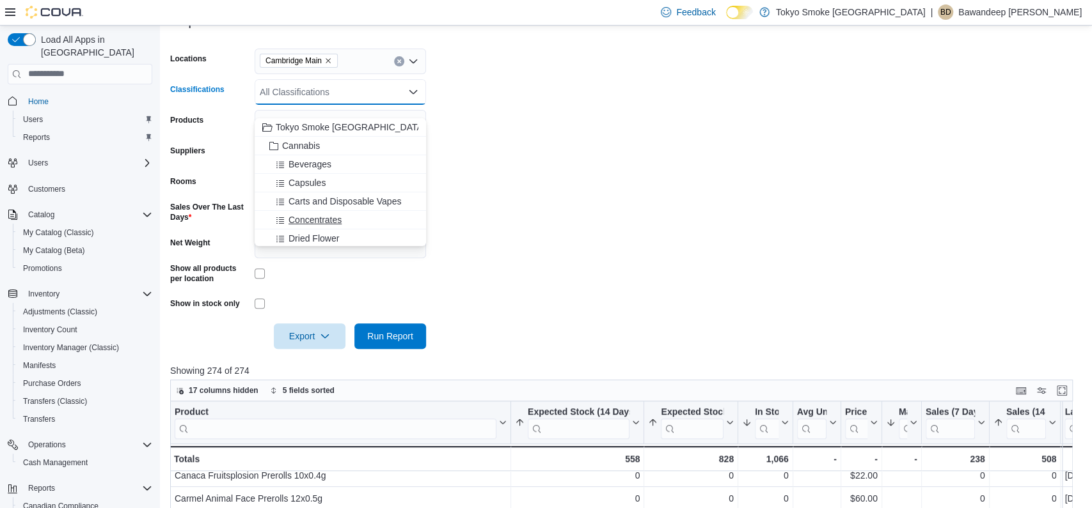
click at [340, 217] on span "Concentrates" at bounding box center [314, 220] width 53 height 13
click at [573, 213] on form "Locations Cambridge Main Classifications Concentrates Combo box. Selected. Conc…" at bounding box center [625, 191] width 911 height 316
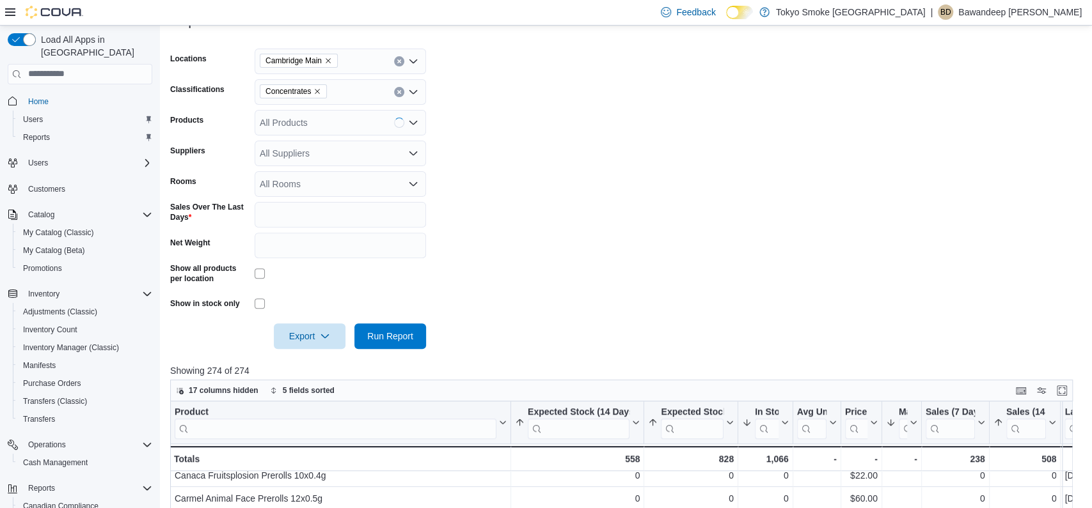
click at [425, 349] on div "Export Run Report" at bounding box center [298, 337] width 256 height 26
click at [423, 349] on button "Run Report" at bounding box center [390, 336] width 72 height 26
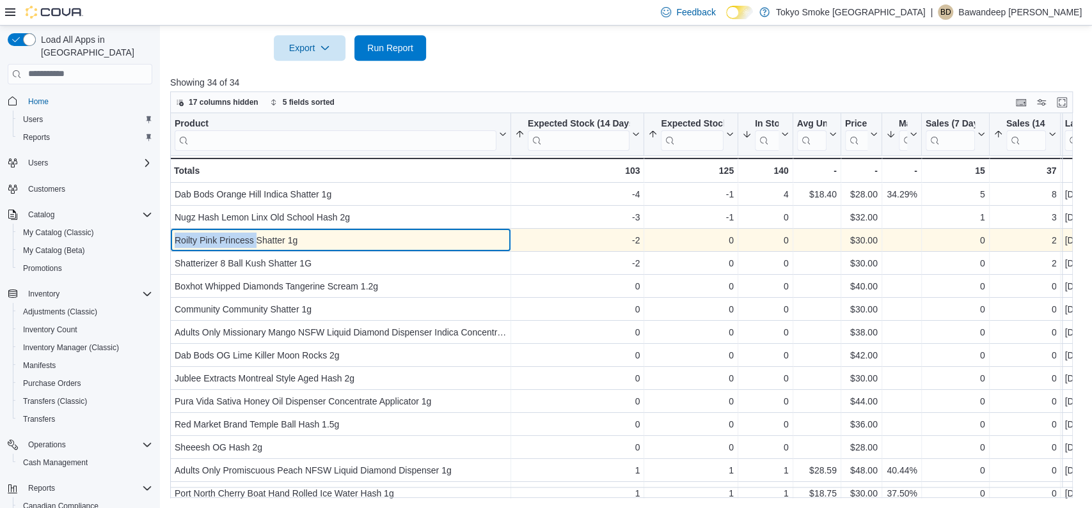
drag, startPoint x: 232, startPoint y: 240, endPoint x: 178, endPoint y: 240, distance: 54.4
click at [176, 240] on div "Roilty Pink Princess Shatter 1g" at bounding box center [341, 240] width 332 height 15
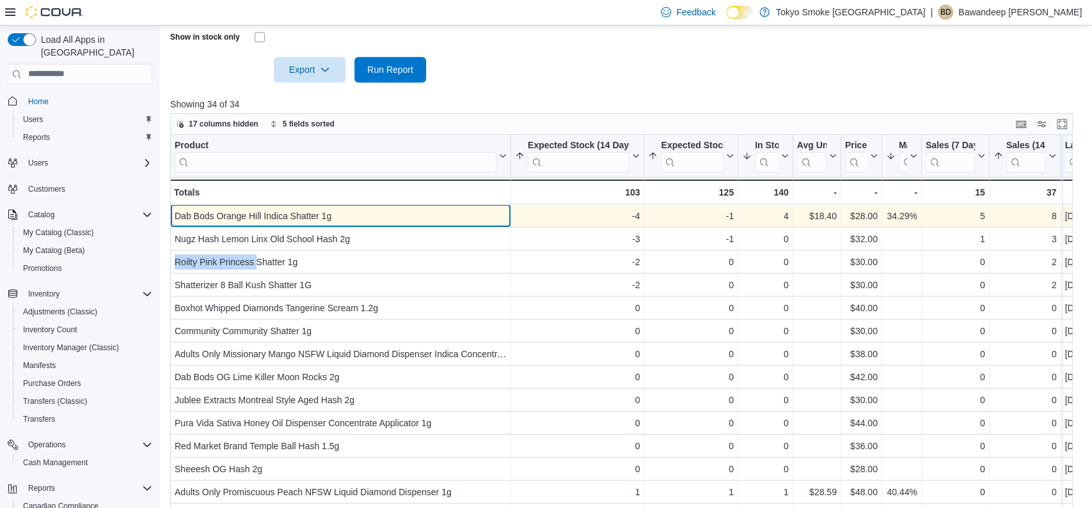
click at [283, 224] on div "Dab Bods Orange Hill Indica Shatter 1g" at bounding box center [341, 216] width 332 height 15
drag, startPoint x: 249, startPoint y: 230, endPoint x: 174, endPoint y: 228, distance: 75.5
click at [175, 224] on div "Dab Bods Orange Hill Indica Shatter 1g" at bounding box center [341, 216] width 332 height 15
copy div "Dab Bods Orange"
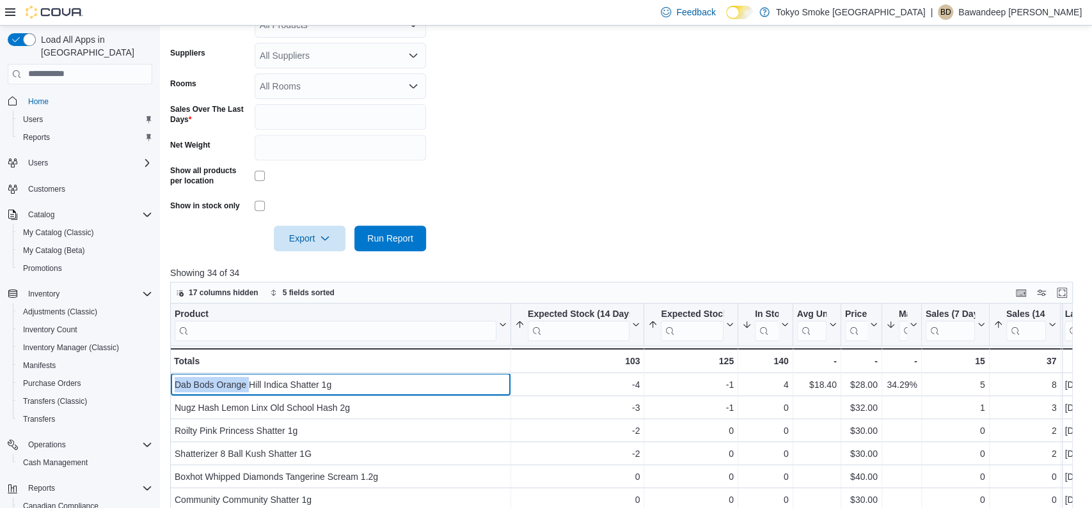
scroll to position [224, 0]
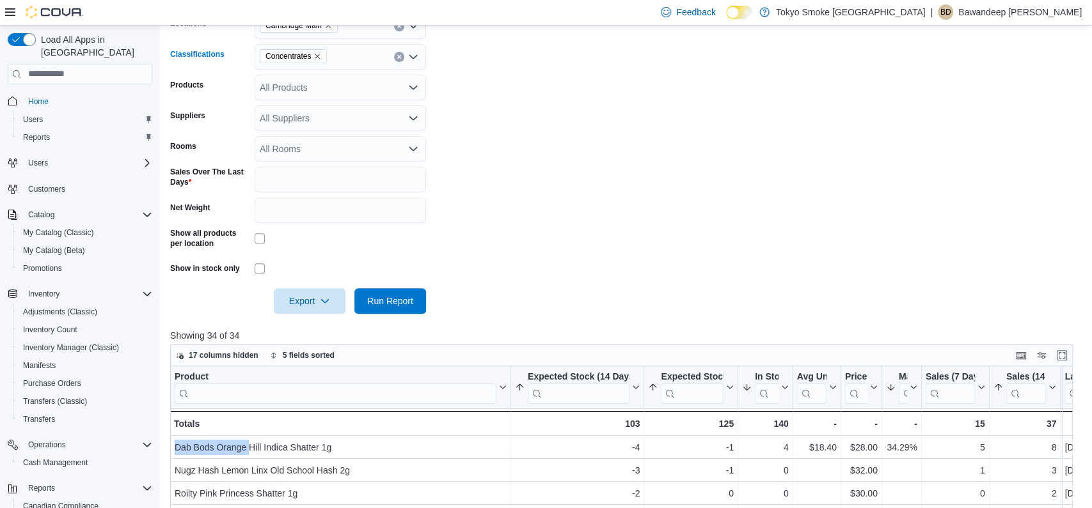
click at [321, 60] on icon "Remove Concentrates from selection in this group" at bounding box center [317, 56] width 8 height 8
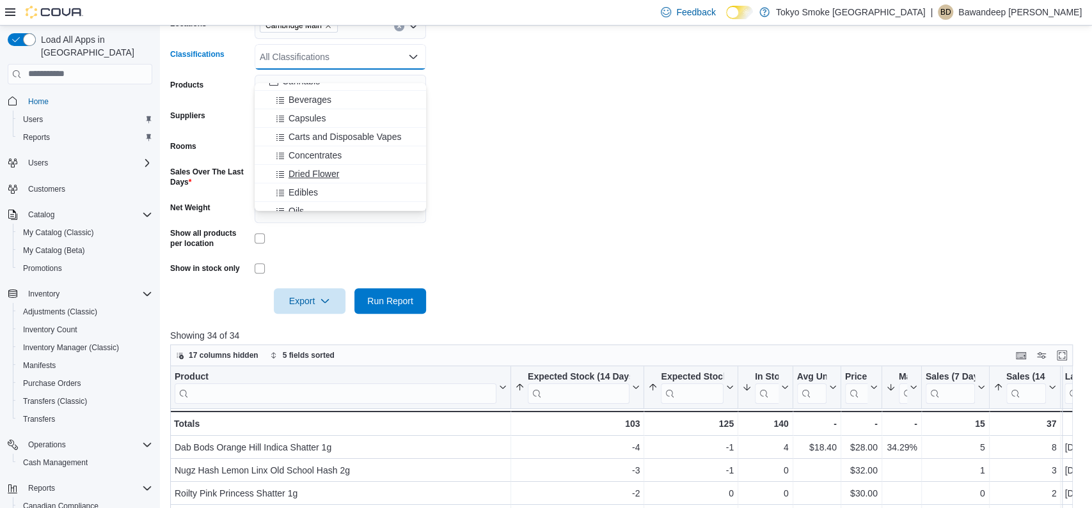
scroll to position [32, 0]
click at [311, 189] on span "Edibles" at bounding box center [302, 190] width 29 height 13
click at [566, 189] on form "Locations Cambridge Main Classifications Edibles Combo box. Selected. Edibles. …" at bounding box center [625, 156] width 911 height 316
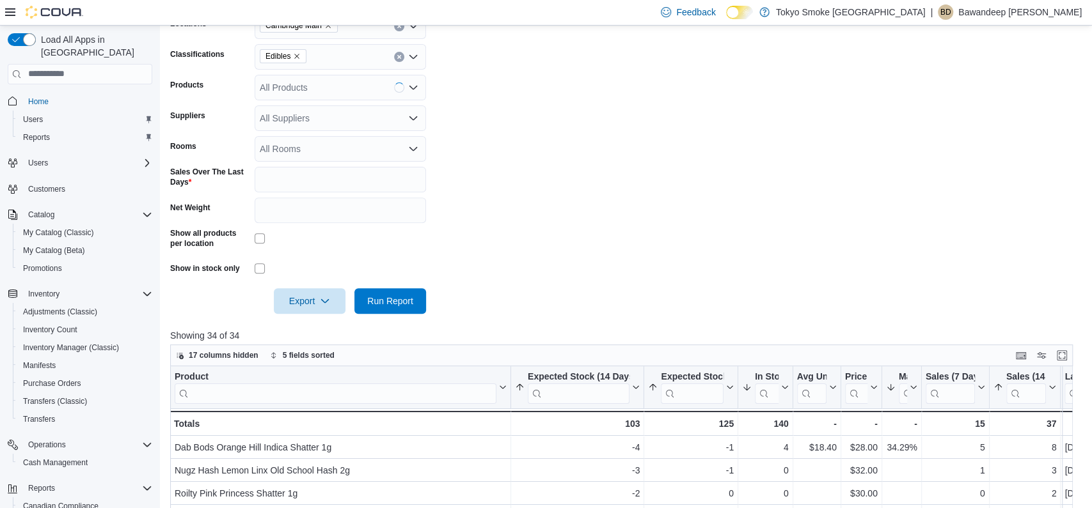
click at [395, 329] on div at bounding box center [625, 321] width 911 height 15
click at [402, 313] on span "Run Report" at bounding box center [390, 301] width 56 height 26
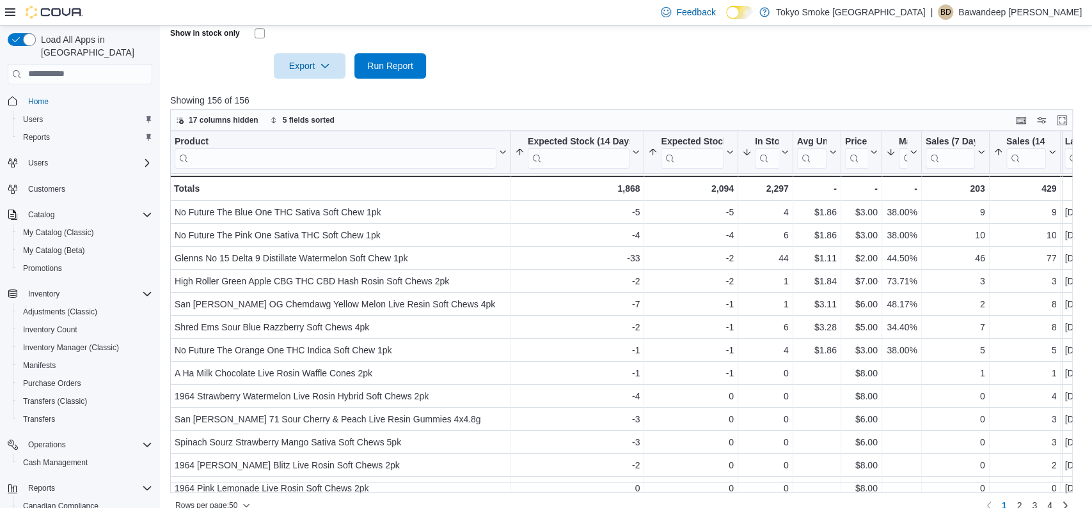
scroll to position [458, 0]
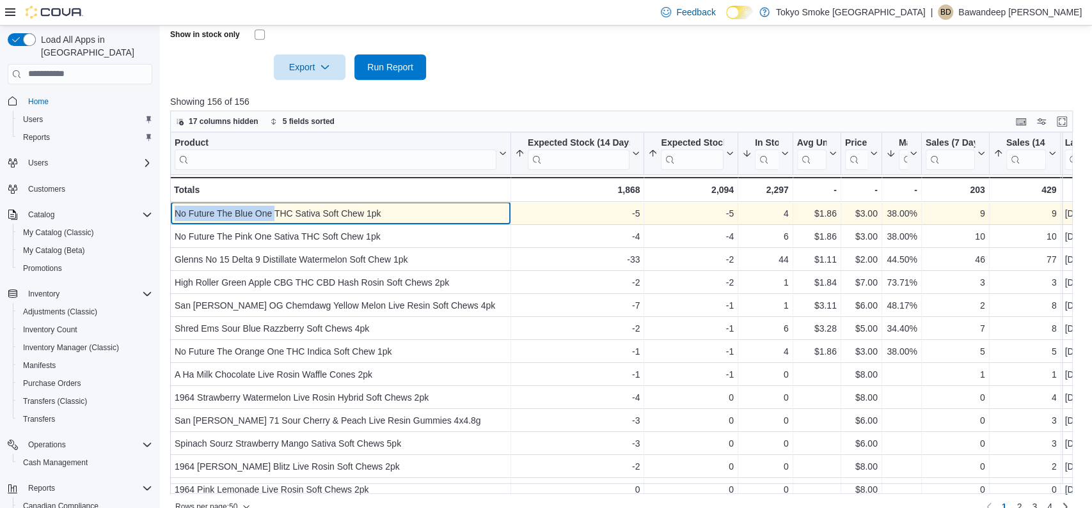
drag, startPoint x: 275, startPoint y: 228, endPoint x: 177, endPoint y: 225, distance: 98.5
click at [177, 221] on div "No Future The Blue One THC Sativa Soft Chew 1pk" at bounding box center [341, 213] width 332 height 15
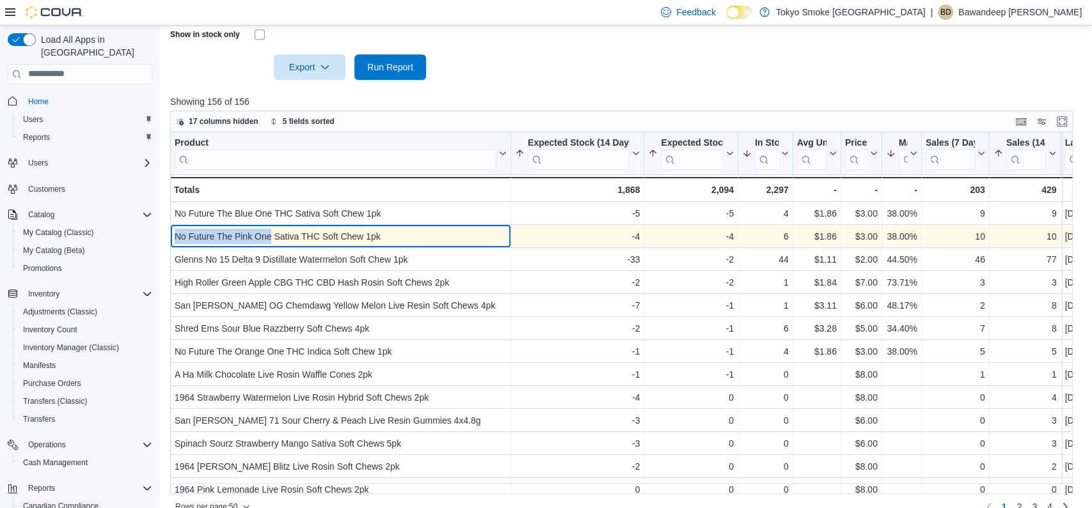
drag, startPoint x: 271, startPoint y: 253, endPoint x: 171, endPoint y: 248, distance: 100.5
click at [171, 248] on div "No Future The Pink One Sativa THC Soft Chew 1pk - Product, column 1, row 2" at bounding box center [340, 236] width 341 height 23
copy div "No Future The Pink One"
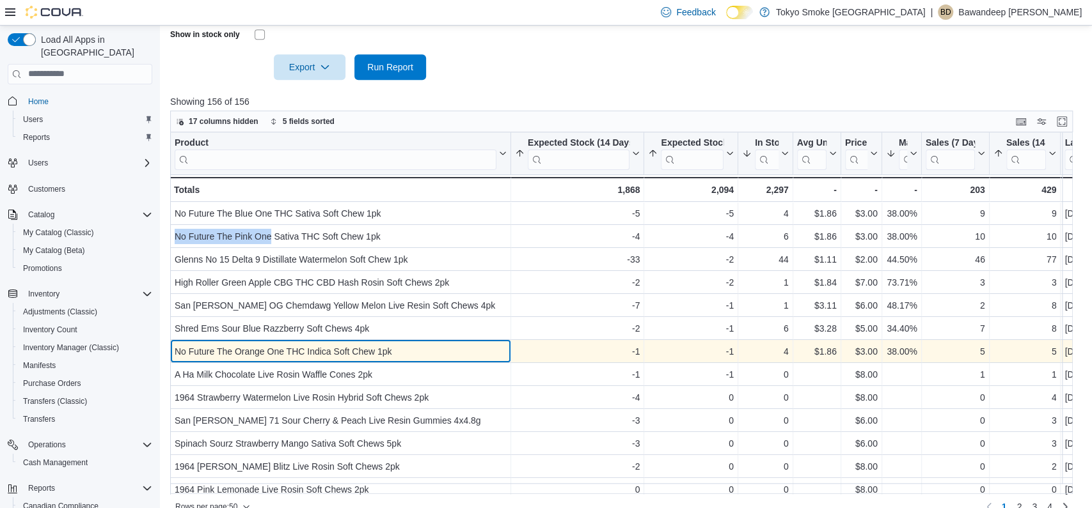
click at [261, 357] on div "No Future The Orange One THC Indica Soft Chew 1pk" at bounding box center [341, 351] width 332 height 15
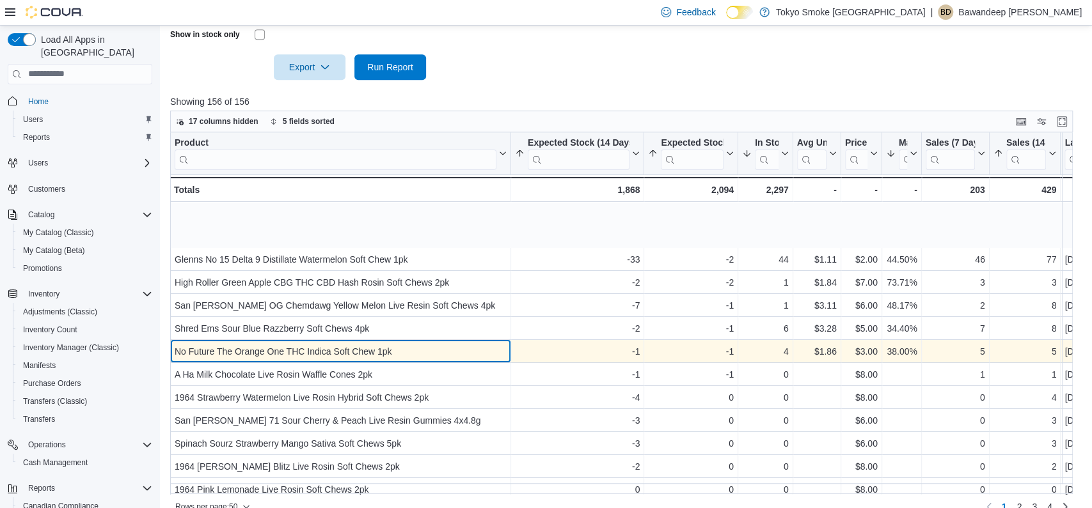
scroll to position [86, 0]
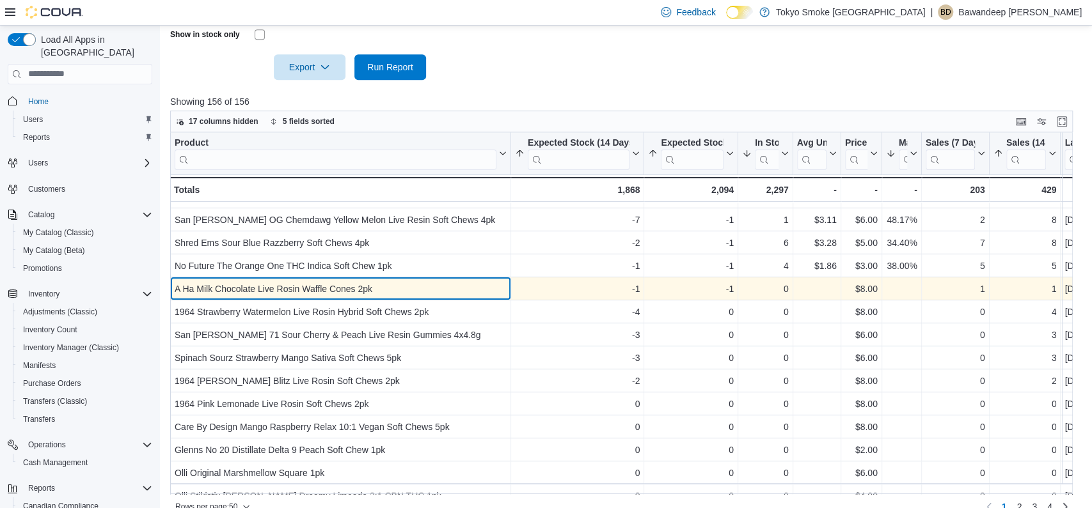
click at [240, 297] on div "A Ha Milk Chocolate Live Rosin Waffle Cones 2pk" at bounding box center [341, 288] width 332 height 15
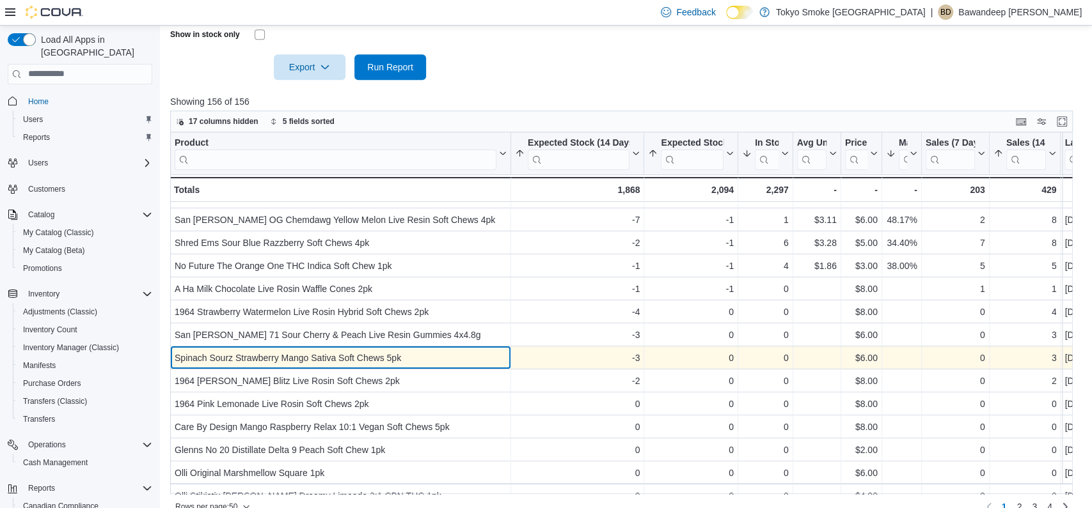
click at [236, 366] on div "Spinach Sourz Strawberry Mango Sativa Soft Chews 5pk" at bounding box center [341, 357] width 332 height 15
drag, startPoint x: 340, startPoint y: 368, endPoint x: 176, endPoint y: 368, distance: 164.4
click at [175, 366] on div "Spinach Sourz Strawberry Mango Sativa Soft Chews 5pk" at bounding box center [341, 357] width 332 height 15
copy div "Spinach Sourz Strawberry Mango Sativa"
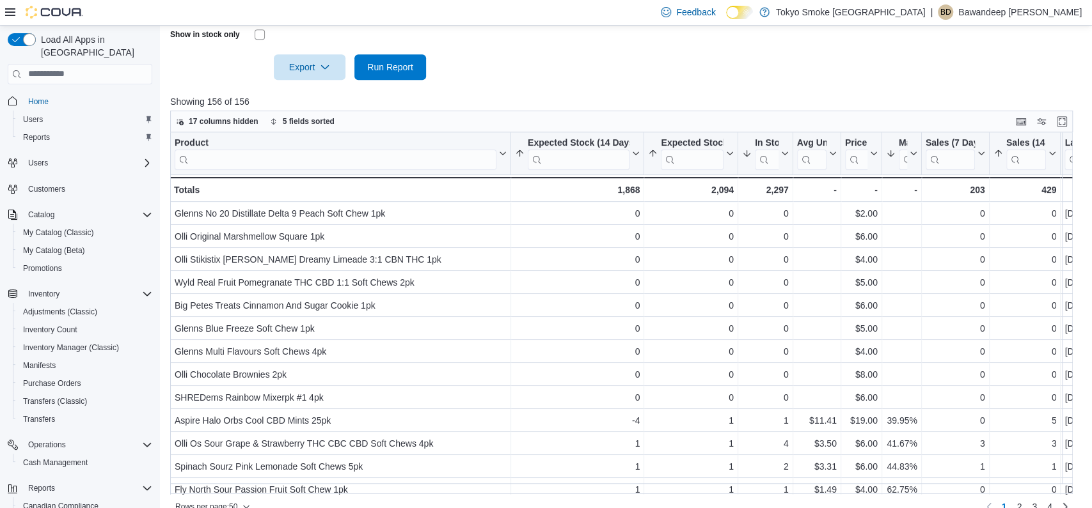
scroll to position [324, 0]
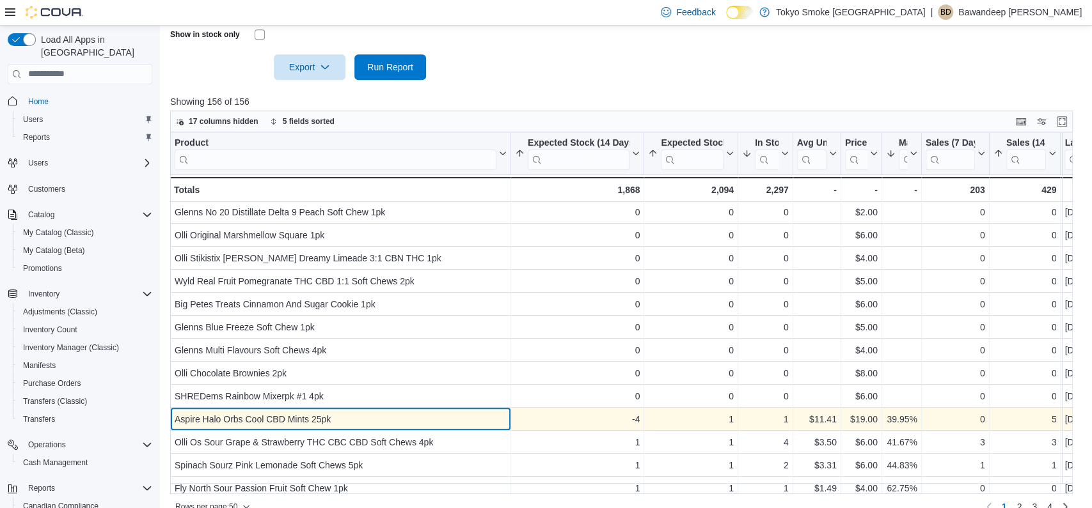
click at [363, 427] on div "Aspire Halo Orbs Cool CBD Mints 25pk" at bounding box center [341, 419] width 332 height 15
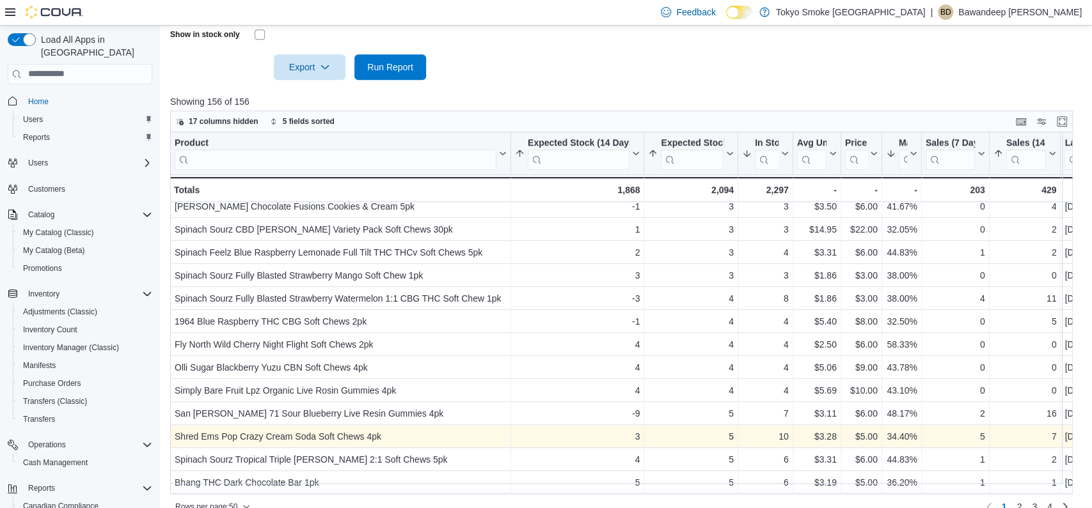
scroll to position [490, 0]
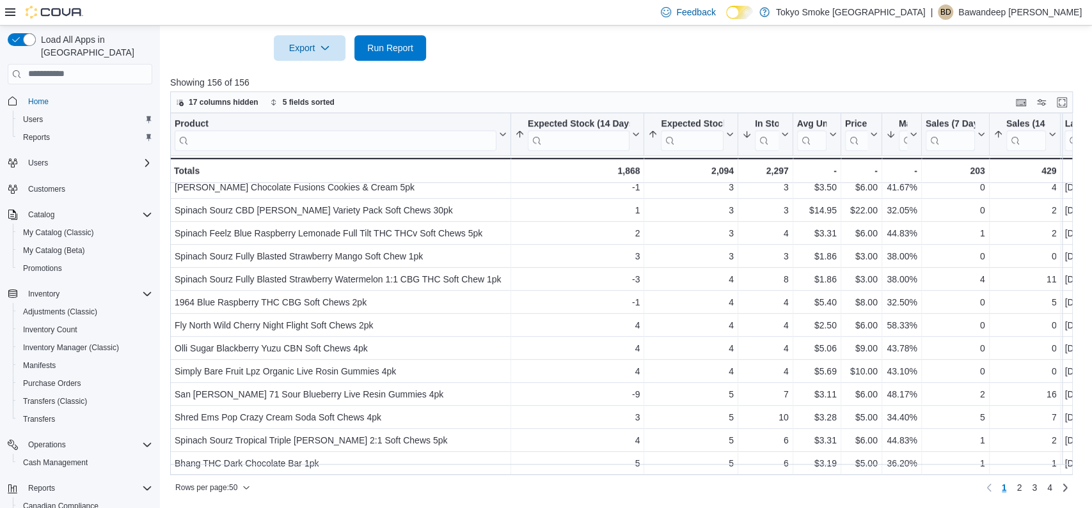
click at [352, 489] on div "Rows per page : 50 Page 1 of 4 1 2 3 4" at bounding box center [621, 488] width 902 height 20
click at [164, 486] on div "Reports Feedback Reorder View your inventory availability and how quickly produ…" at bounding box center [626, 28] width 932 height 960
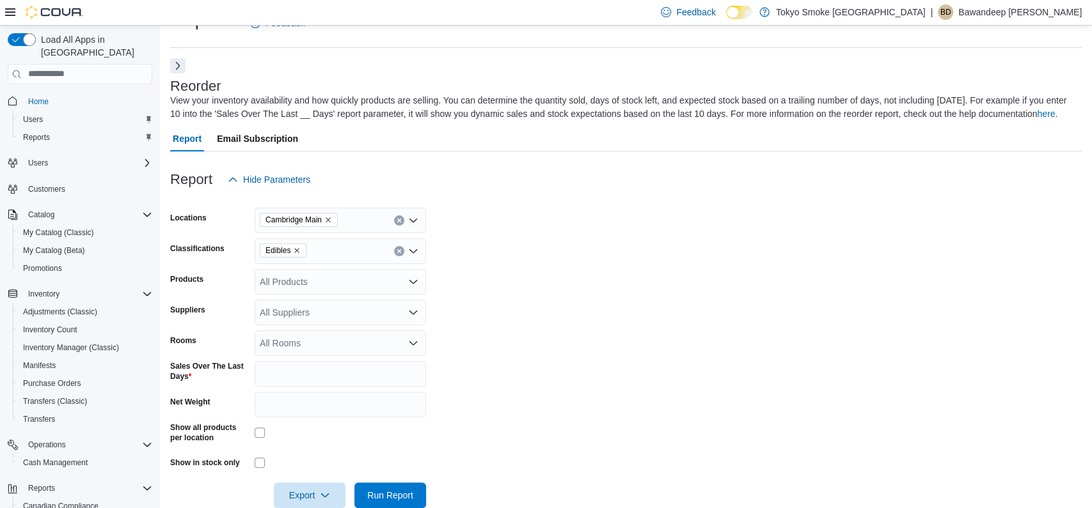
scroll to position [0, 0]
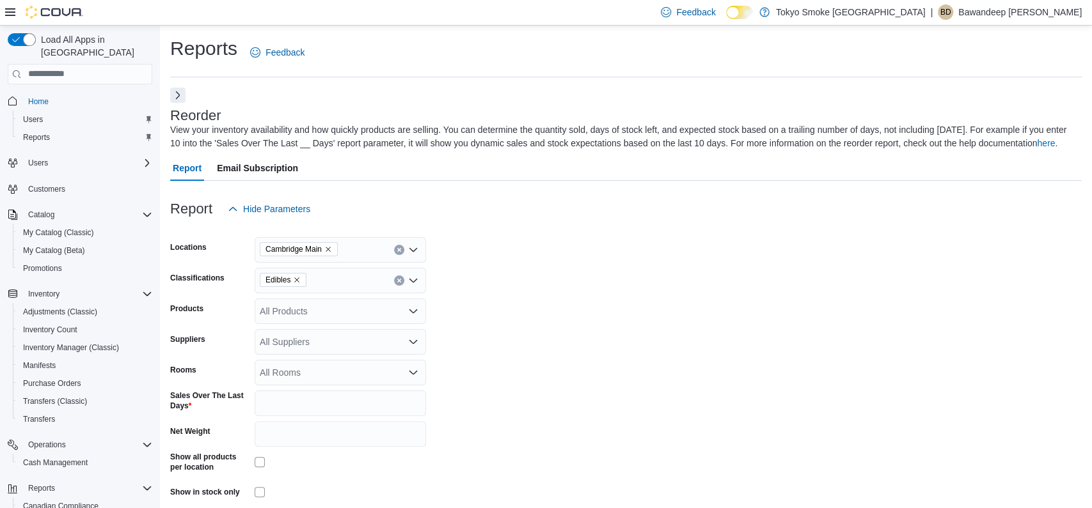
click at [524, 375] on form "Locations [GEOGRAPHIC_DATA] Main Classifications Edibles Products All Products …" at bounding box center [625, 380] width 911 height 316
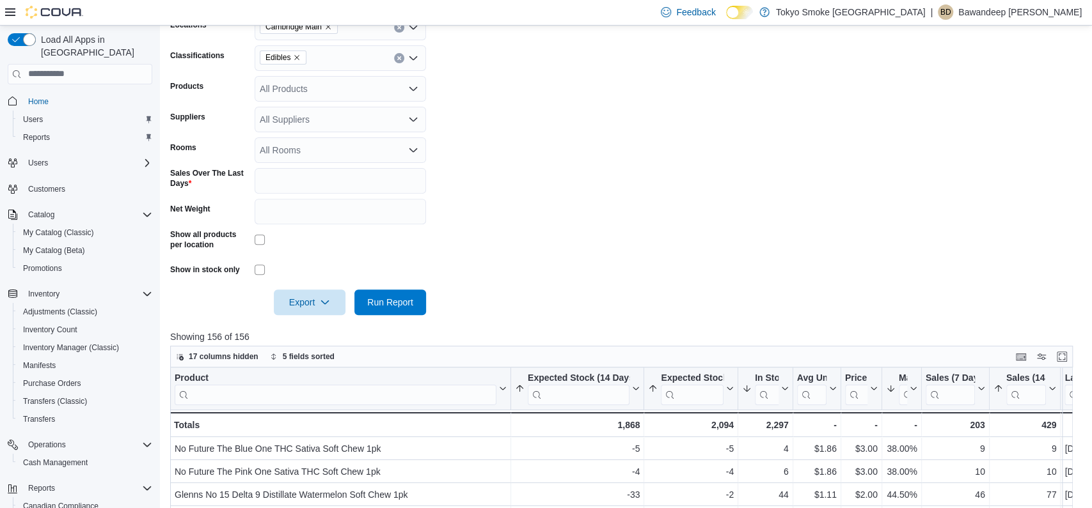
click at [539, 269] on form "Locations [GEOGRAPHIC_DATA] Main Classifications Edibles Products All Products …" at bounding box center [625, 157] width 911 height 316
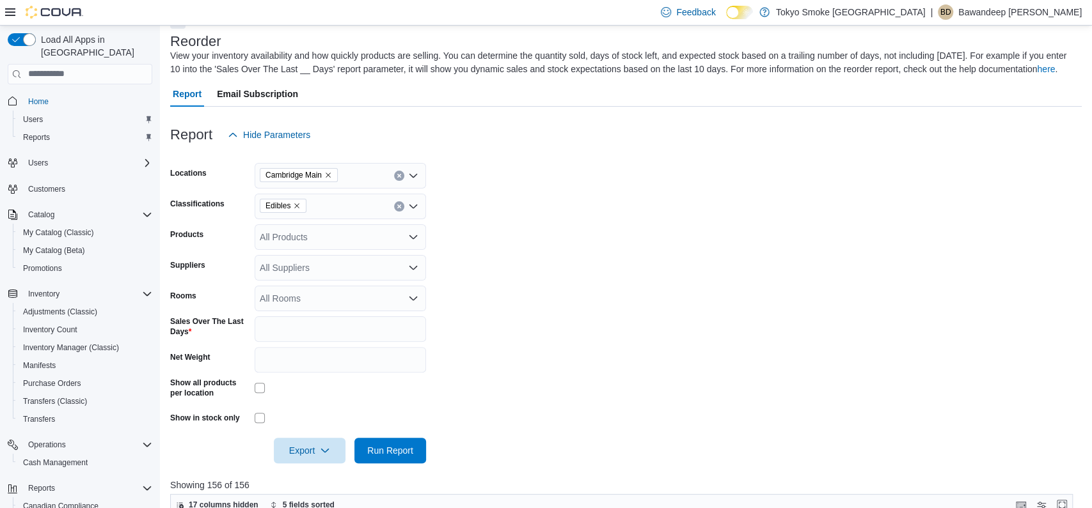
scroll to position [61, 0]
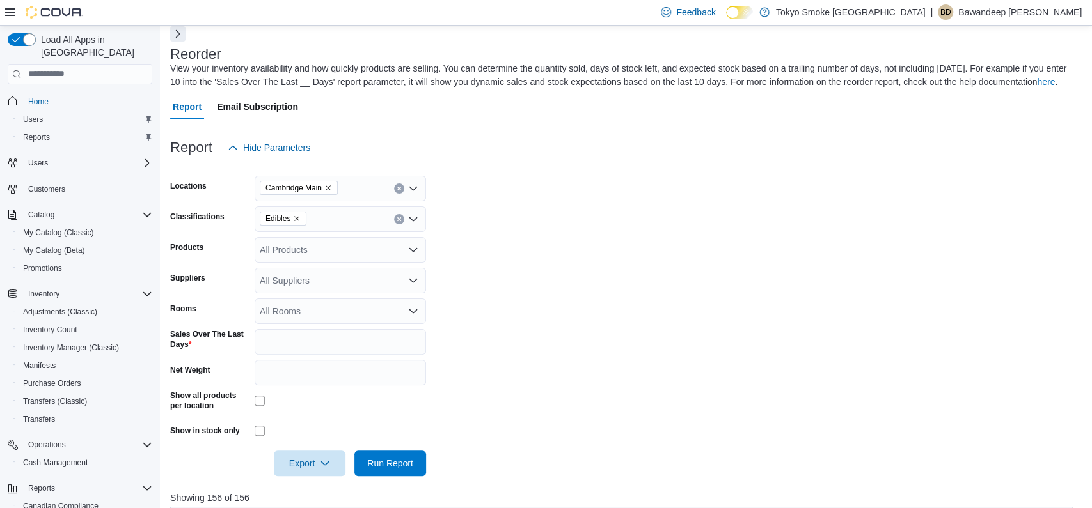
click at [297, 225] on span "Edibles" at bounding box center [282, 218] width 35 height 13
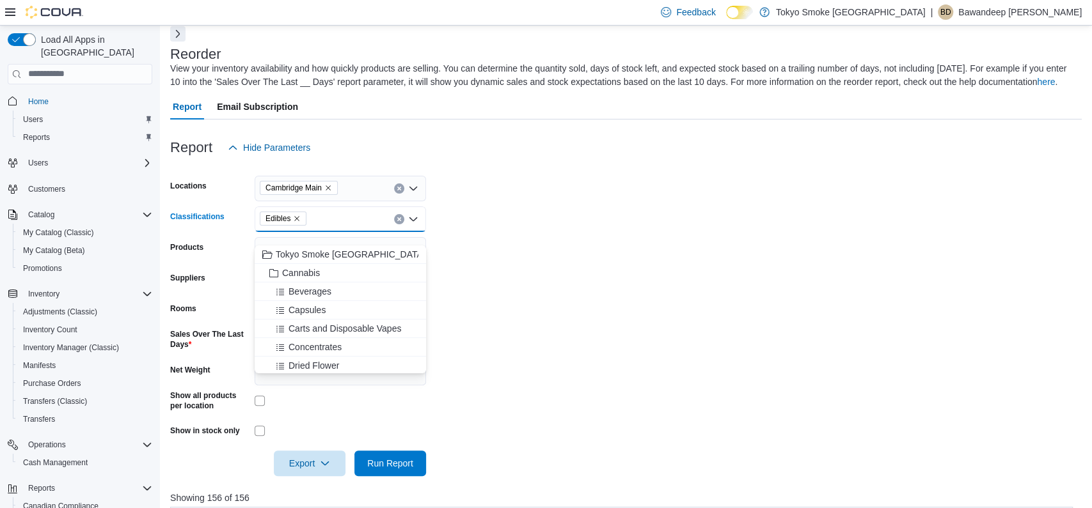
click at [300, 223] on icon "Remove Edibles from selection in this group" at bounding box center [297, 219] width 8 height 8
click at [341, 334] on span "Infused Prerolls" at bounding box center [319, 332] width 62 height 13
click at [539, 336] on form "Locations [GEOGRAPHIC_DATA] Main Classifications Infused Prerolls Combo box. Se…" at bounding box center [625, 319] width 911 height 316
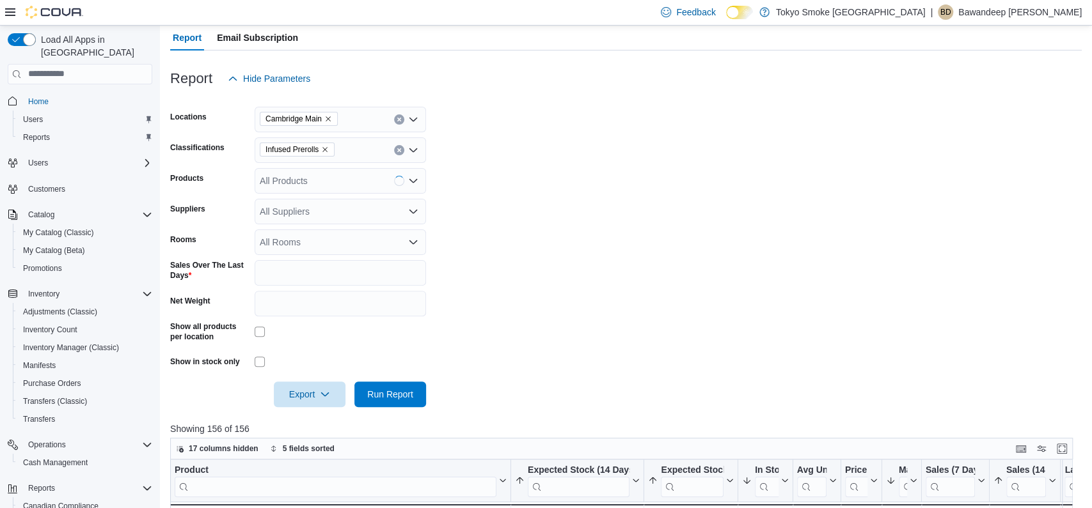
scroll to position [158, 0]
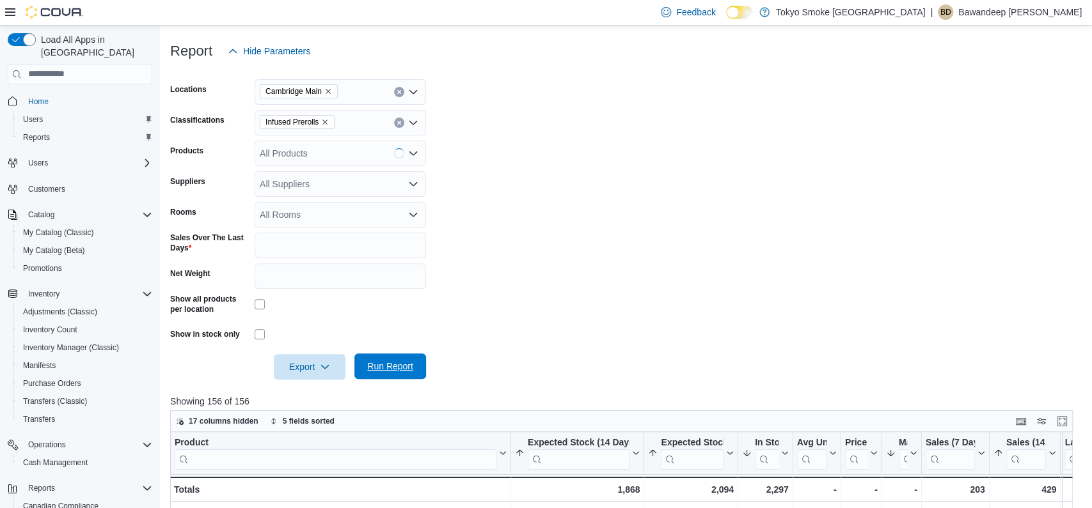
click at [405, 379] on span "Run Report" at bounding box center [390, 367] width 56 height 26
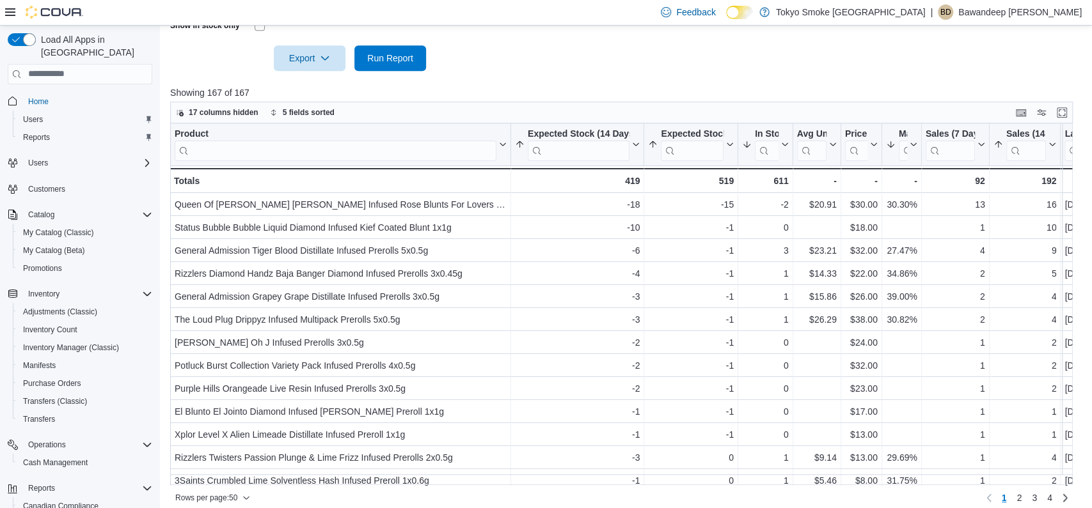
scroll to position [468, 0]
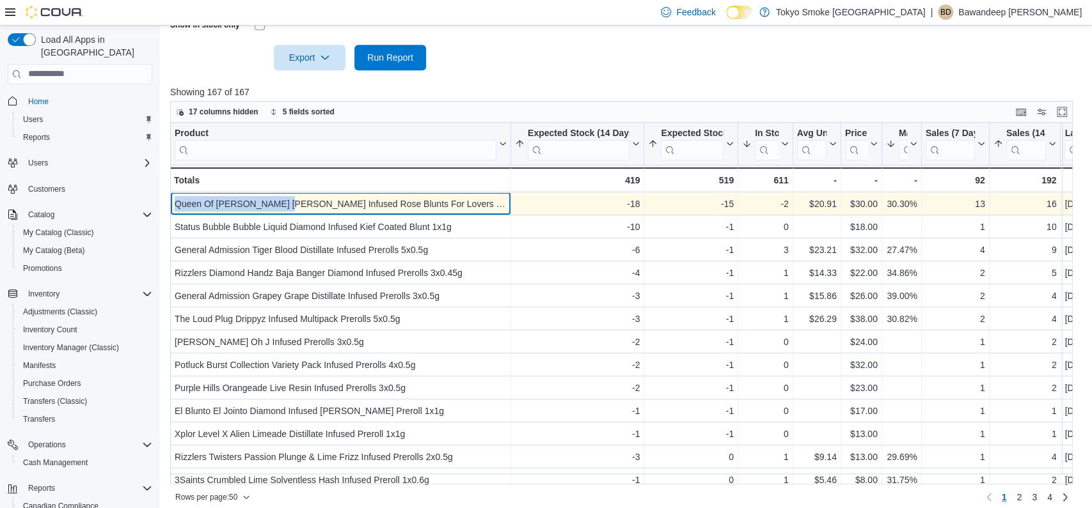
drag, startPoint x: 256, startPoint y: 216, endPoint x: 174, endPoint y: 212, distance: 82.0
click at [175, 212] on div "Queen Of [PERSON_NAME] [PERSON_NAME] Infused Rose Blunts For Lovers 2x1g" at bounding box center [341, 203] width 332 height 15
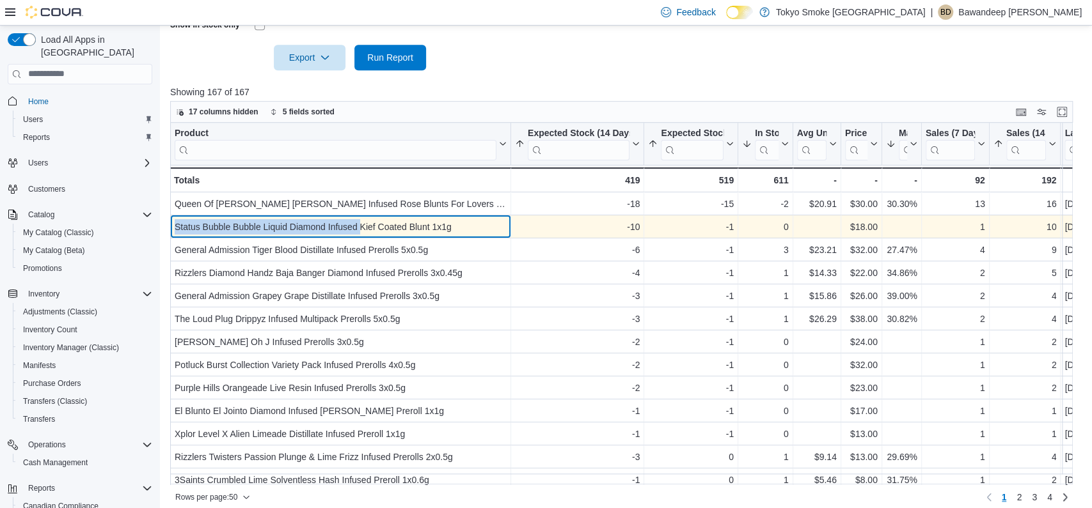
drag, startPoint x: 191, startPoint y: 239, endPoint x: 368, endPoint y: 235, distance: 177.2
click at [368, 235] on div "Status Bubble Bubble Liquid Diamond Infused Kief Coated Blunt 1x1g - Product, c…" at bounding box center [340, 227] width 341 height 23
copy div "Status Bubble Bubble Liquid Diamond Infused"
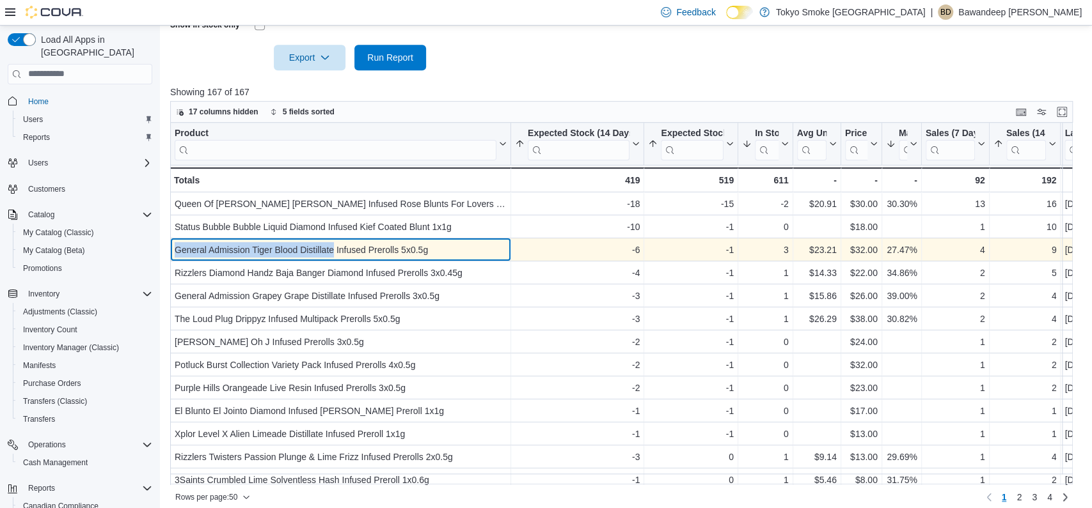
drag, startPoint x: 340, startPoint y: 264, endPoint x: 175, endPoint y: 267, distance: 165.0
click at [175, 258] on div "General Admission Tiger Blood Distillate Infused Prerolls 5x0.5g" at bounding box center [341, 249] width 332 height 15
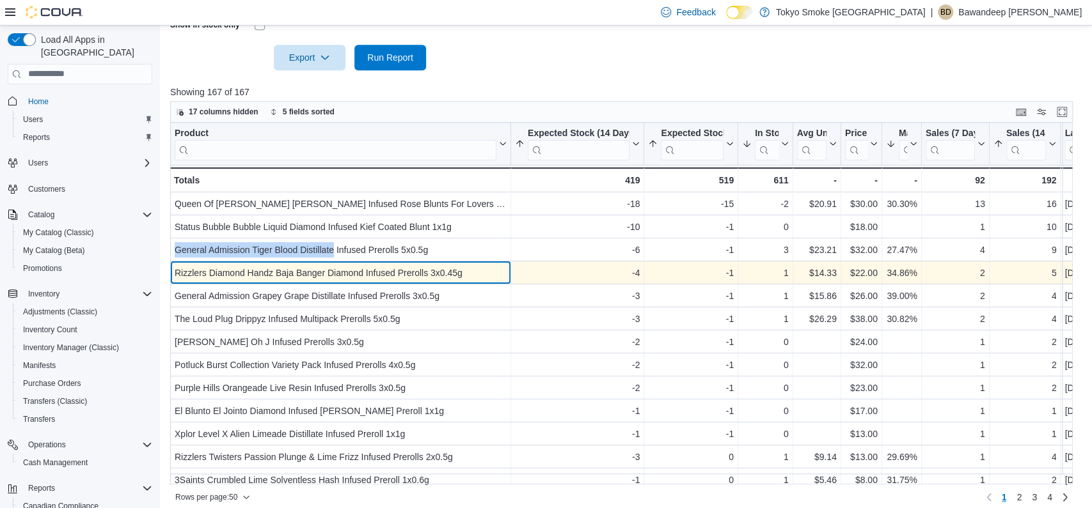
click at [327, 281] on div "Rizzlers Diamond Handz Baja Banger Diamond Infused Prerolls 3x0.45g" at bounding box center [341, 272] width 332 height 15
drag, startPoint x: 327, startPoint y: 287, endPoint x: 176, endPoint y: 281, distance: 151.1
click at [176, 281] on div "Rizzlers Diamond Handz Baja Banger Diamond Infused Prerolls 3x0.45g" at bounding box center [341, 272] width 332 height 15
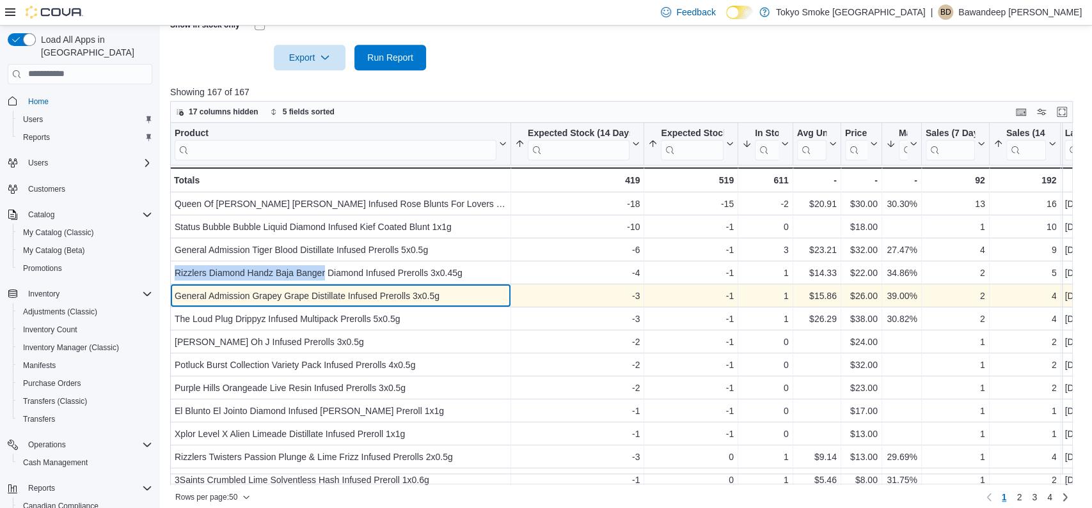
click at [177, 304] on div "General Admission Grapey Grape Distillate Infused Prerolls 3x0.5g" at bounding box center [341, 295] width 332 height 15
drag, startPoint x: 177, startPoint y: 312, endPoint x: 345, endPoint y: 311, distance: 168.2
click at [345, 304] on div "General Admission Grapey Grape Distillate Infused Prerolls 3x0.5g" at bounding box center [341, 295] width 332 height 15
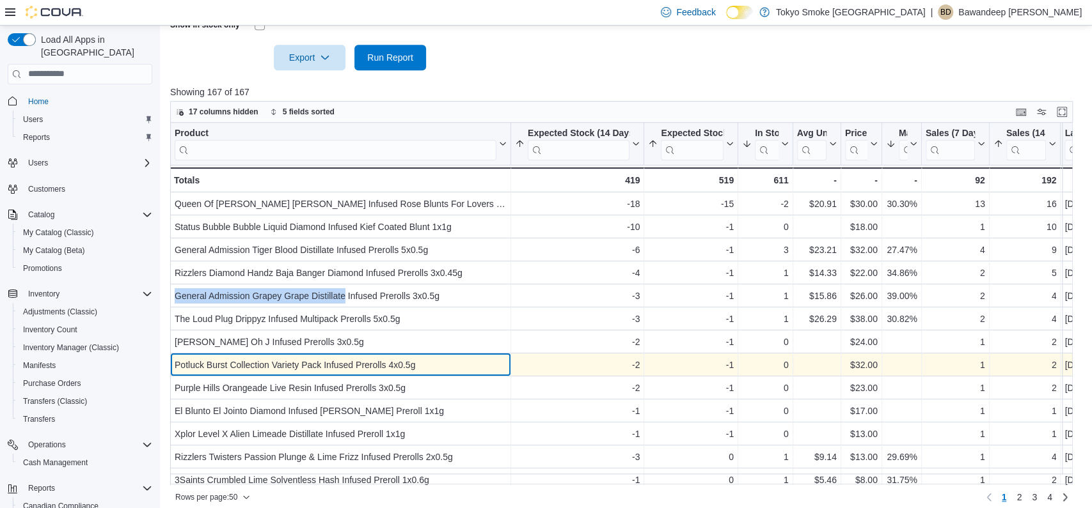
click at [254, 373] on div "Potluck Burst Collection Variety Pack Infused Prerolls 4x0.5g" at bounding box center [341, 365] width 332 height 15
click at [175, 373] on div "Potluck Burst Collection Variety Pack Infused Prerolls 4x0.5g" at bounding box center [341, 365] width 332 height 15
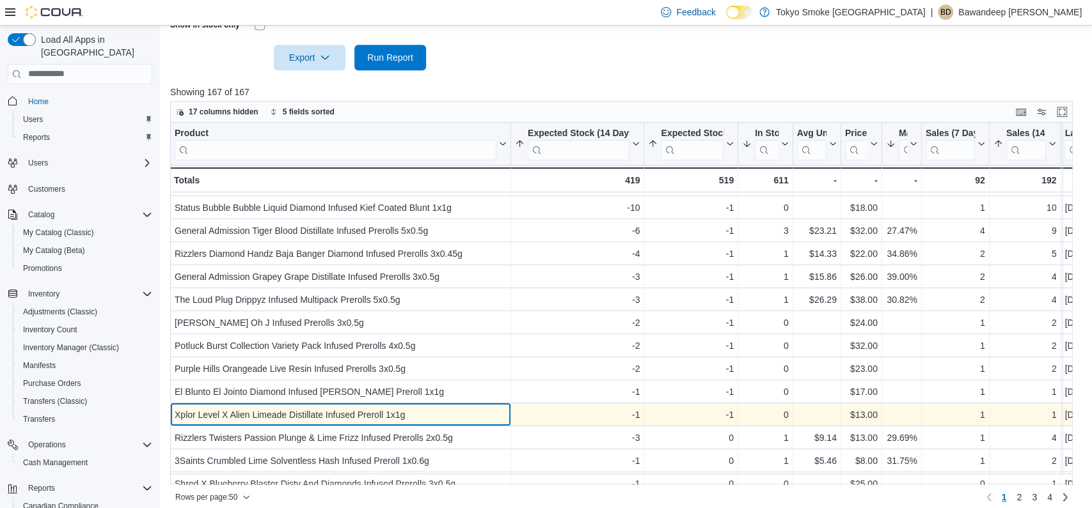
click at [196, 423] on div "Xplor Level X Alien Limeade Distillate Infused Preroll 1x1g" at bounding box center [341, 414] width 332 height 15
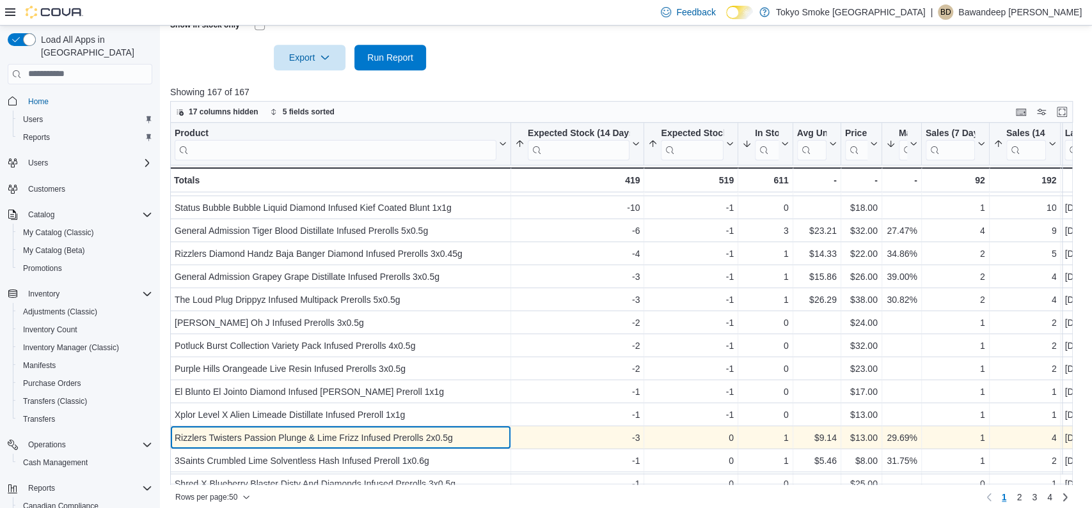
click at [196, 446] on div "Rizzlers Twisters Passion Plunge & Lime Frizz Infused Prerolls 2x0.5g" at bounding box center [341, 437] width 332 height 15
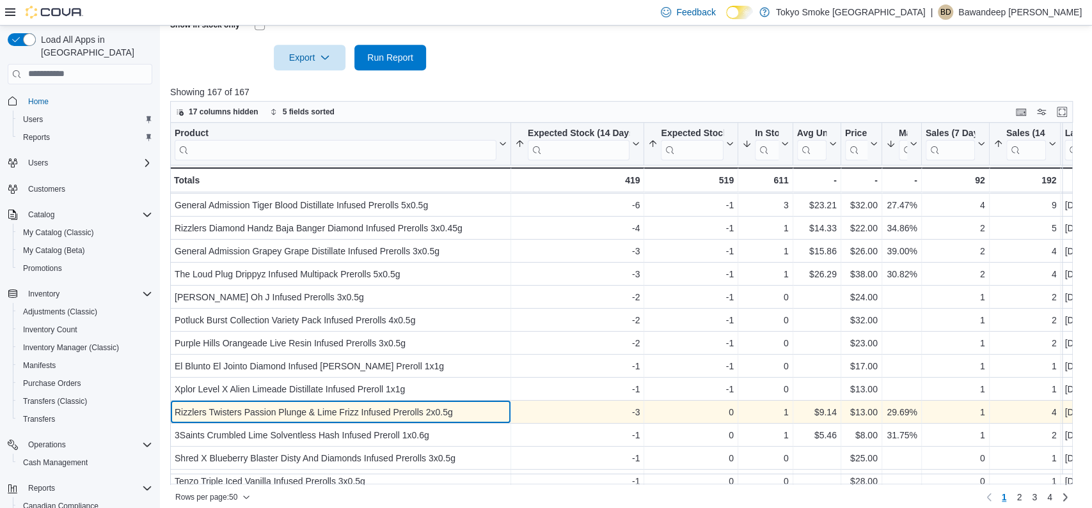
scroll to position [54, 0]
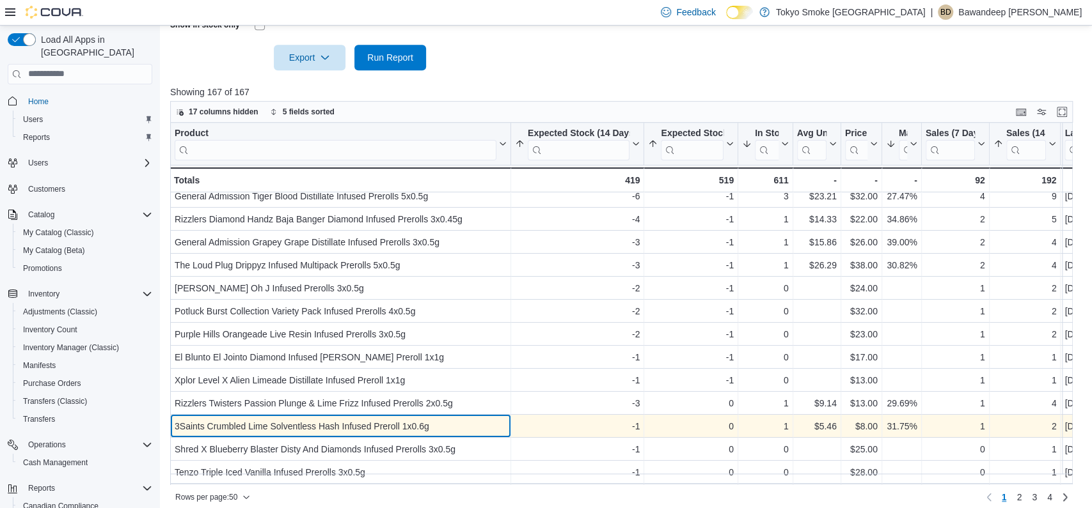
click at [195, 434] on div "3Saints Crumbled Lime Solventless Hash Infused Preroll 1x0.6g" at bounding box center [341, 426] width 332 height 15
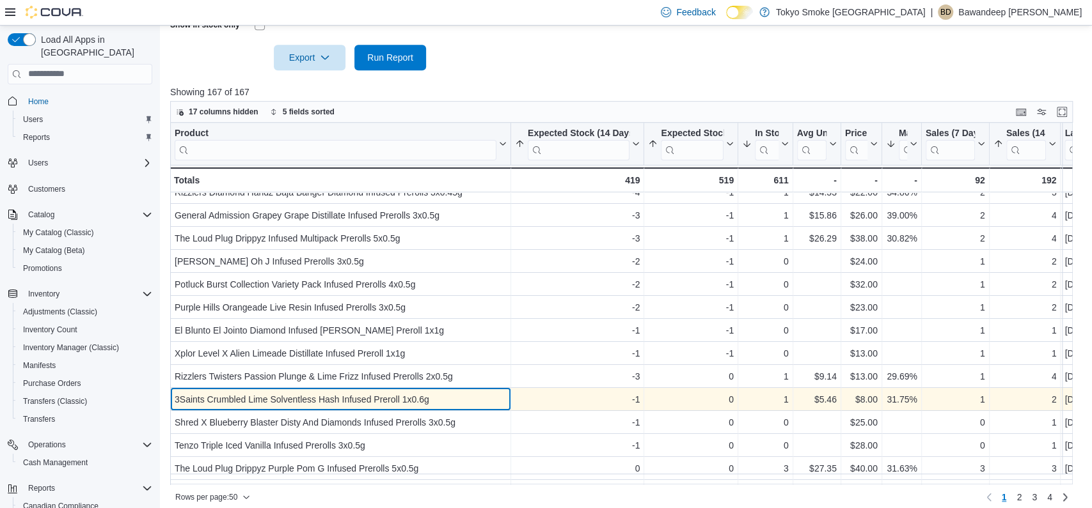
scroll to position [82, 0]
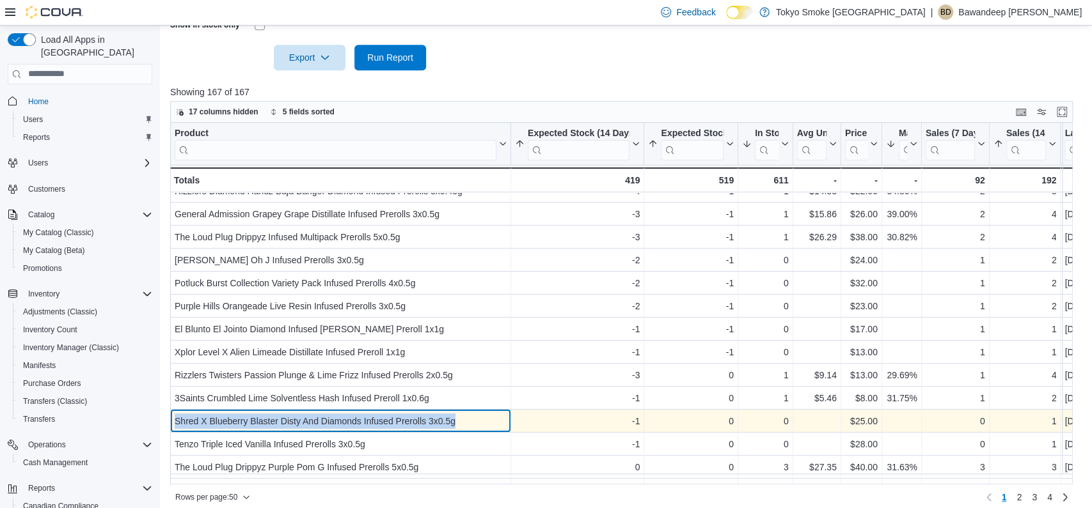
drag, startPoint x: 175, startPoint y: 436, endPoint x: 398, endPoint y: 441, distance: 223.9
click at [400, 433] on div "Shred X Blueberry Blaster Disty And Diamonds Infused Prerolls 3x0.5g - Product,…" at bounding box center [340, 421] width 341 height 23
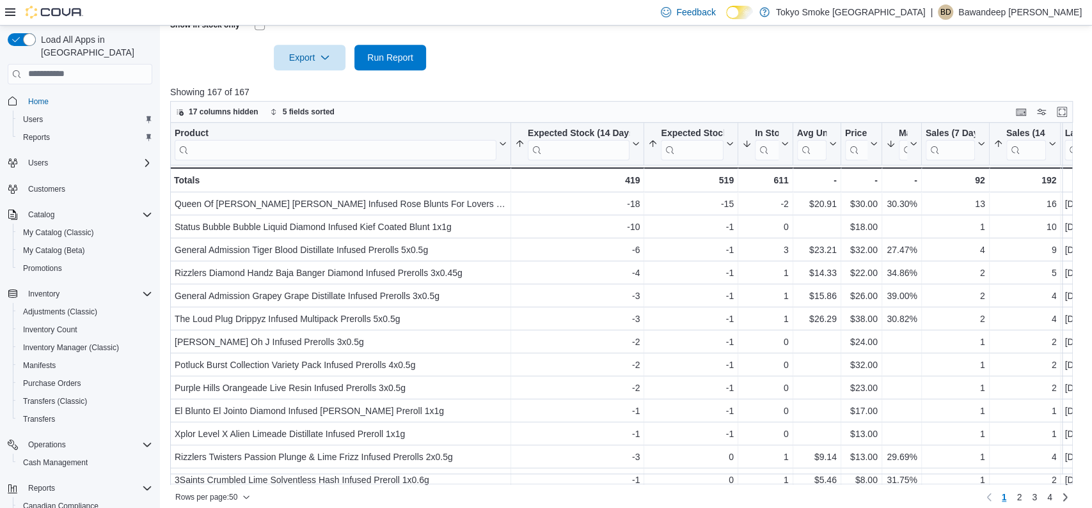
scroll to position [0, 0]
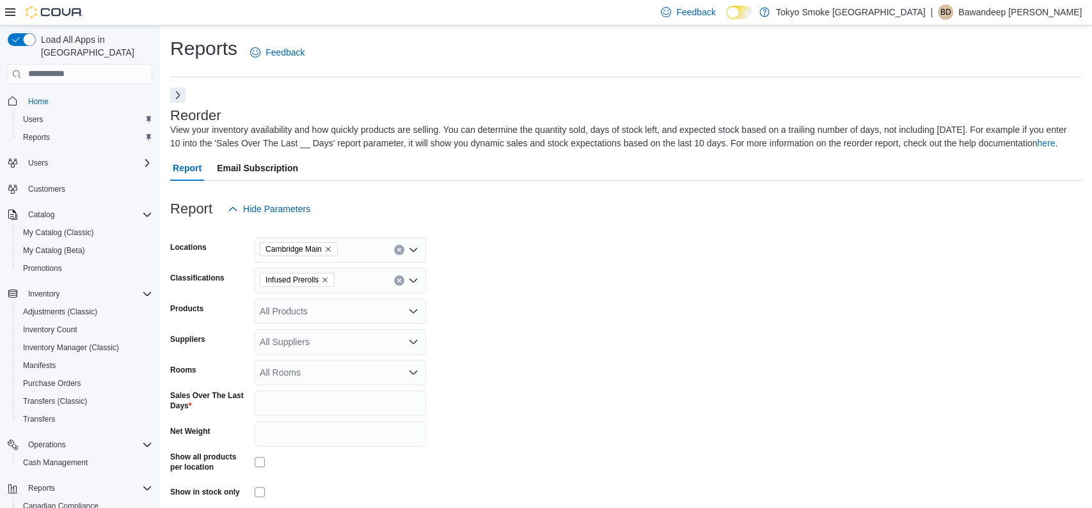
click at [531, 356] on form "Locations [GEOGRAPHIC_DATA] Main Classifications Infused Prerolls Products All …" at bounding box center [625, 380] width 911 height 316
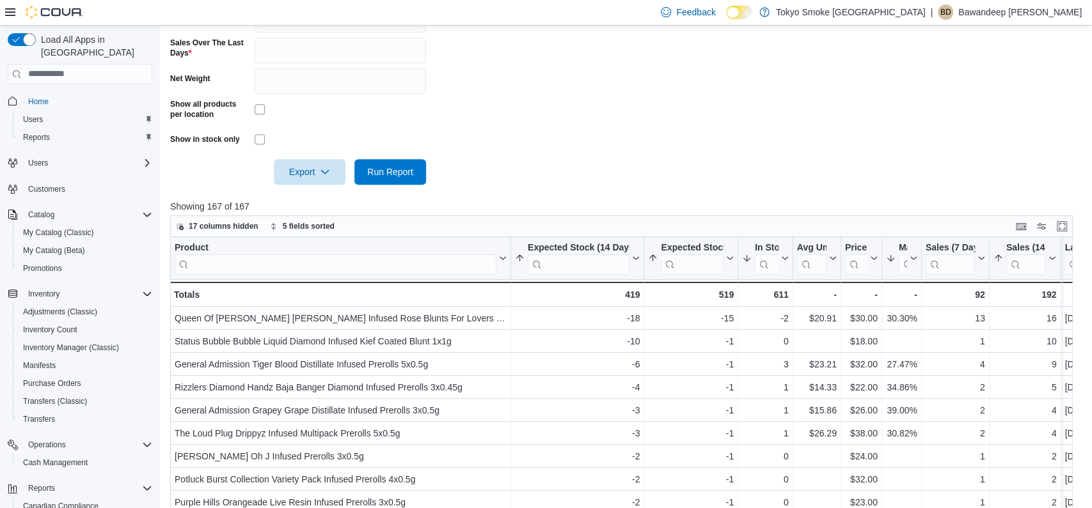
scroll to position [354, 0]
click at [783, 262] on icon at bounding box center [783, 258] width 10 height 8
click at [775, 330] on span "Sort High-Low" at bounding box center [771, 335] width 49 height 10
click at [783, 258] on button "In Stock Qty" at bounding box center [765, 257] width 47 height 33
click at [782, 331] on span "Sort High-Low" at bounding box center [771, 335] width 49 height 10
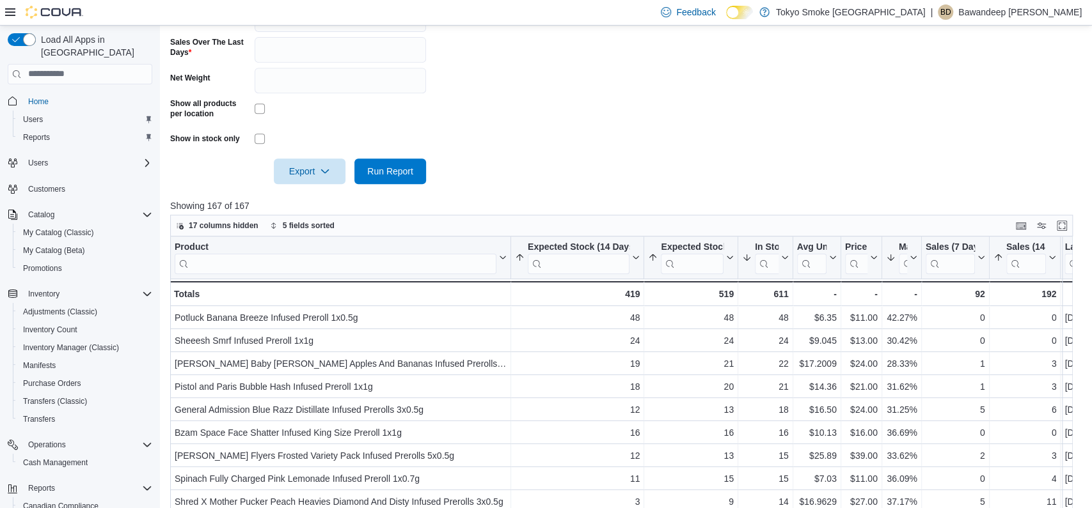
click at [770, 159] on div at bounding box center [625, 153] width 911 height 10
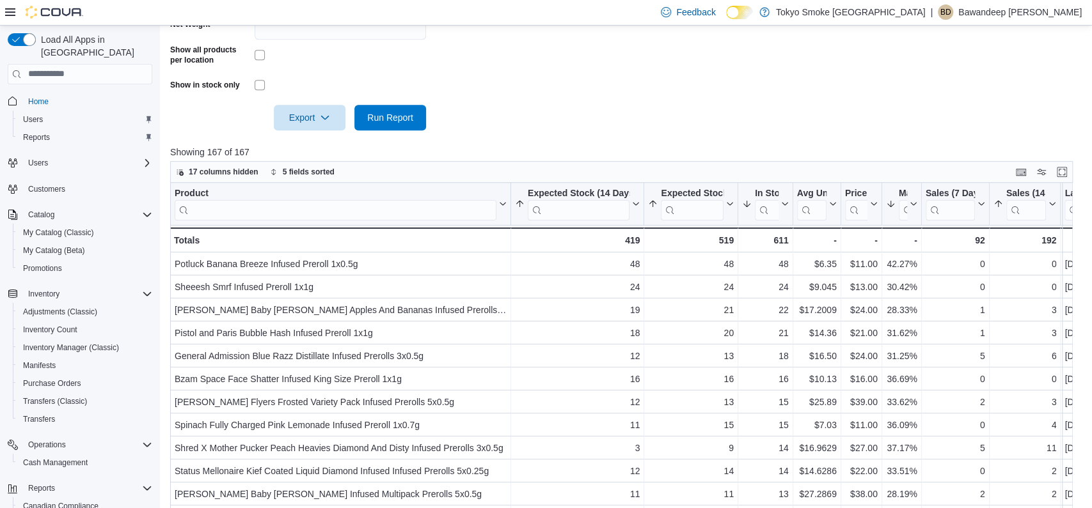
scroll to position [413, 0]
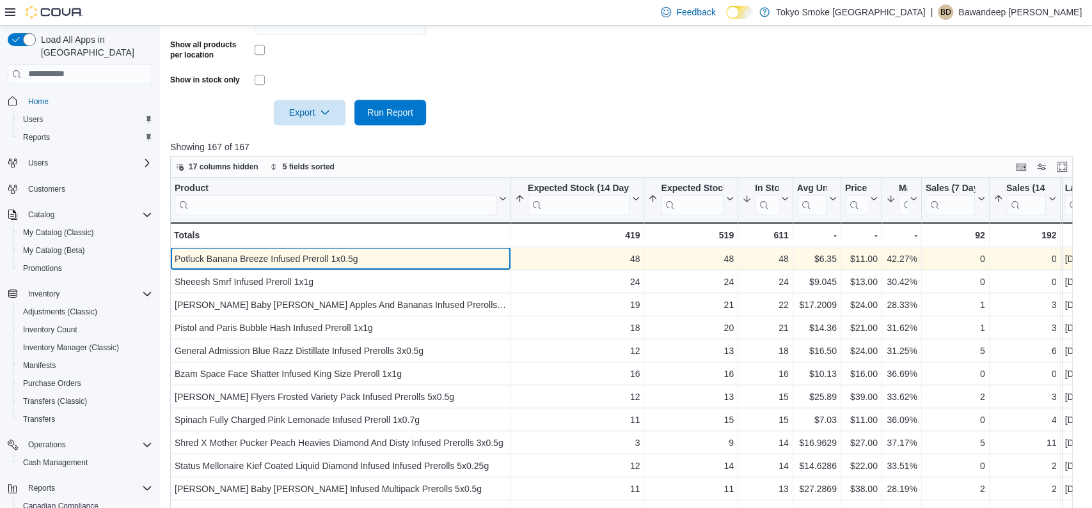
click at [286, 267] on div "Potluck Banana Breeze Infused Preroll 1x0.5g" at bounding box center [341, 258] width 332 height 15
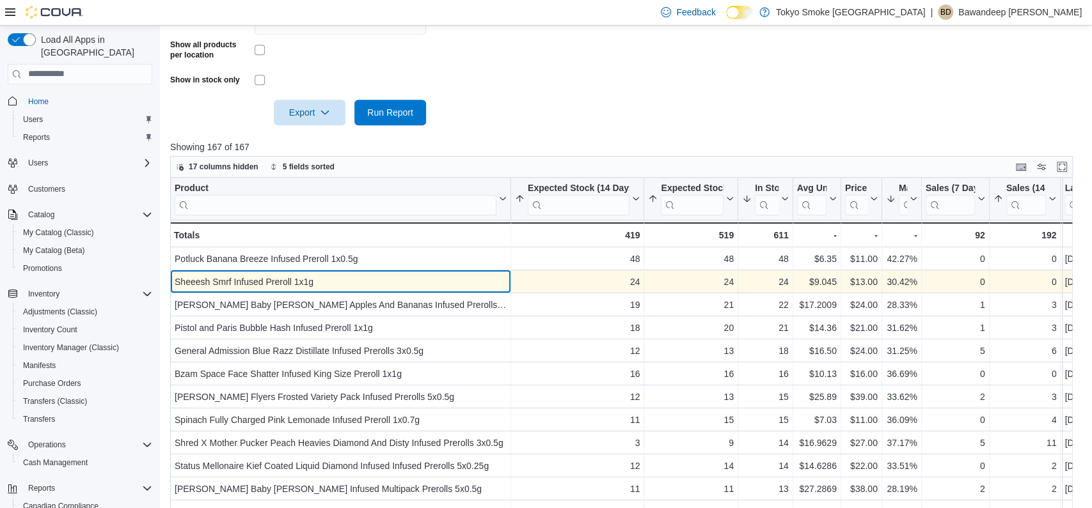
click at [285, 290] on div "Sheeesh Smrf Infused Preroll 1x1g" at bounding box center [341, 281] width 332 height 15
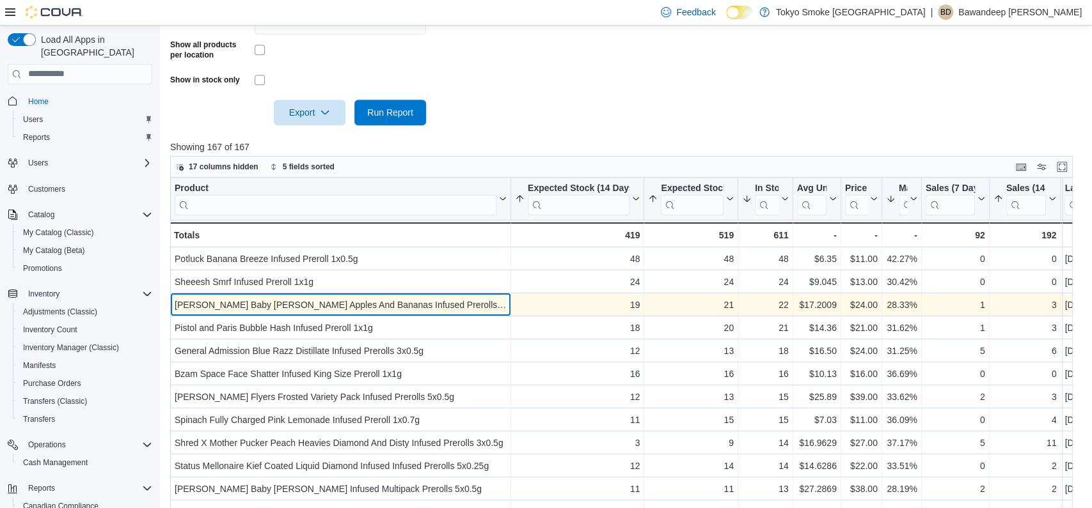
click at [286, 313] on div "[PERSON_NAME] Baby [PERSON_NAME] Apples And Bananas Infused Prerolls 3x0.5g" at bounding box center [341, 304] width 332 height 15
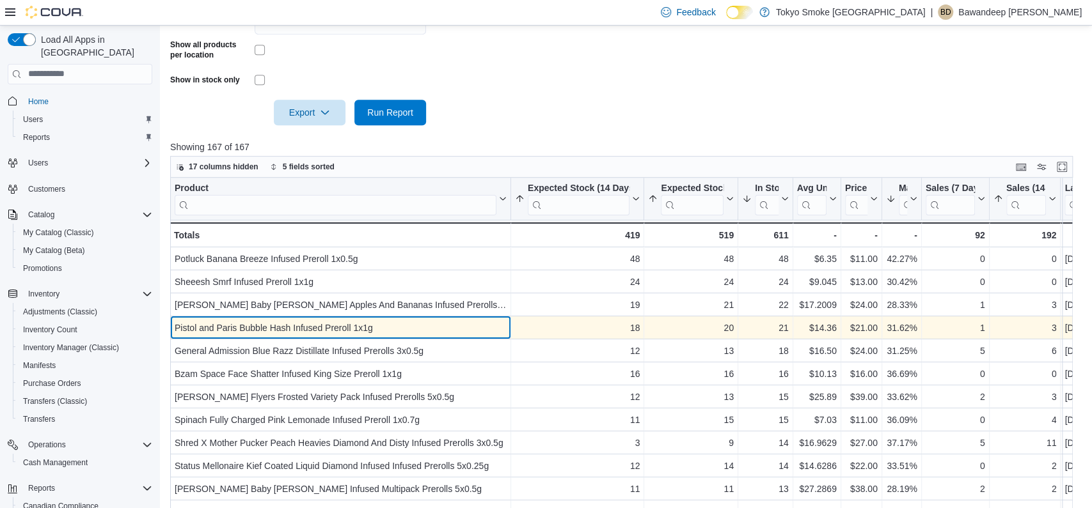
click at [285, 336] on div "Pistol and Paris Bubble Hash Infused Preroll 1x1g" at bounding box center [341, 327] width 332 height 15
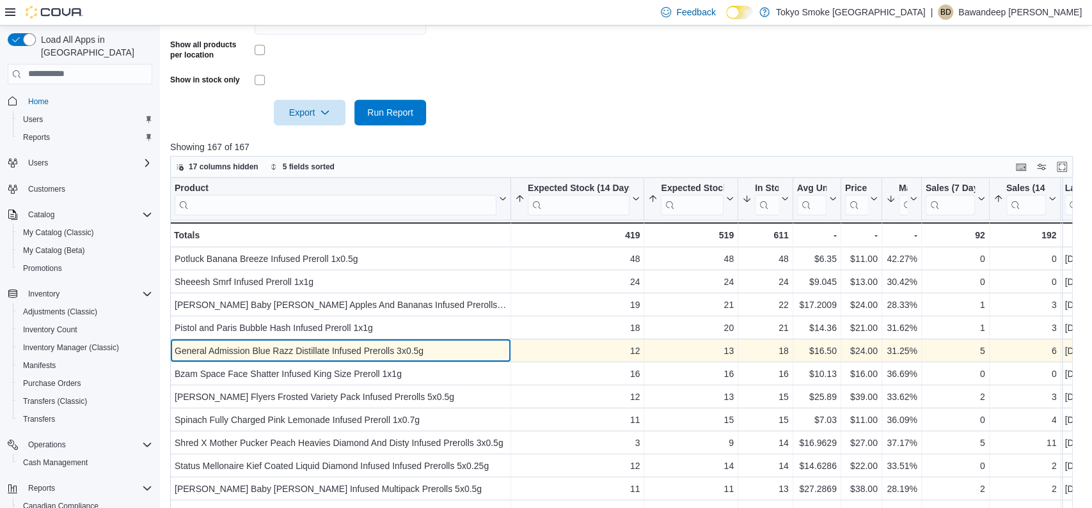
click at [285, 363] on div "General Admission Blue Razz Distillate Infused Prerolls 3x0.5g - Product, colum…" at bounding box center [340, 351] width 341 height 23
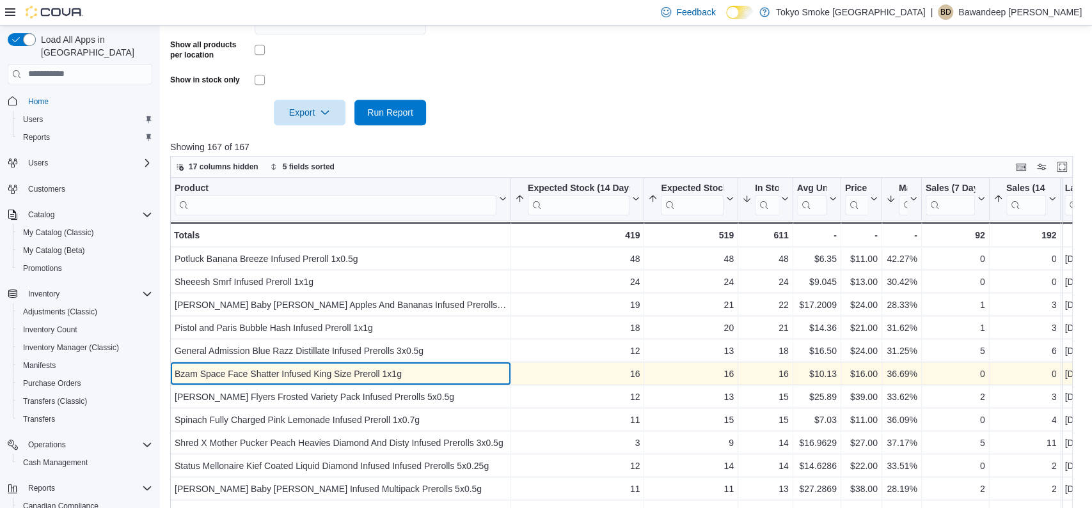
click at [285, 382] on div "Bzam Space Face Shatter Infused King Size Preroll 1x1g" at bounding box center [341, 373] width 332 height 15
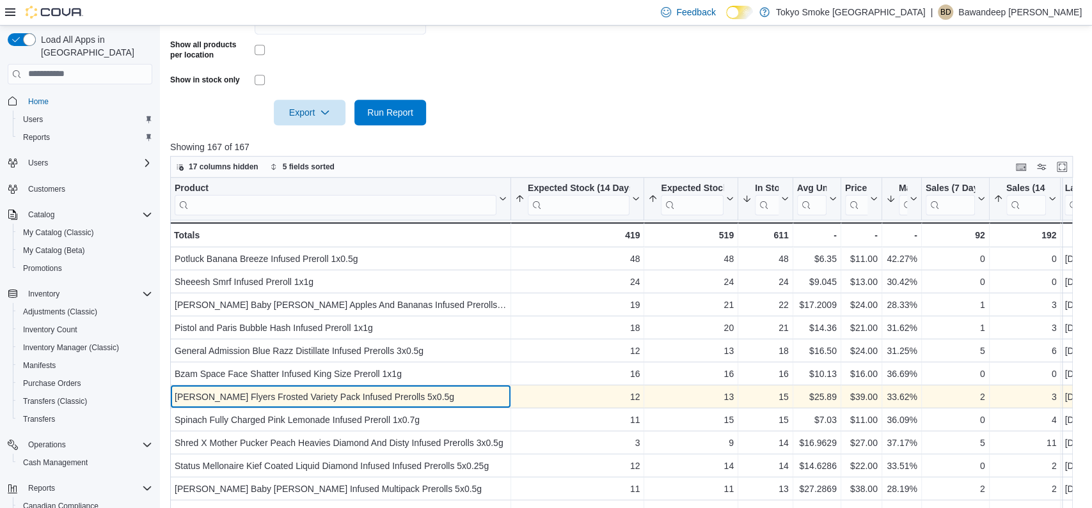
click at [284, 405] on div "[PERSON_NAME] Flyers Frosted Variety Pack Infused Prerolls 5x0.5g" at bounding box center [341, 397] width 332 height 15
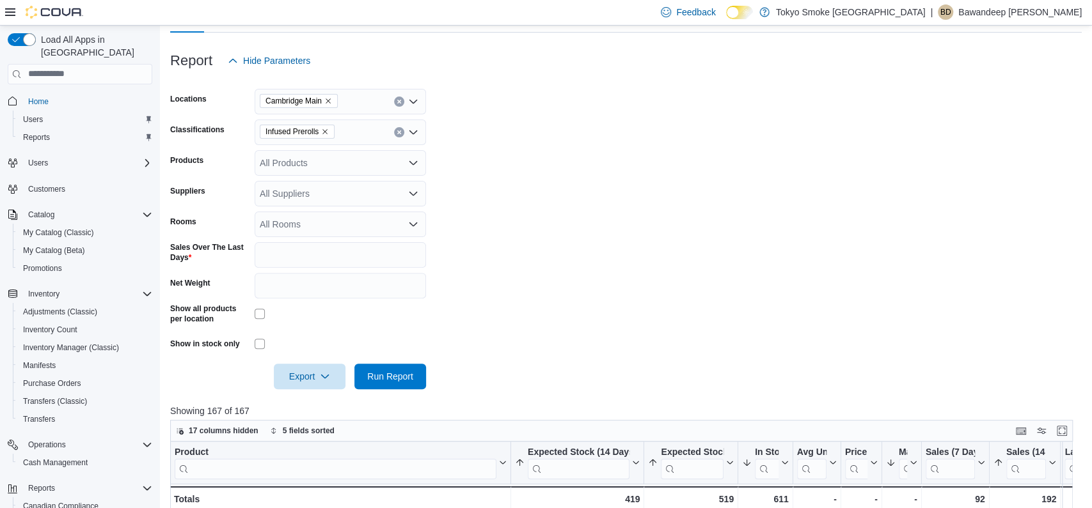
scroll to position [0, 0]
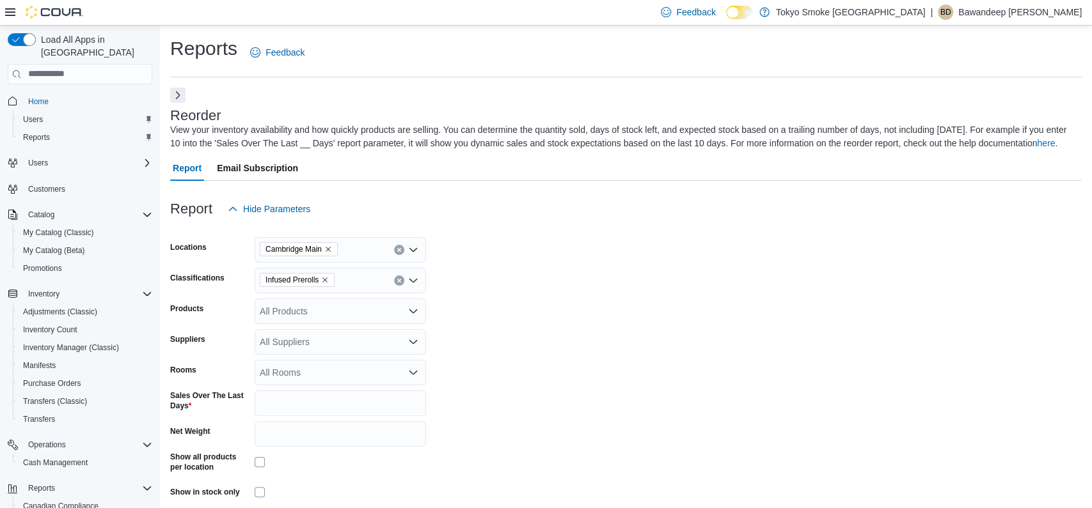
click at [544, 251] on form "Locations [GEOGRAPHIC_DATA] Main Classifications Infused Prerolls Products All …" at bounding box center [625, 380] width 911 height 316
click at [49, 97] on span "Home" at bounding box center [38, 102] width 20 height 10
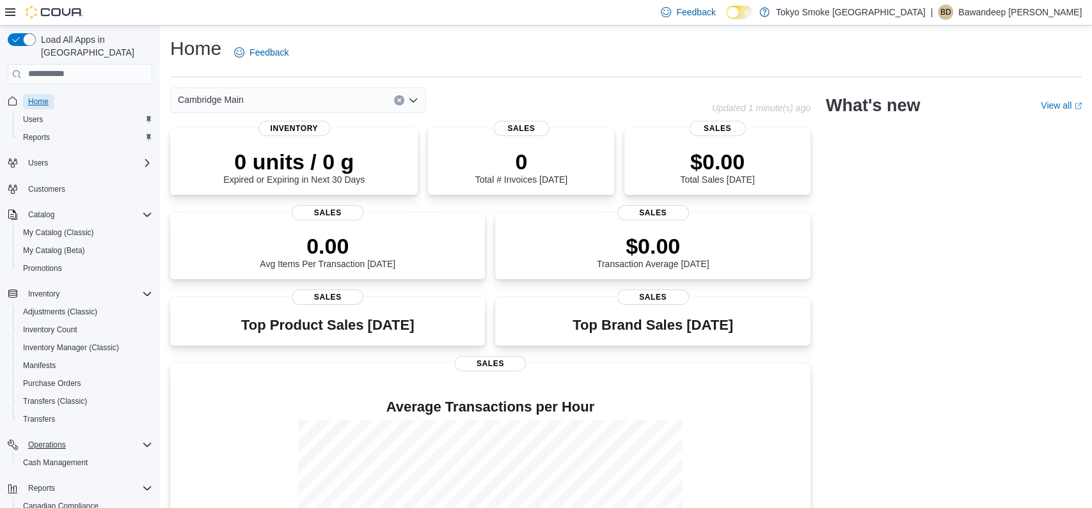
scroll to position [90, 0]
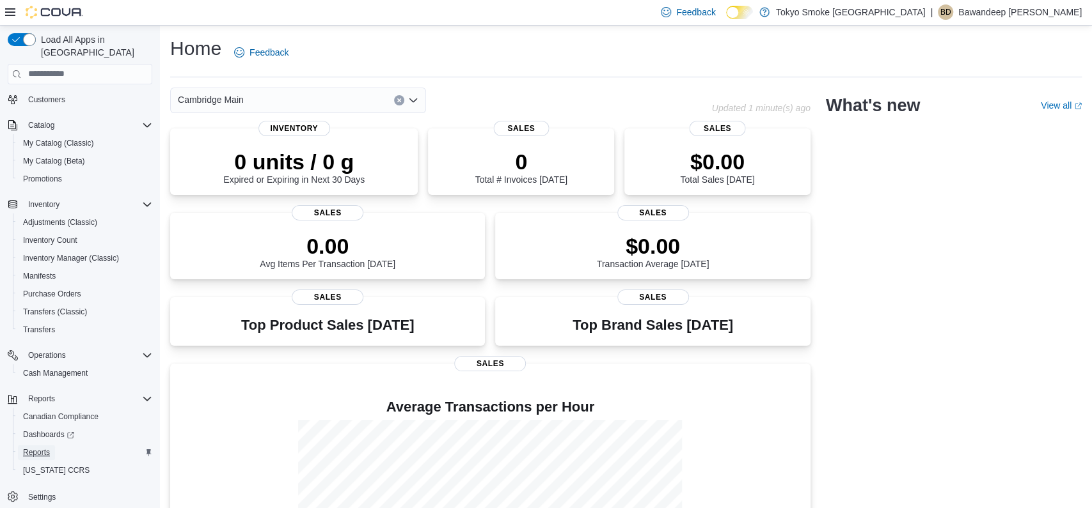
click at [40, 447] on span "Reports" at bounding box center [36, 452] width 27 height 15
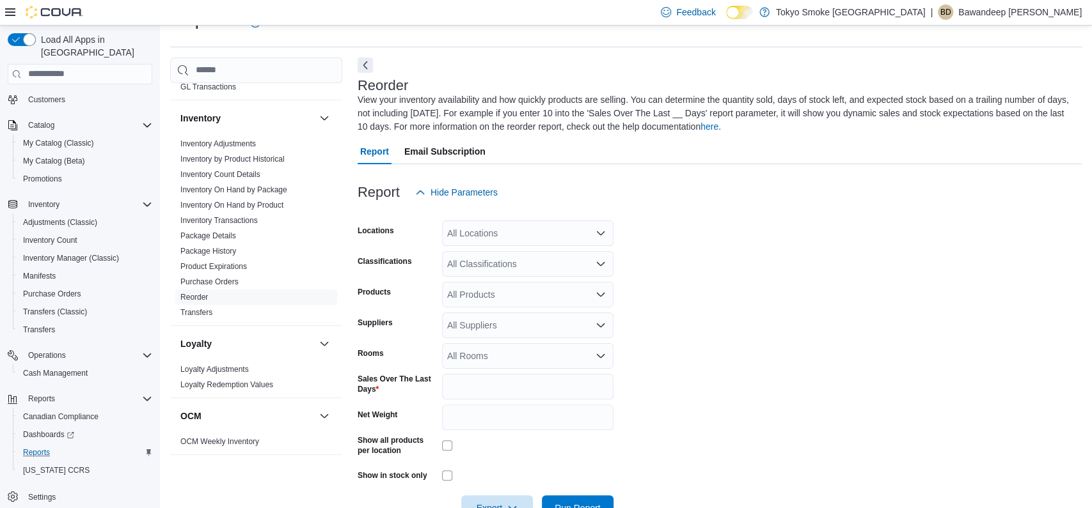
scroll to position [347, 0]
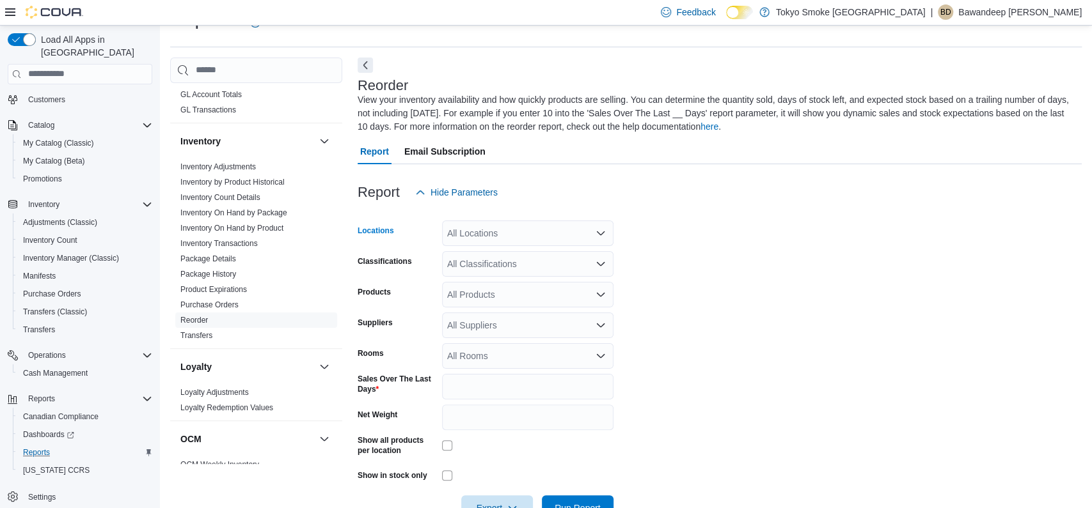
click at [552, 237] on div "All Locations" at bounding box center [527, 234] width 171 height 26
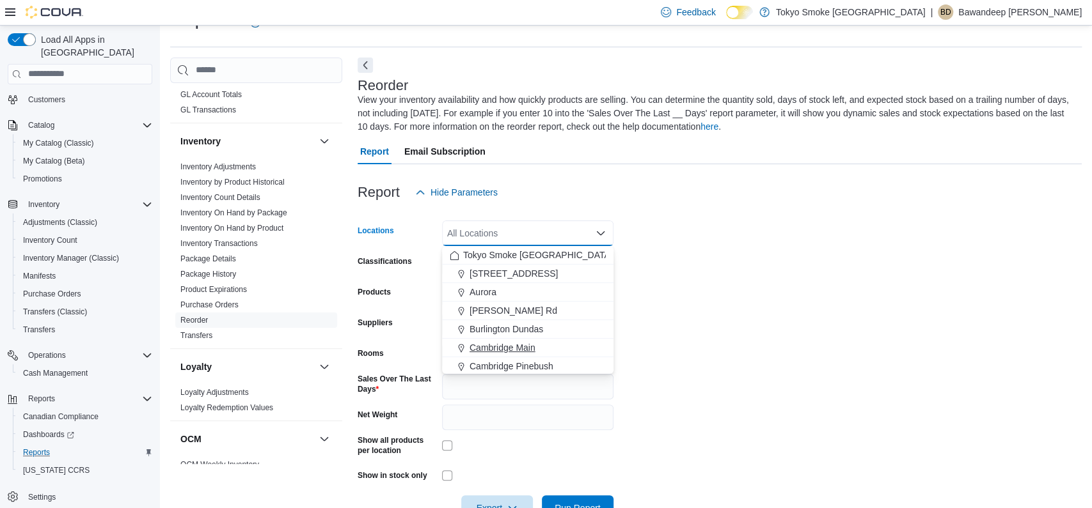
click at [524, 340] on button "Cambridge Main" at bounding box center [527, 348] width 171 height 19
click at [712, 340] on form "Locations [GEOGRAPHIC_DATA] Main Combo box. Selected. [GEOGRAPHIC_DATA]. Press …" at bounding box center [720, 363] width 724 height 316
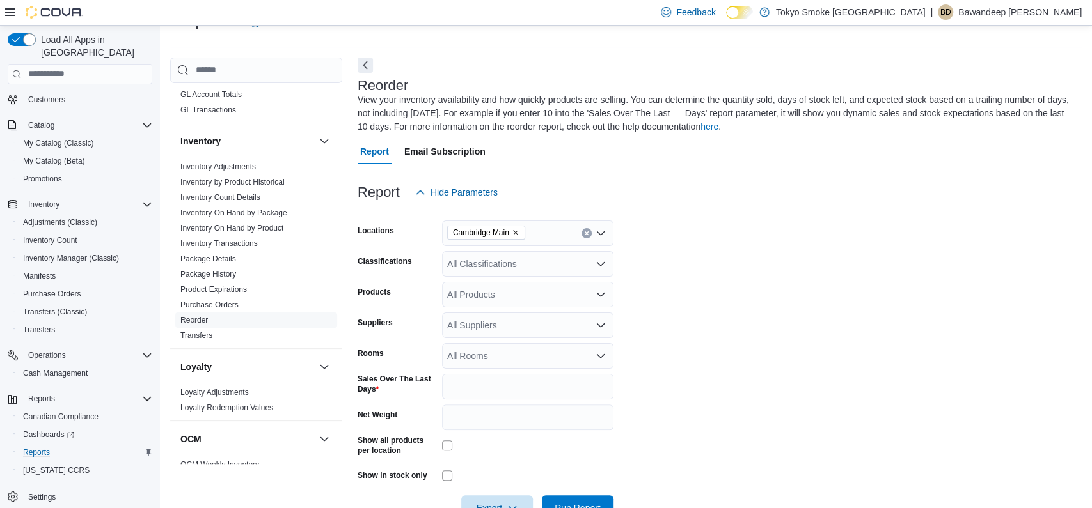
click at [372, 54] on div "Reports Feedback Cash Management Cash Management Cash Out Details Compliance OC…" at bounding box center [625, 271] width 911 height 531
click at [372, 62] on button "Next" at bounding box center [365, 64] width 15 height 15
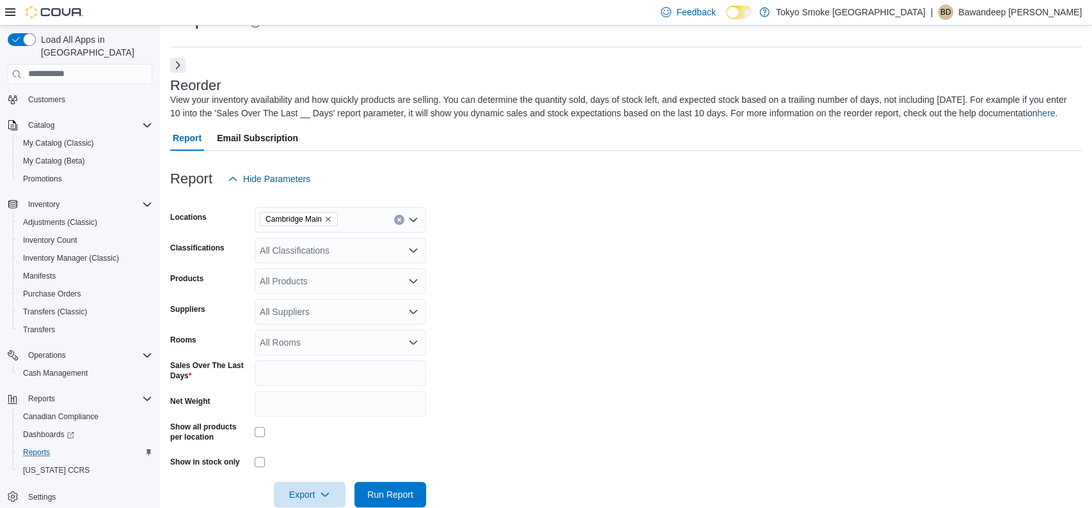
click at [364, 264] on div "All Classifications" at bounding box center [340, 251] width 171 height 26
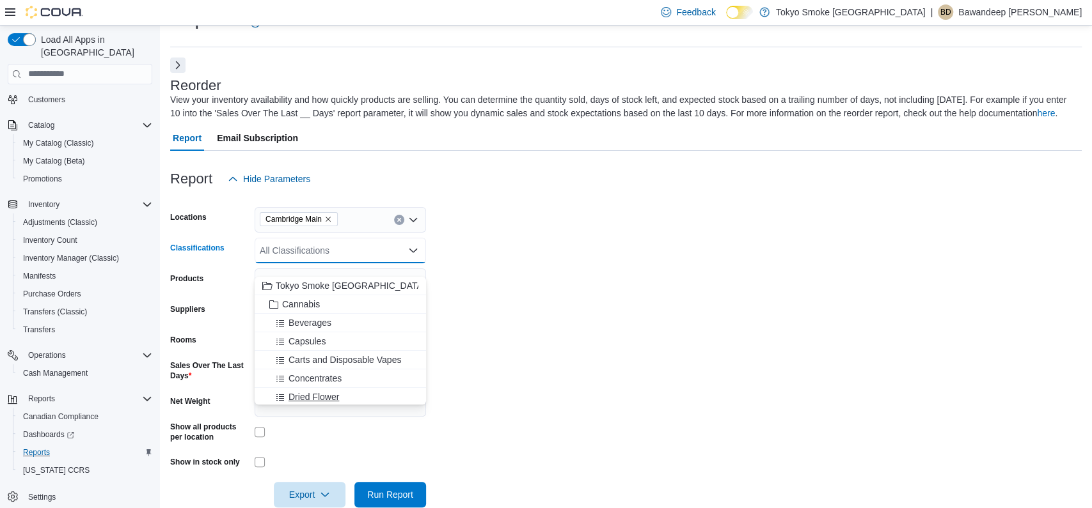
scroll to position [59, 0]
click at [329, 396] on div "Prerolls" at bounding box center [340, 394] width 156 height 13
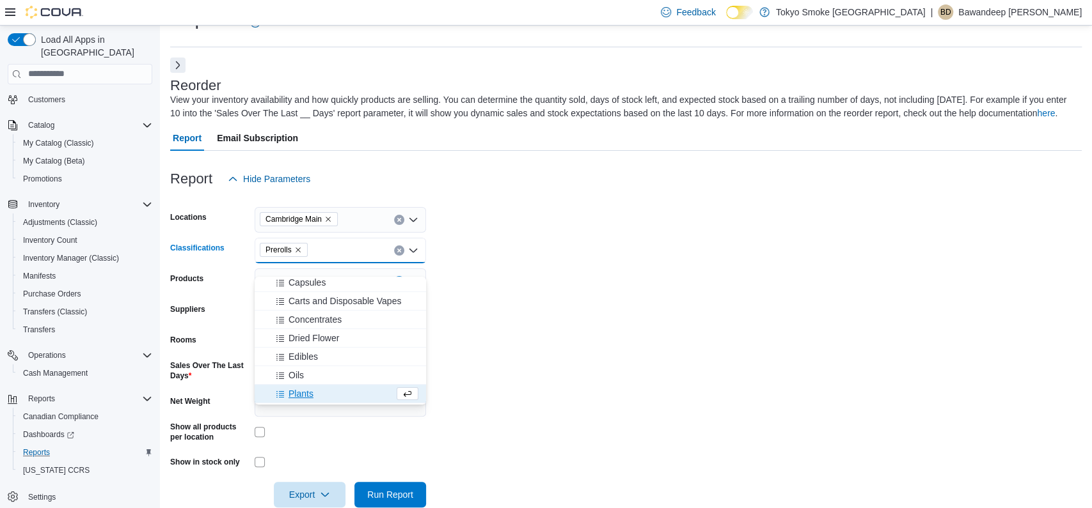
click at [537, 374] on form "Locations Cambridge Main Classifications Prerolls Combo box. Selected. Prerolls…" at bounding box center [625, 350] width 911 height 316
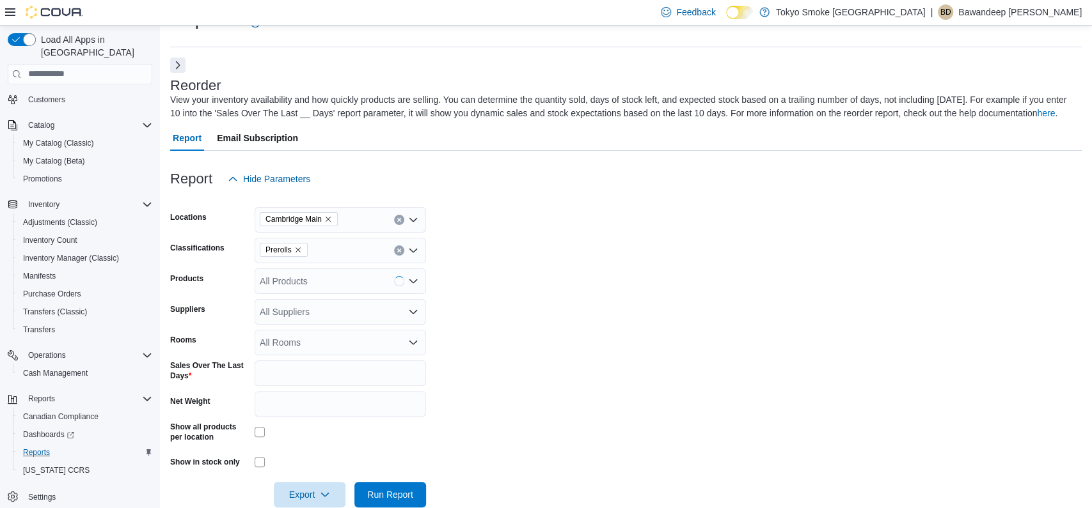
scroll to position [68, 0]
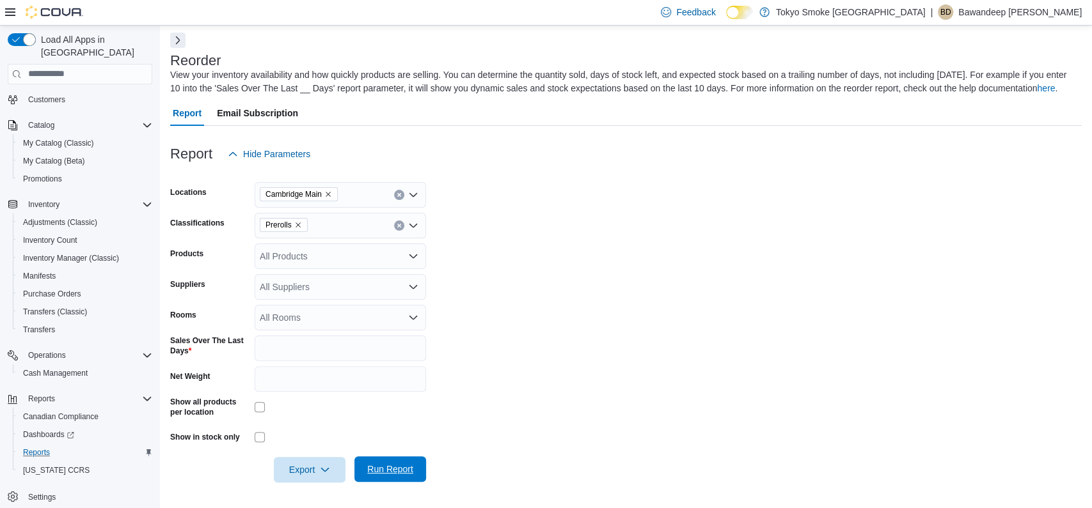
click at [419, 468] on button "Run Report" at bounding box center [390, 470] width 72 height 26
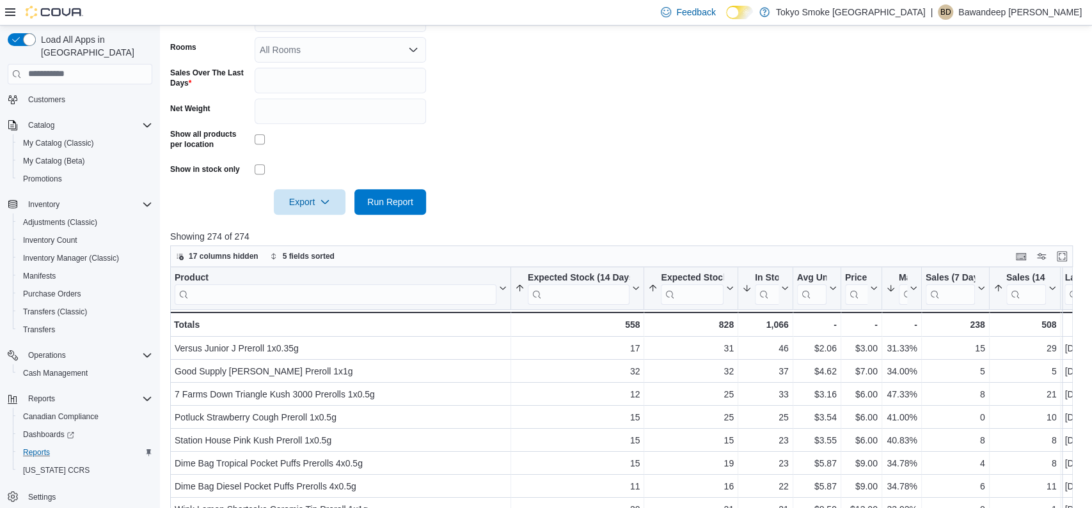
scroll to position [398, 0]
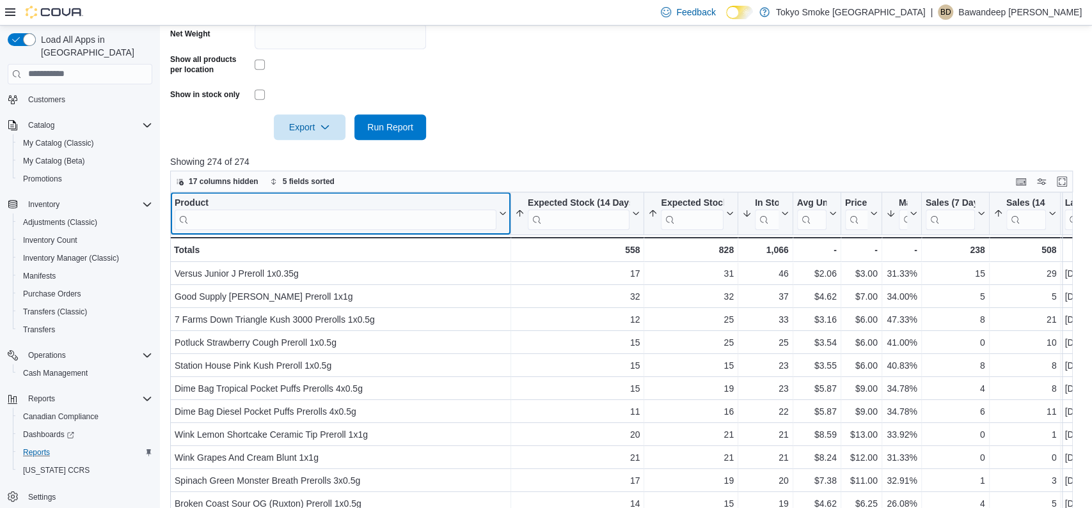
click at [445, 230] on input "search" at bounding box center [336, 219] width 322 height 20
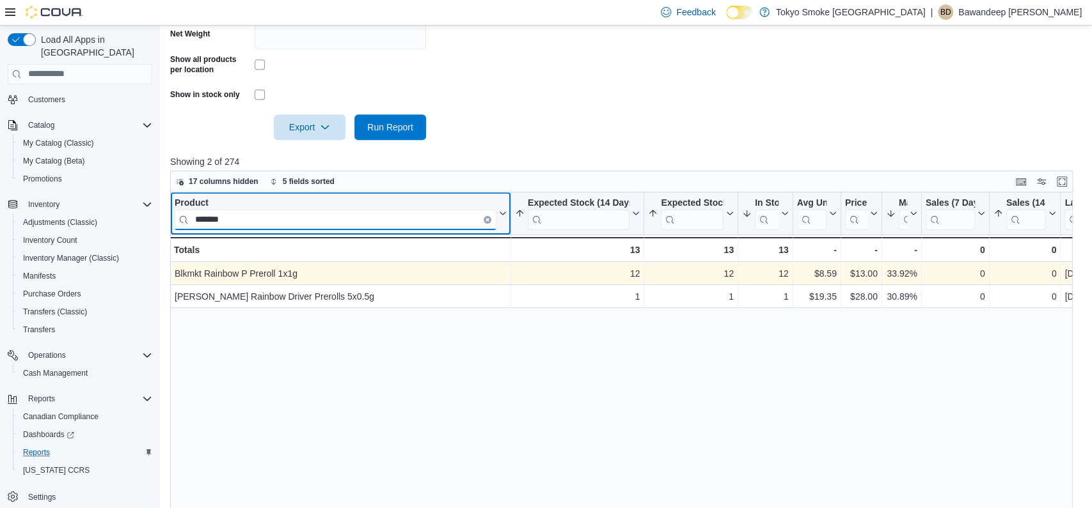
type input "*******"
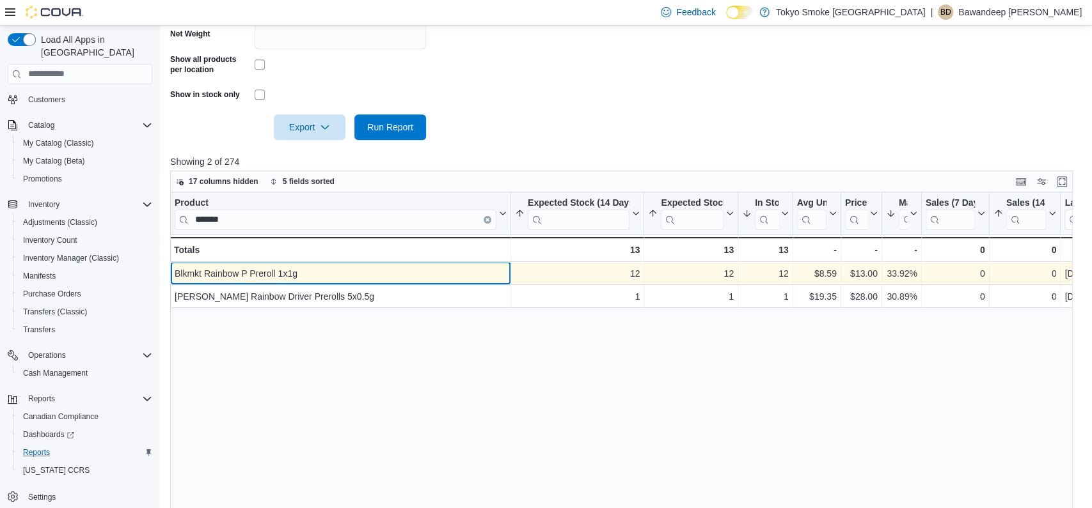
click at [422, 285] on div "Blkmkt Rainbow P Preroll 1x1g - Product, column 1, row 1" at bounding box center [340, 273] width 341 height 23
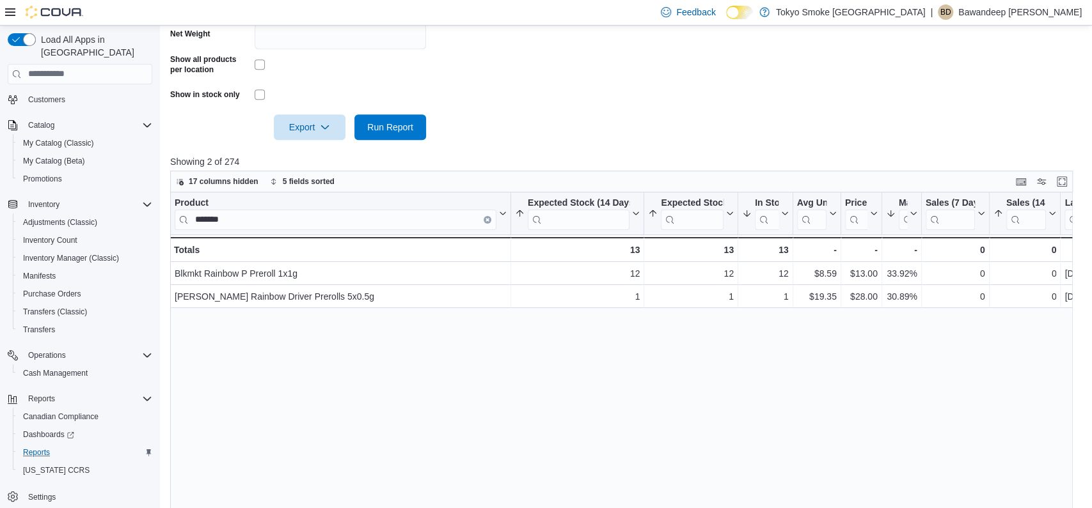
click at [455, 416] on div "Product ******* Click to view column header actions Expected Stock (14 Days) So…" at bounding box center [621, 385] width 902 height 385
